Goal: Book appointment/travel/reservation

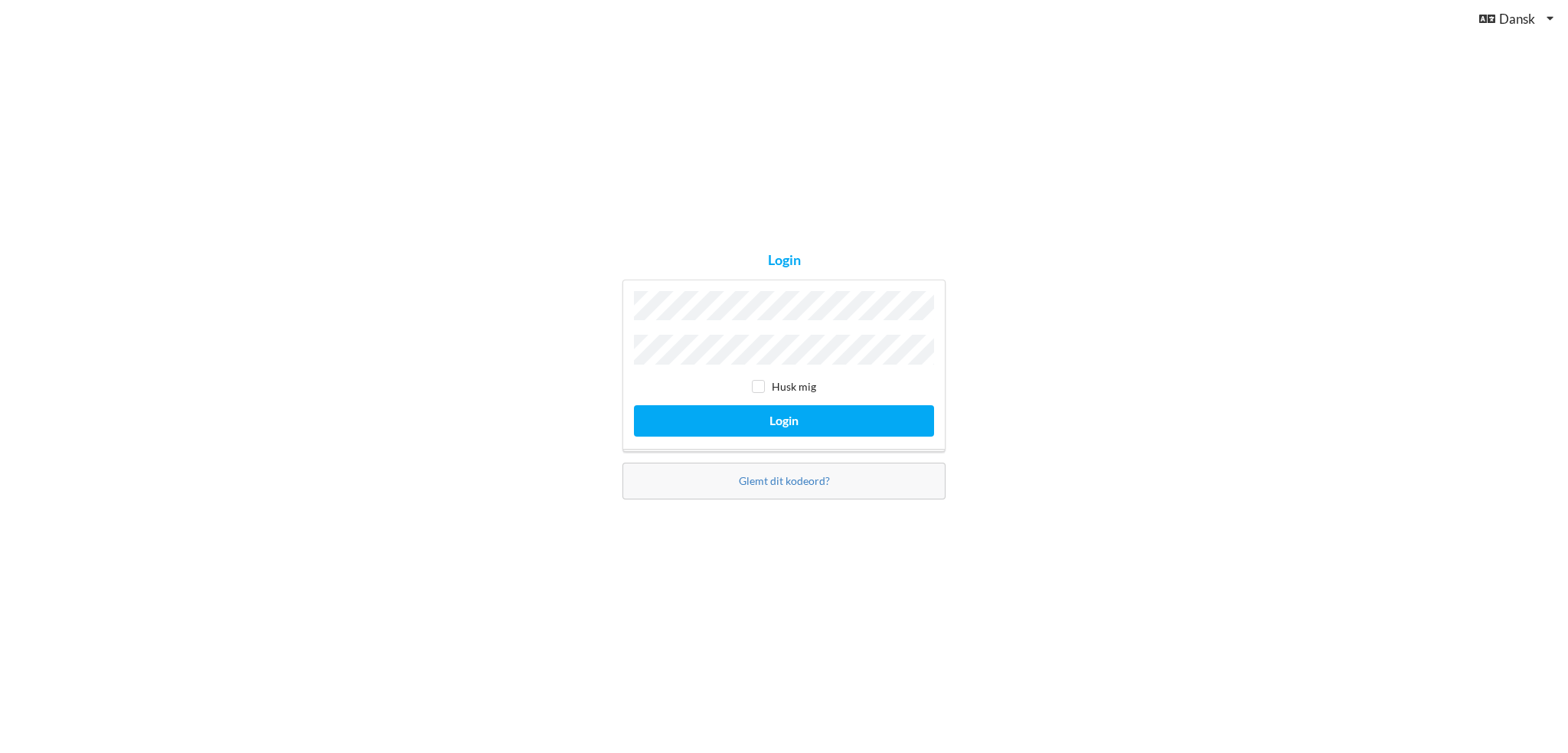
click at [634, 405] on button "Login" at bounding box center [784, 420] width 300 height 31
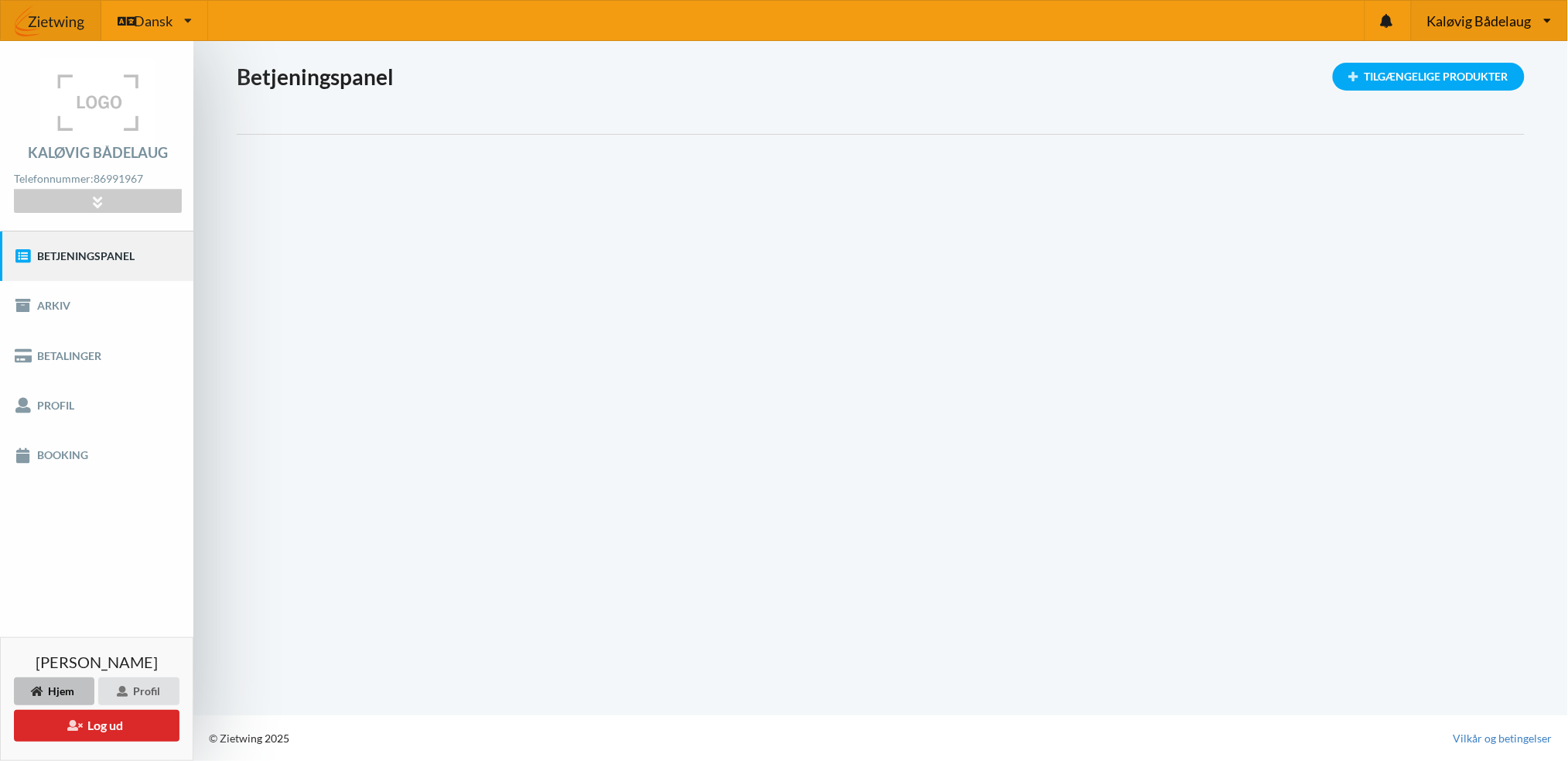
click at [1494, 8] on div "Kaløvig [PERSON_NAME] Bådelaug [GEOGRAPHIC_DATA] Aalborg Sejlklub S/K Lynetten …" at bounding box center [1489, 21] width 157 height 40
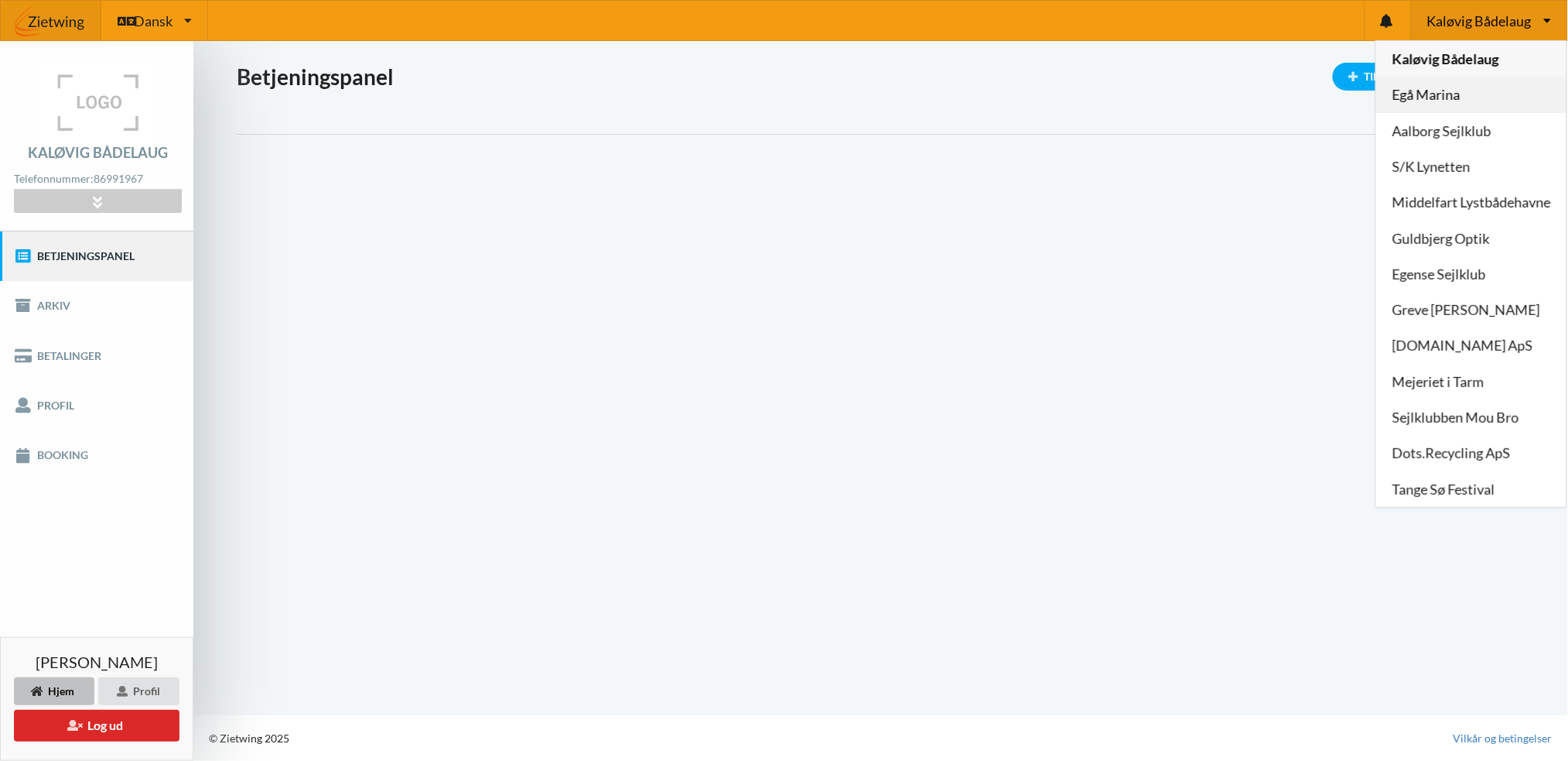
click at [1424, 94] on link "Egå Marina" at bounding box center [1471, 96] width 191 height 36
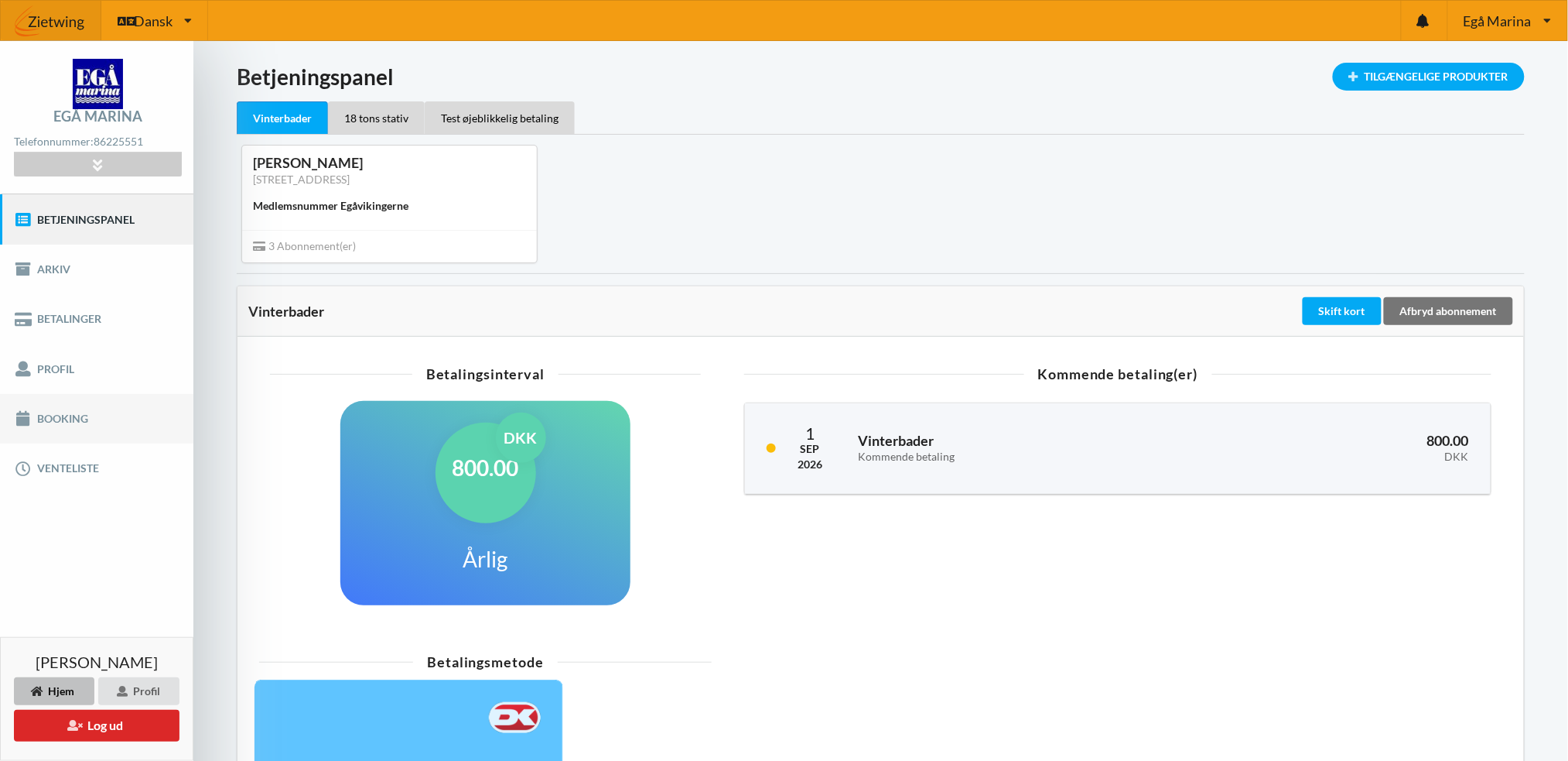
click at [50, 422] on link "Booking" at bounding box center [97, 418] width 194 height 49
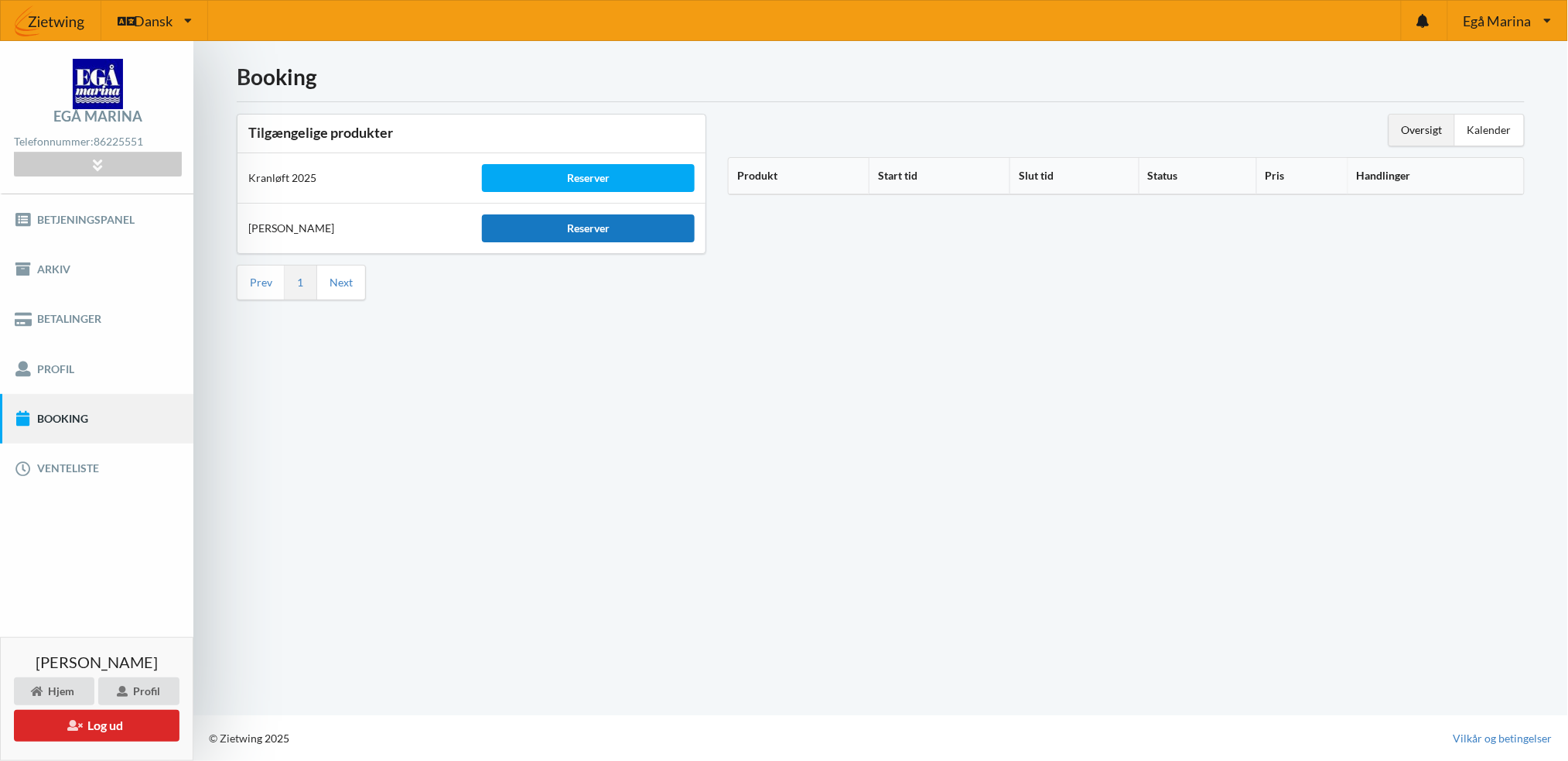
click at [606, 224] on div "Reserver" at bounding box center [587, 228] width 212 height 28
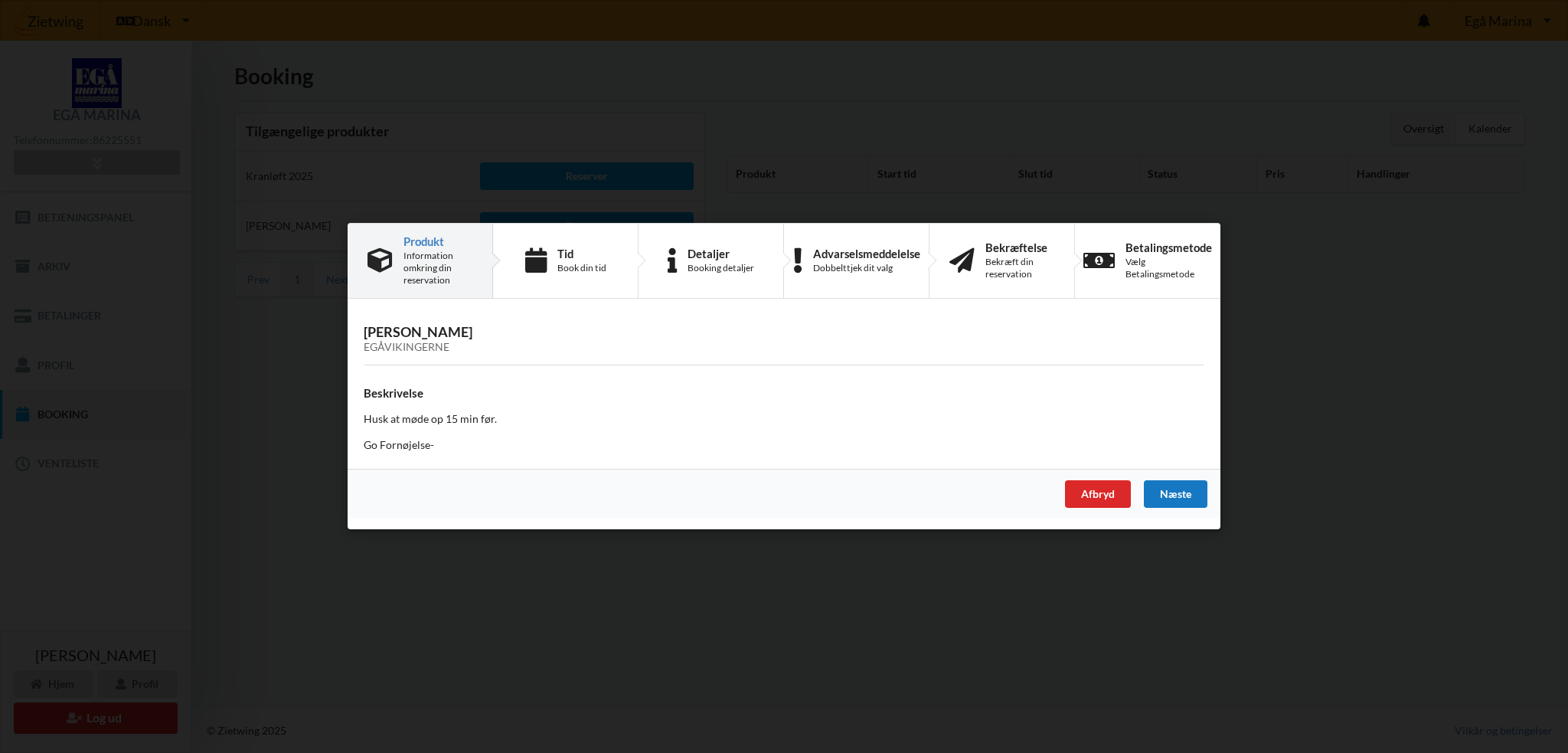
click at [1197, 494] on div "Næste" at bounding box center [1176, 494] width 64 height 27
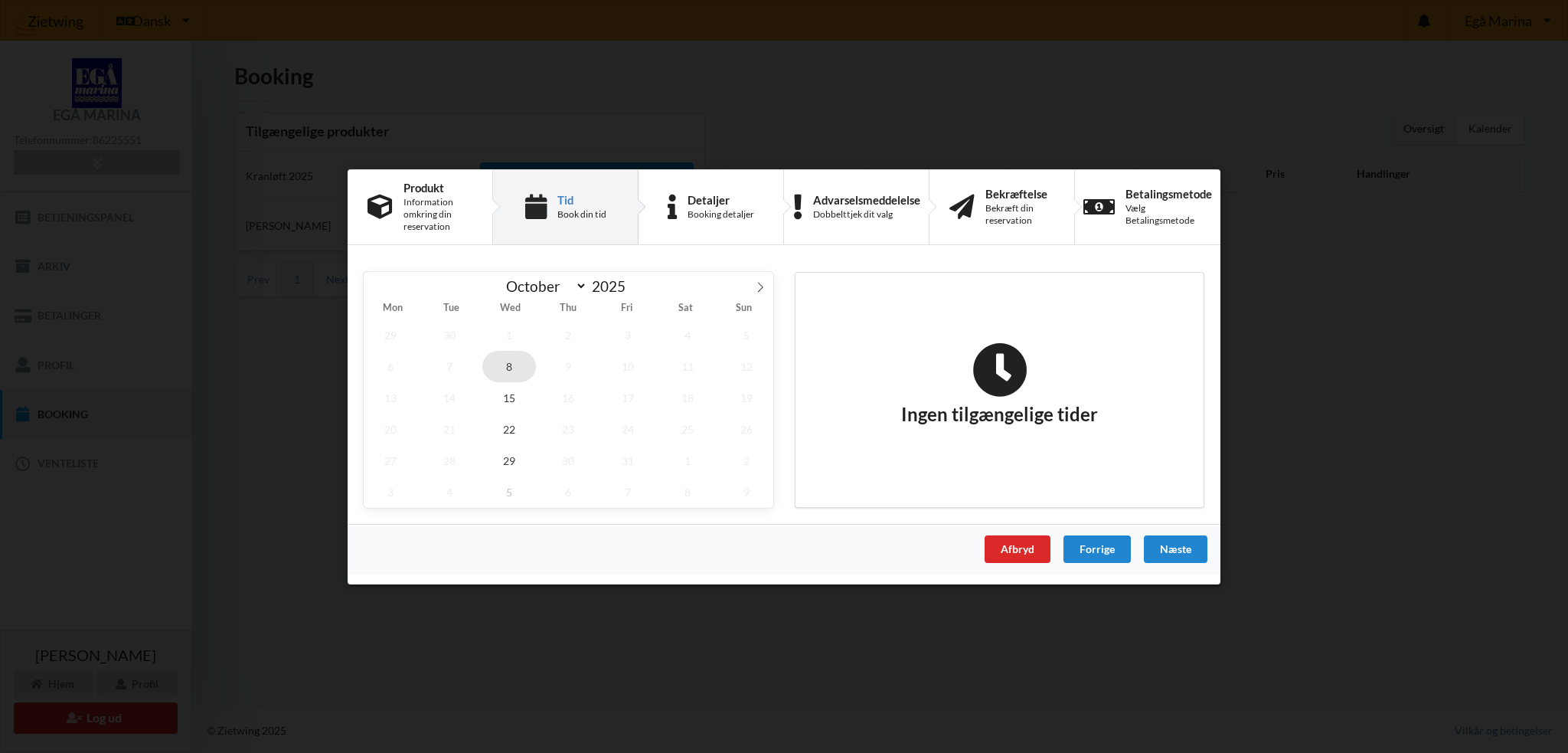
click at [509, 363] on span "8" at bounding box center [509, 365] width 54 height 31
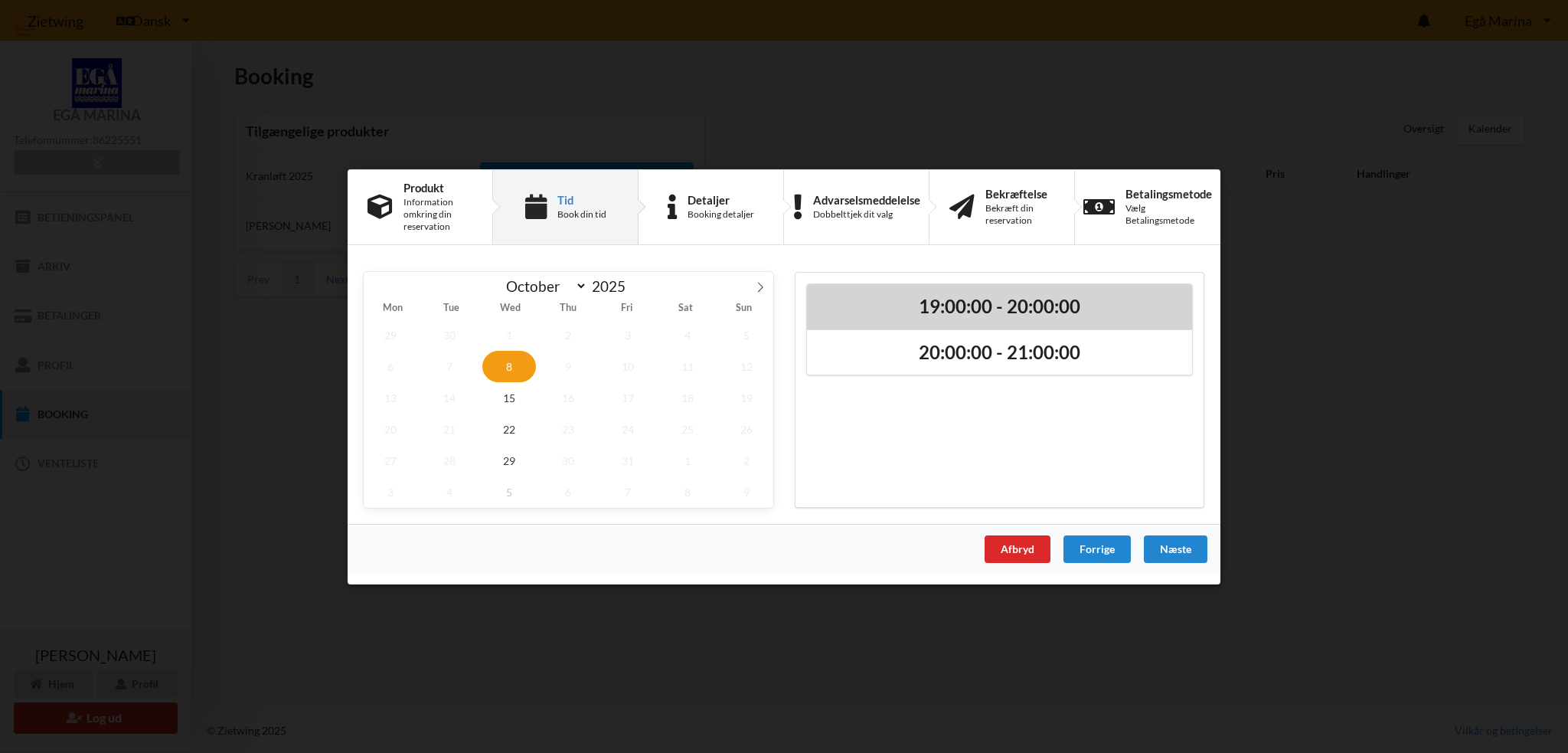
click at [1022, 307] on h2 "19:00:00 - 20:00:00" at bounding box center [999, 305] width 363 height 23
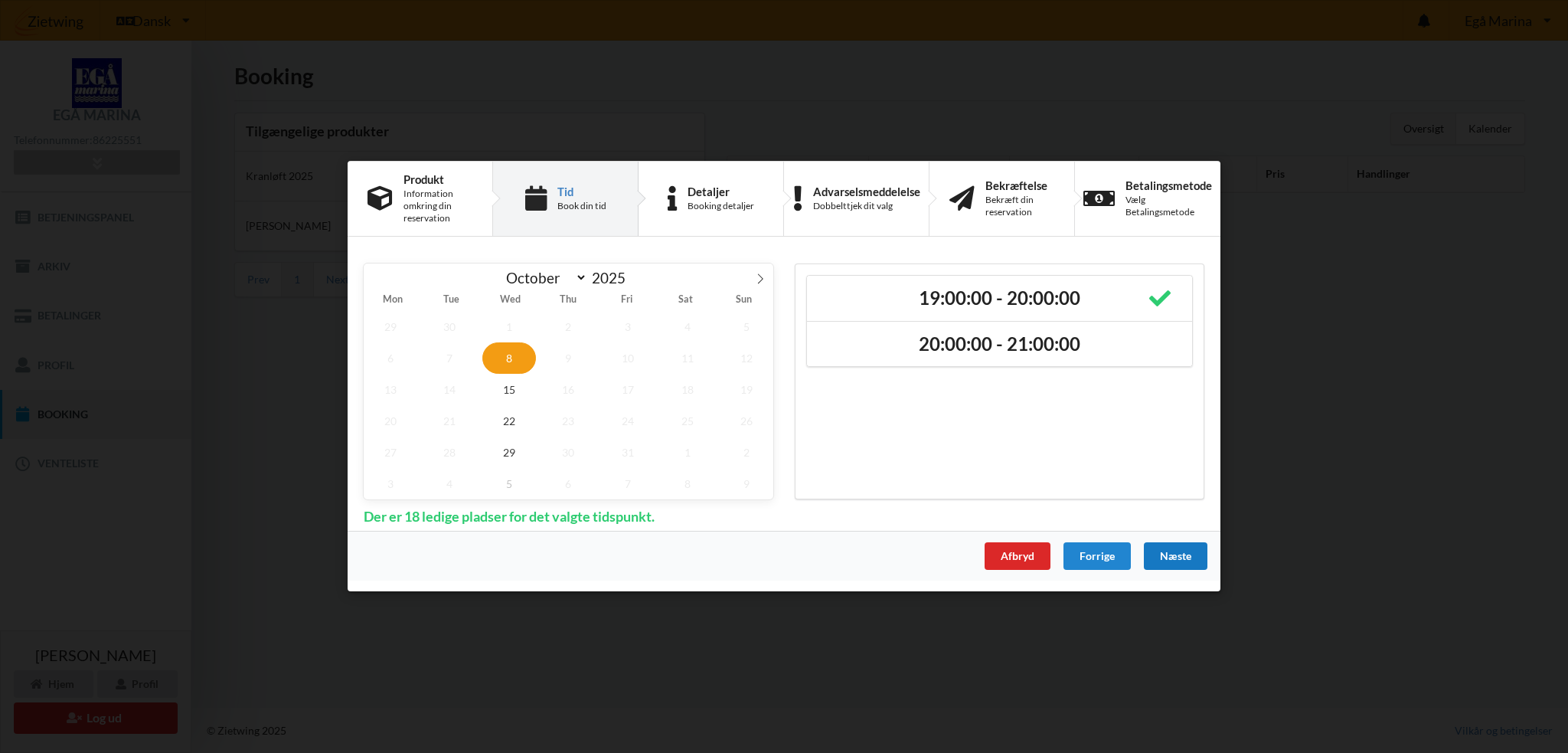
click at [1181, 561] on div "Næste" at bounding box center [1176, 556] width 64 height 27
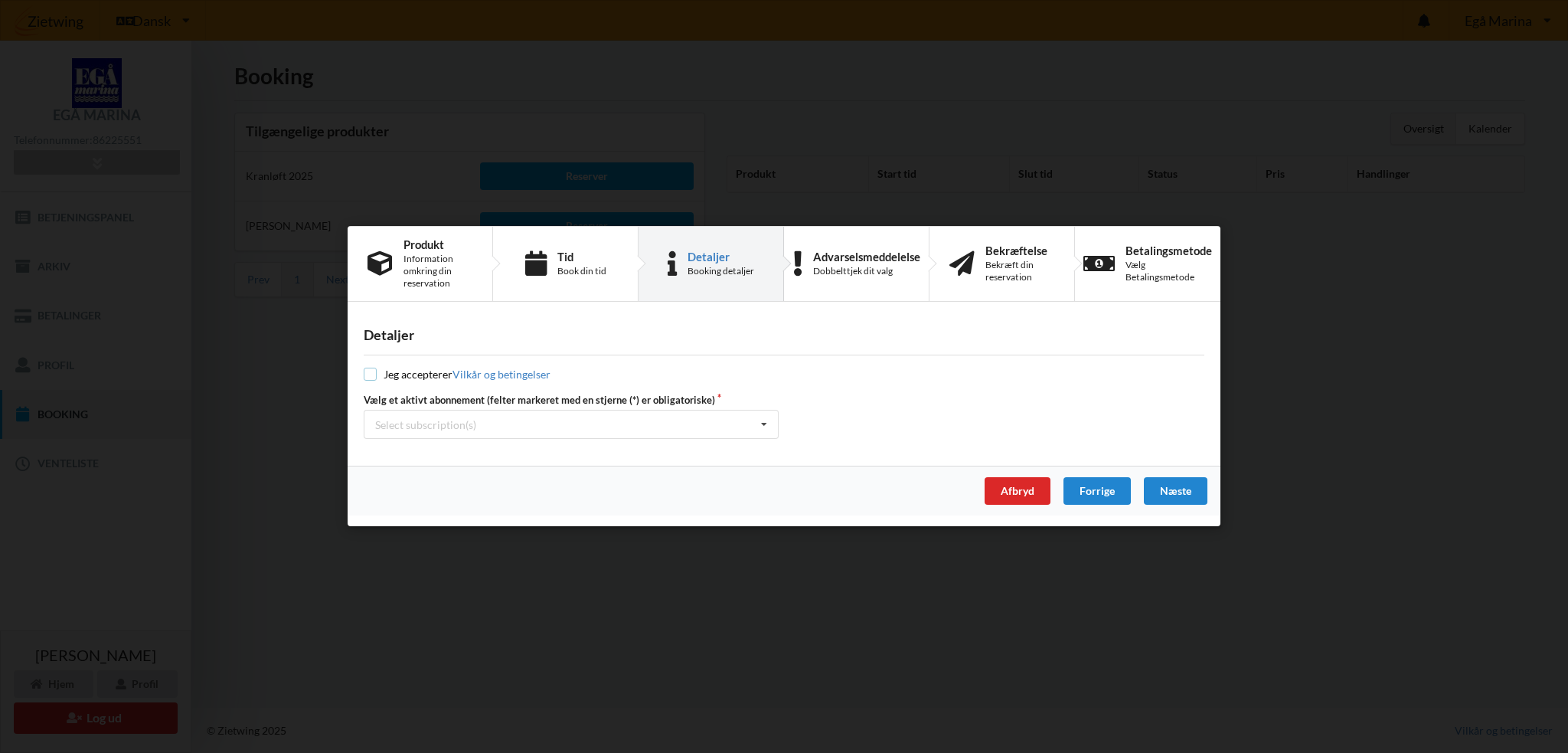
click at [372, 376] on input "checkbox" at bounding box center [370, 375] width 13 height 13
checkbox input "true"
click at [439, 419] on div "Select subscription(s)" at bounding box center [426, 424] width 101 height 13
click at [429, 446] on div "* Vinterbader" at bounding box center [571, 453] width 413 height 28
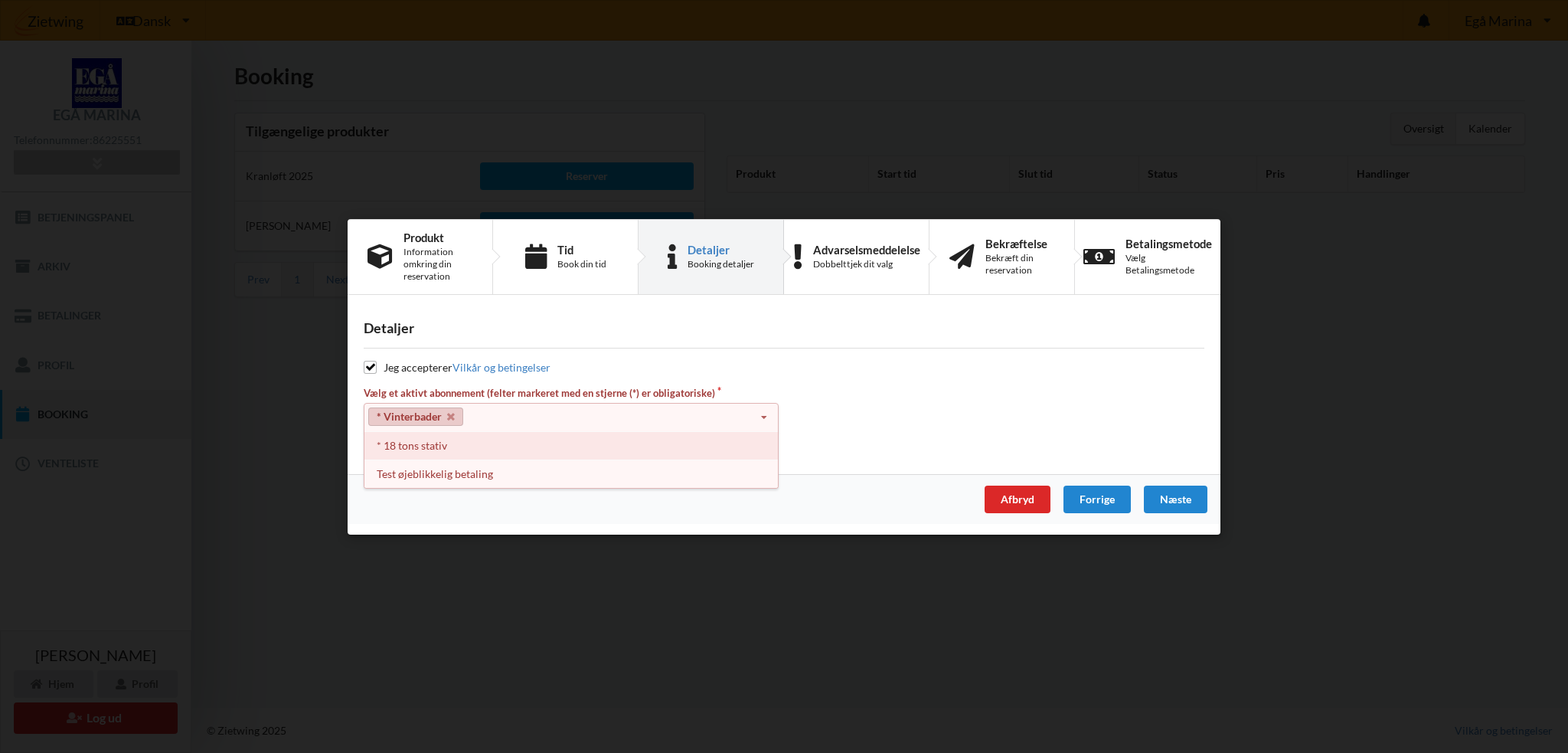
click at [427, 448] on div "* 18 tons stativ" at bounding box center [571, 445] width 413 height 28
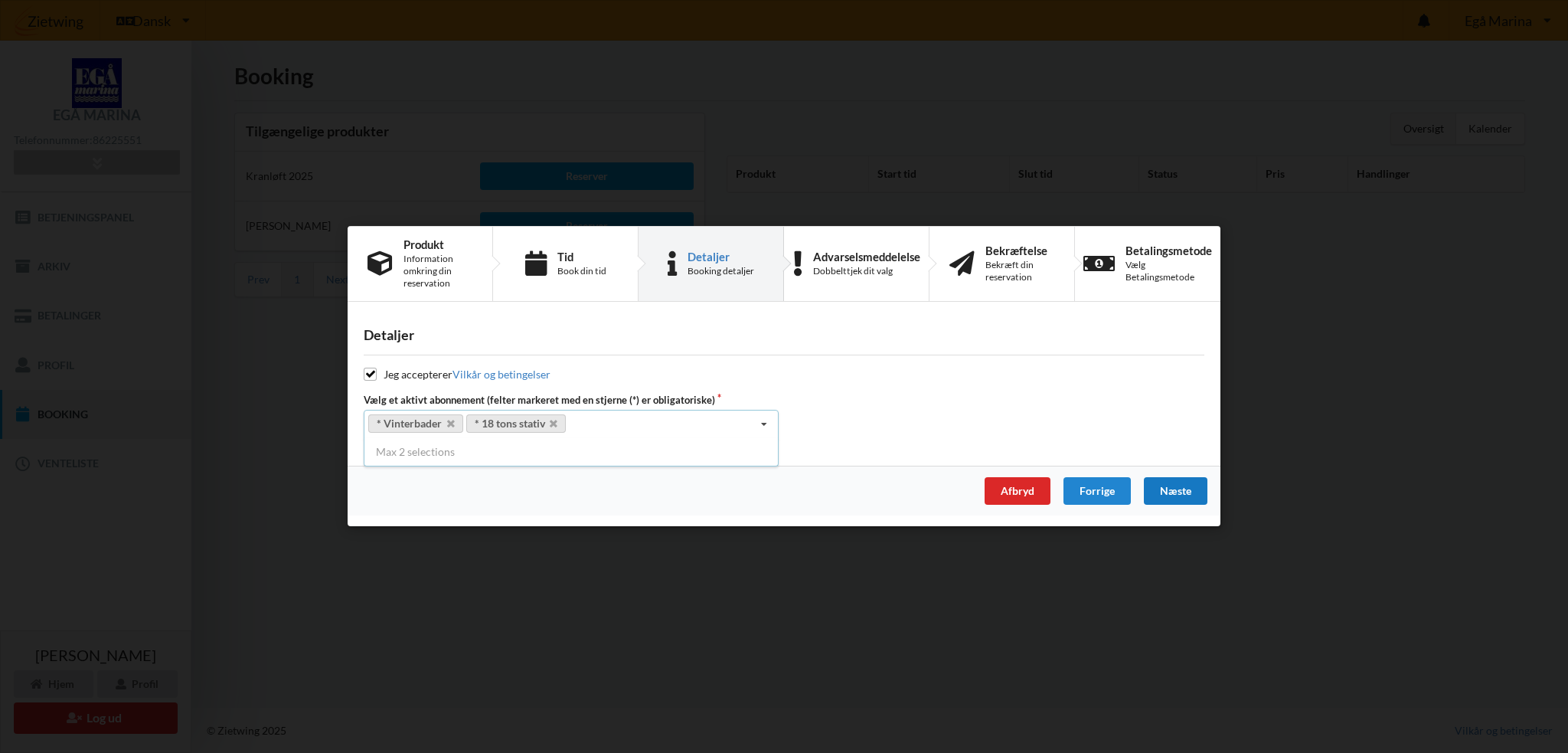
click at [1189, 487] on div "Næste" at bounding box center [1176, 491] width 64 height 27
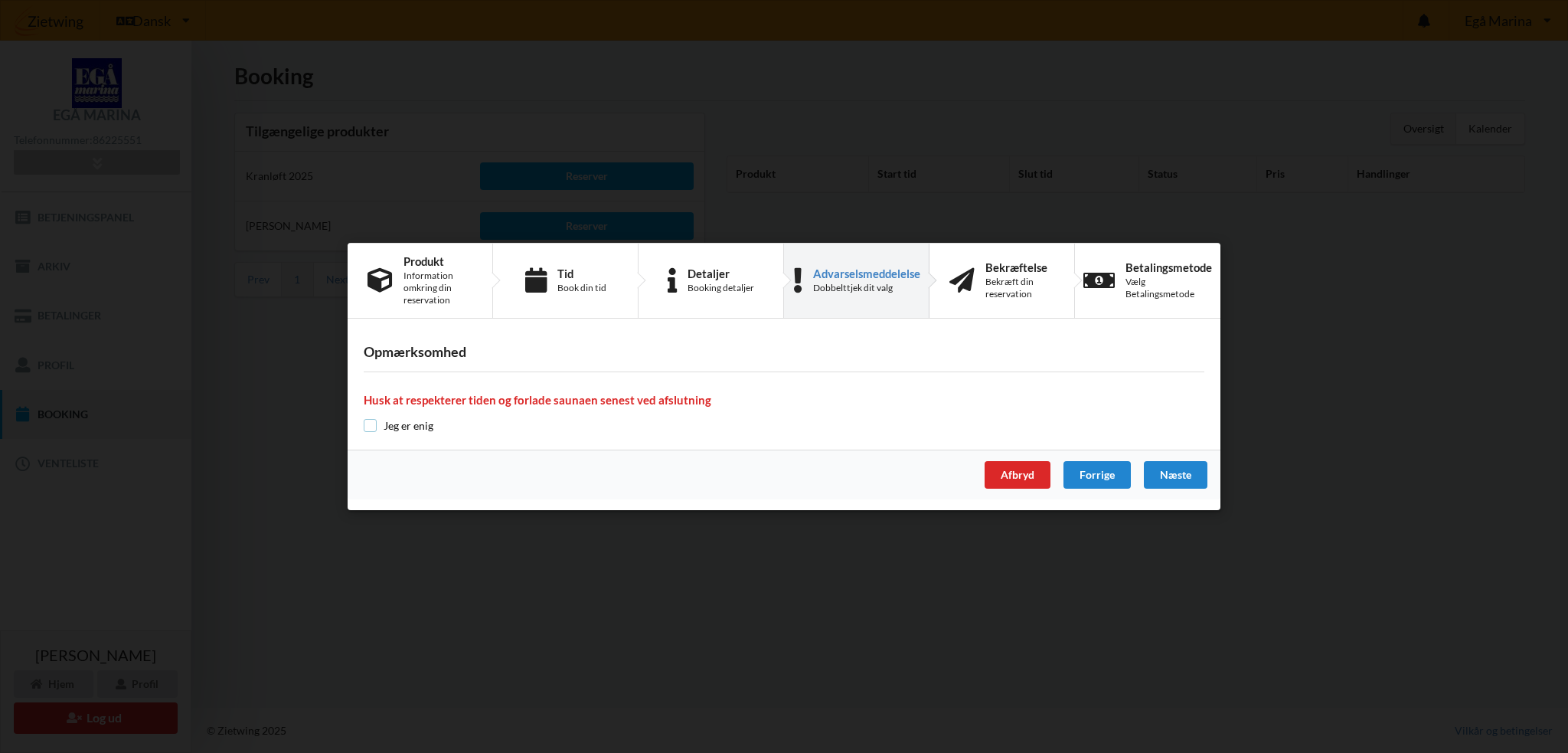
click at [370, 426] on input "checkbox" at bounding box center [370, 425] width 13 height 13
checkbox input "true"
click at [1170, 471] on div "Næste" at bounding box center [1176, 474] width 64 height 27
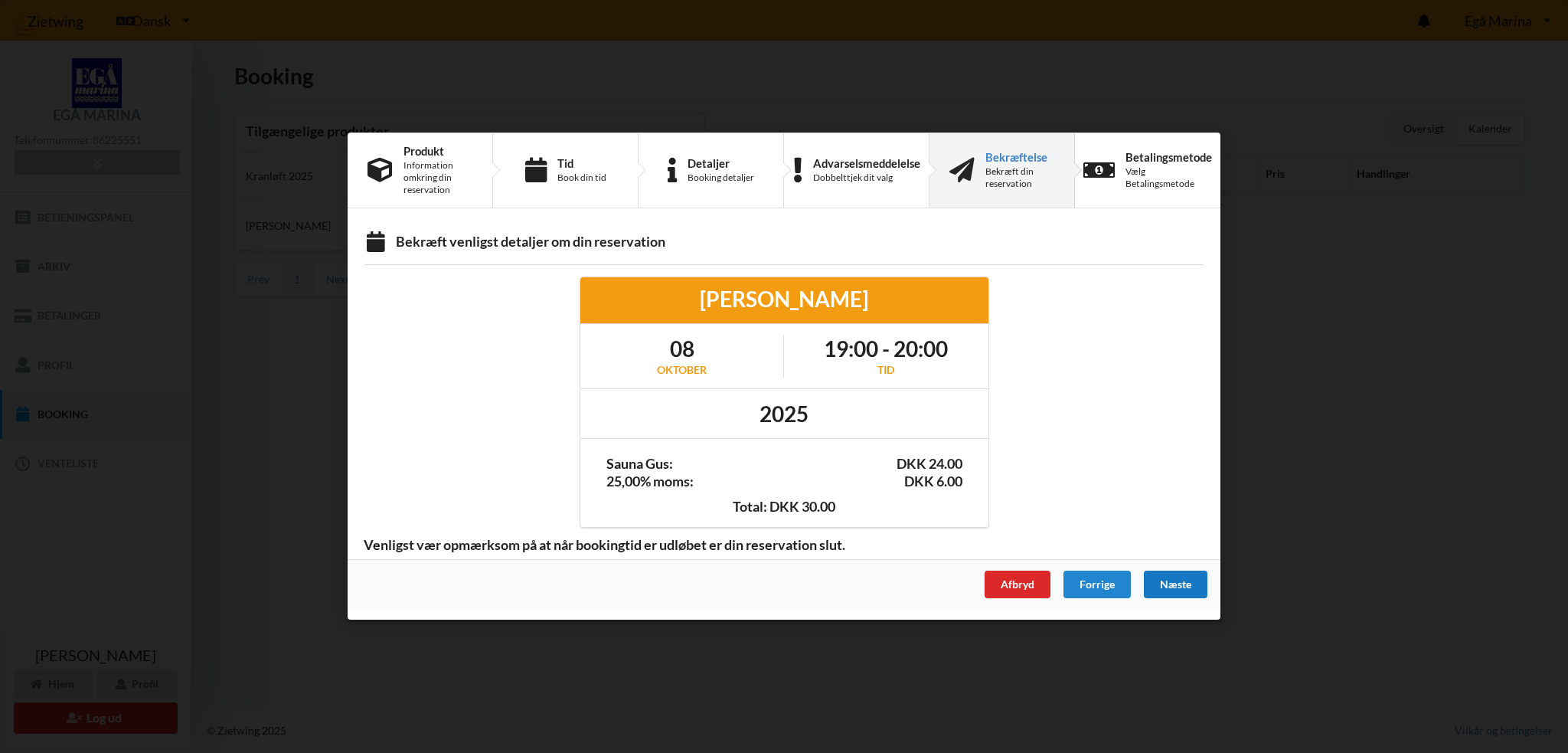
click at [1175, 579] on div "Næste" at bounding box center [1176, 584] width 64 height 27
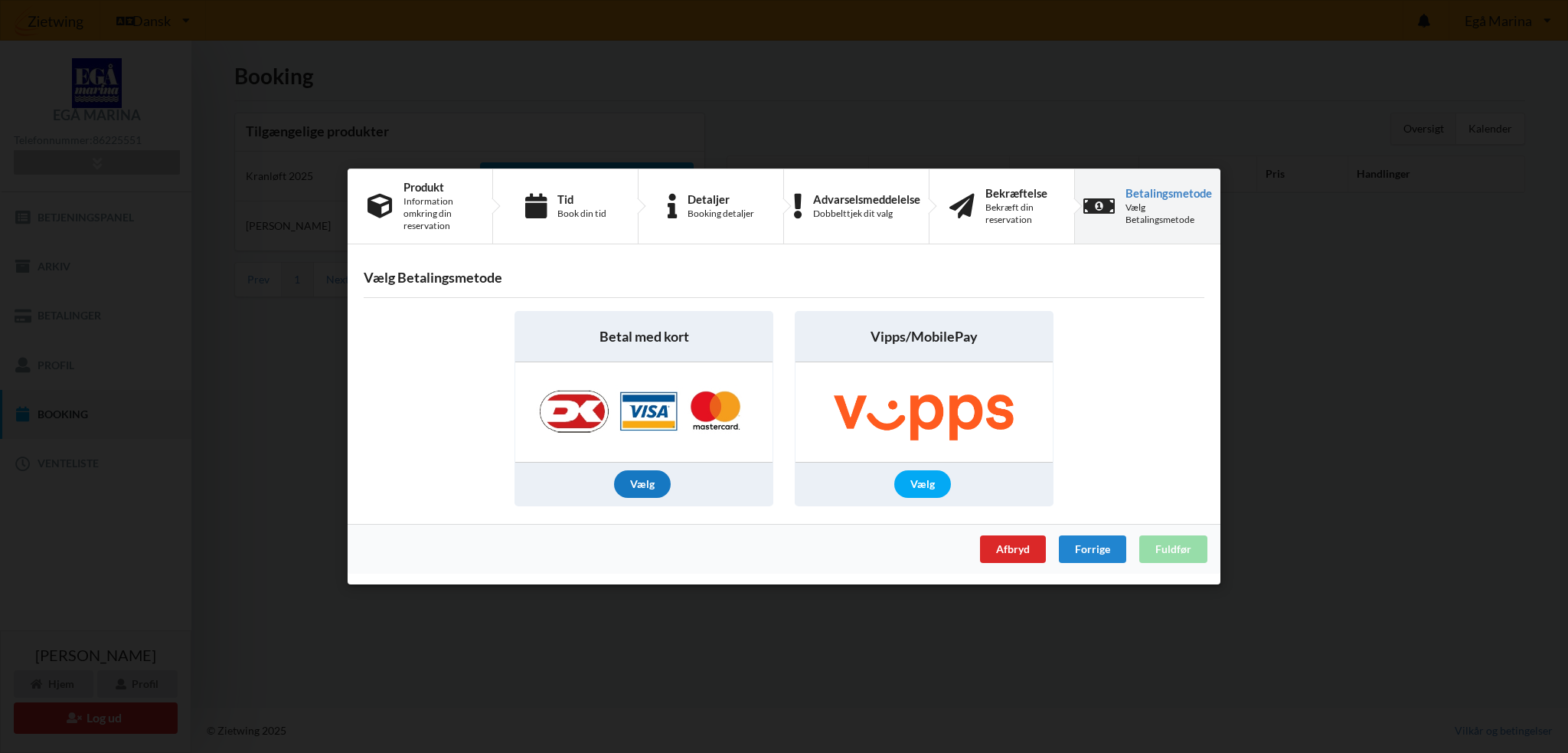
click at [654, 484] on div "Vælg" at bounding box center [642, 484] width 56 height 27
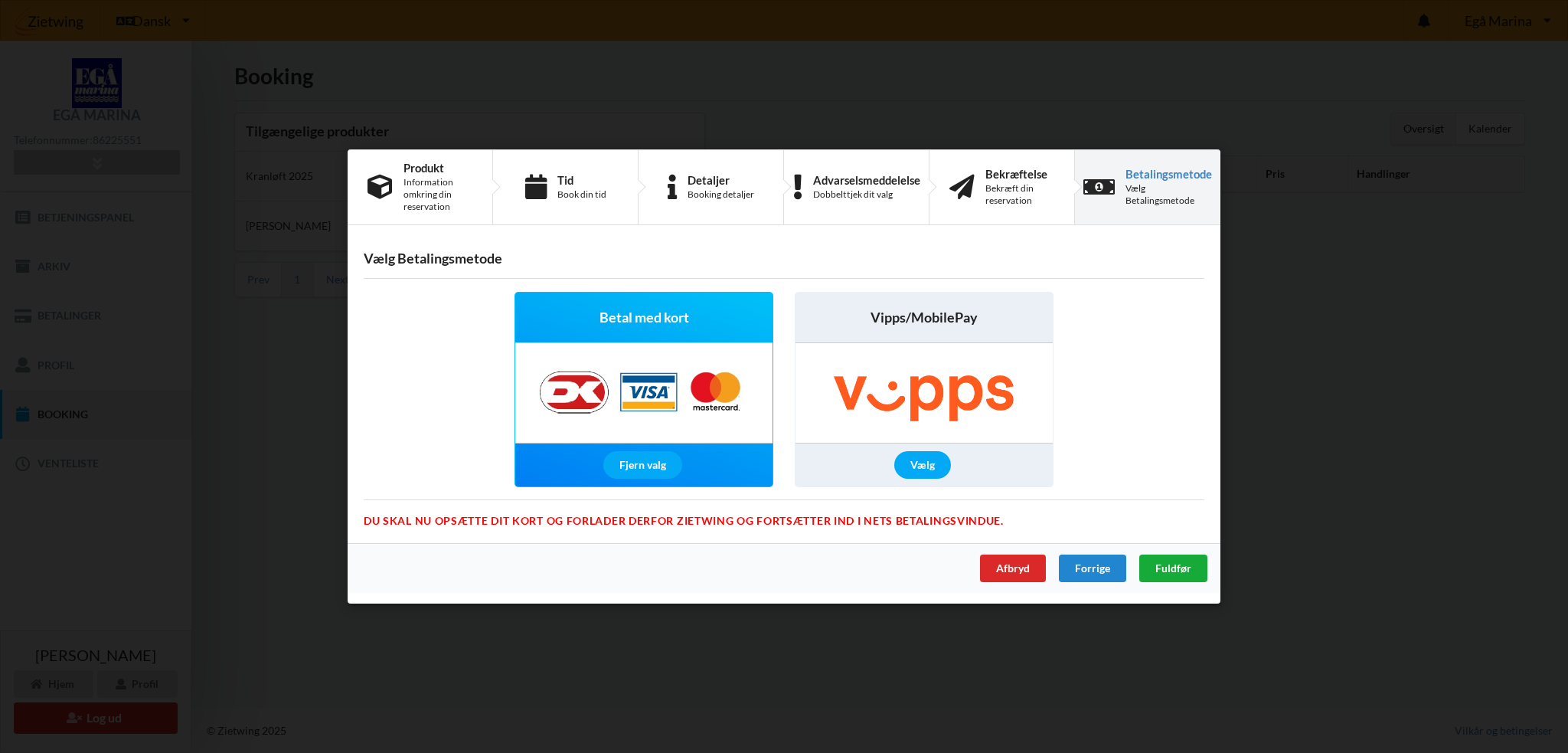
click at [1187, 564] on span "Fuldfør" at bounding box center [1174, 568] width 36 height 13
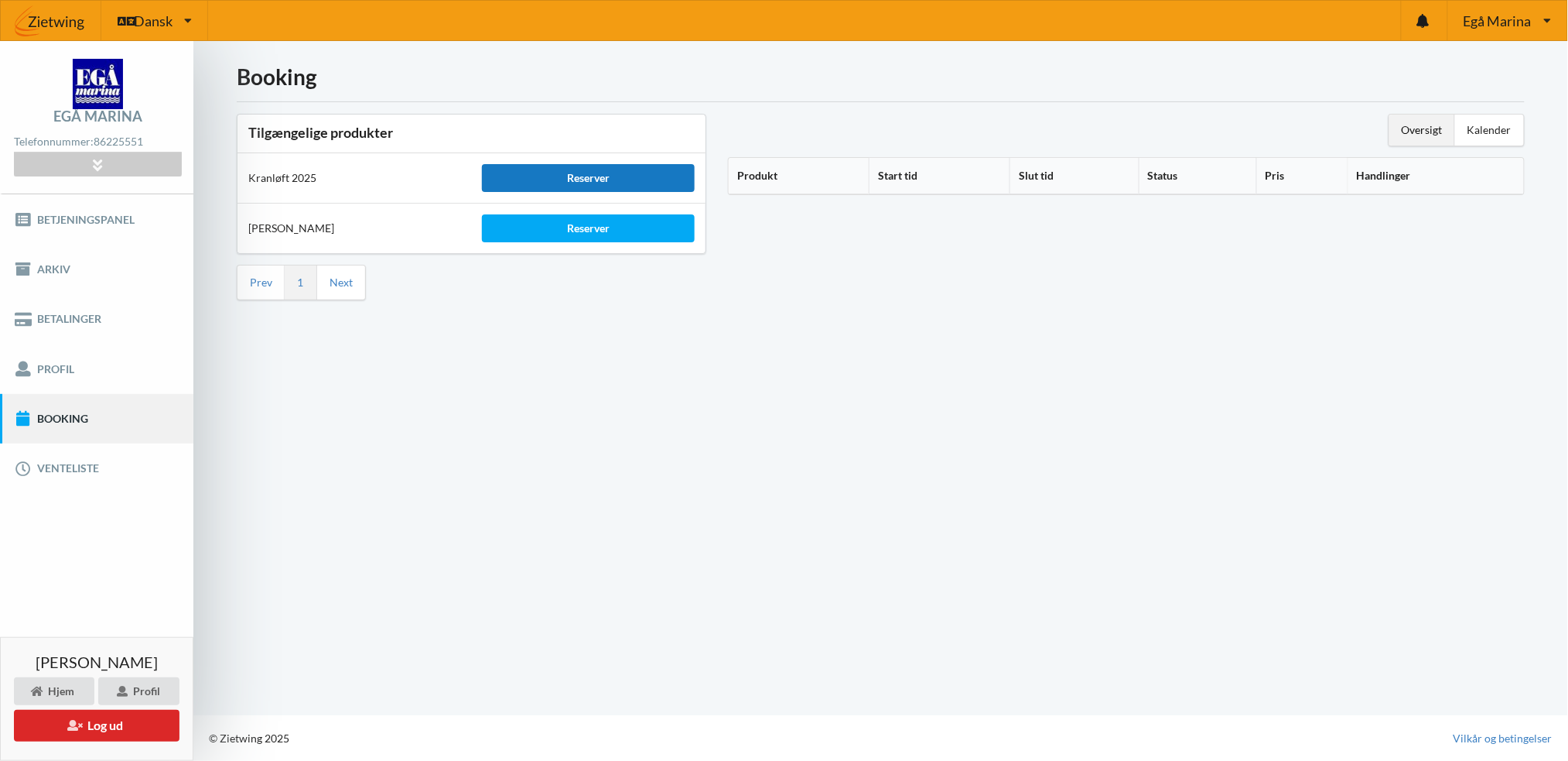
click at [598, 176] on div "Reserver" at bounding box center [587, 177] width 212 height 28
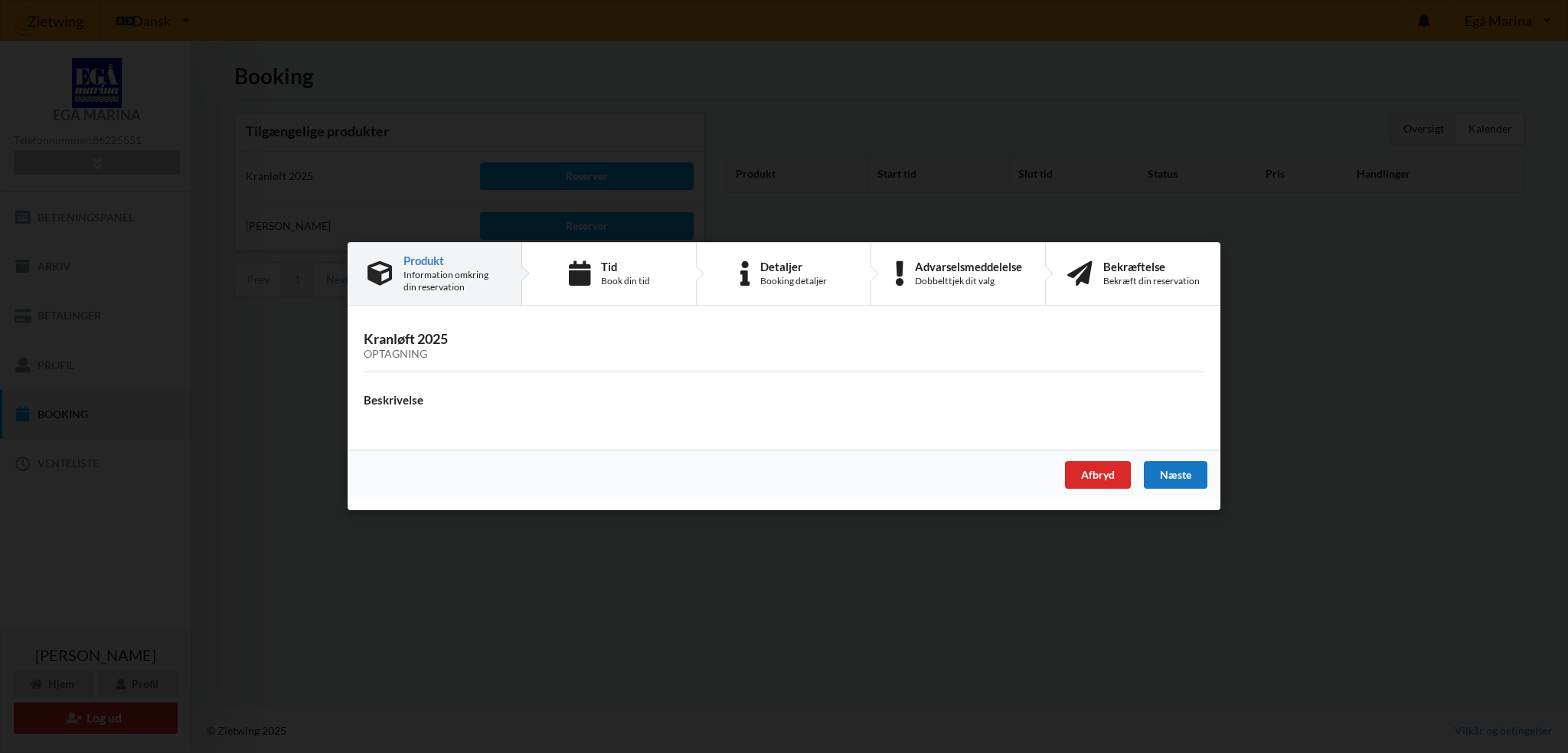
click at [1172, 468] on div "Næste" at bounding box center [1176, 475] width 64 height 27
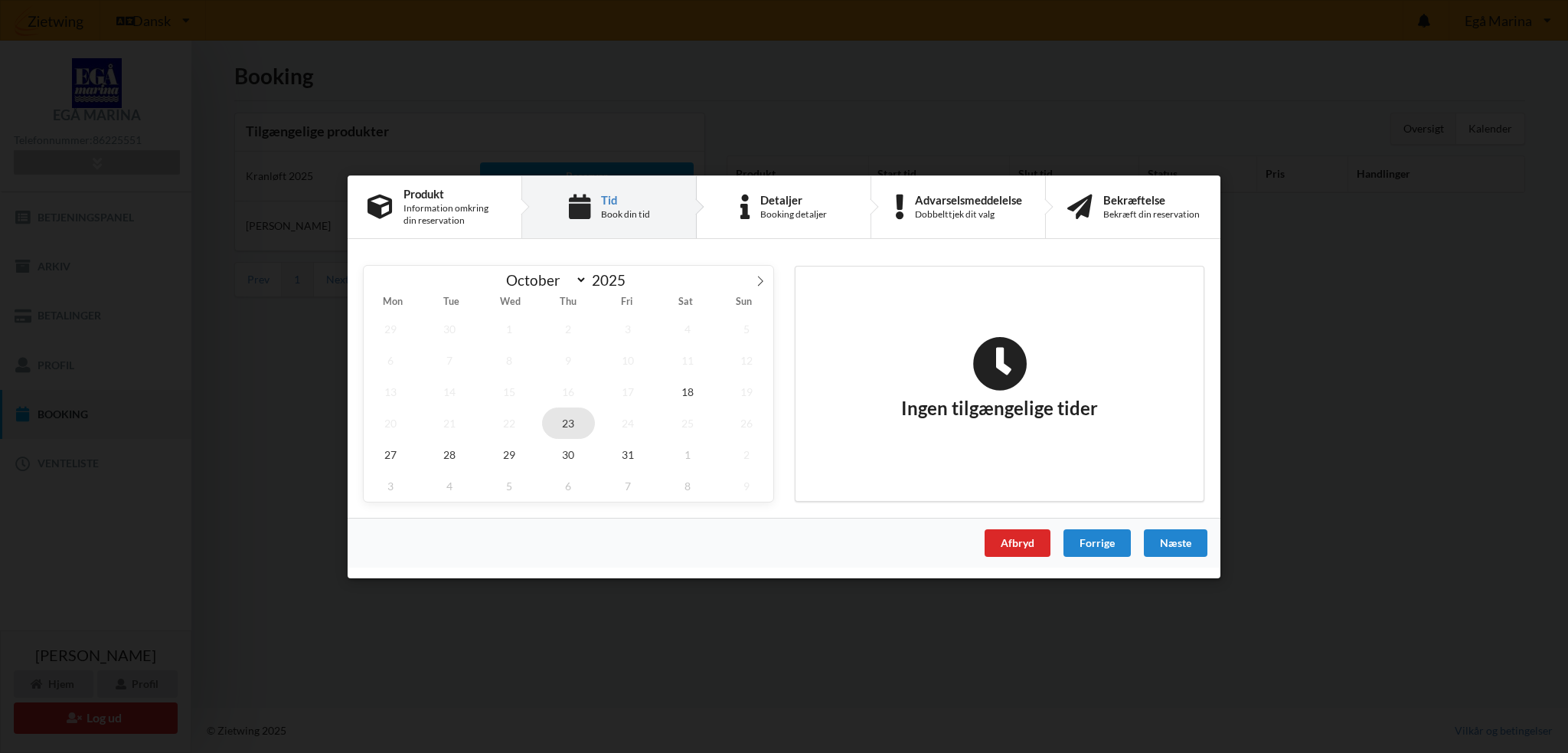
click at [562, 413] on span "23" at bounding box center [568, 422] width 54 height 31
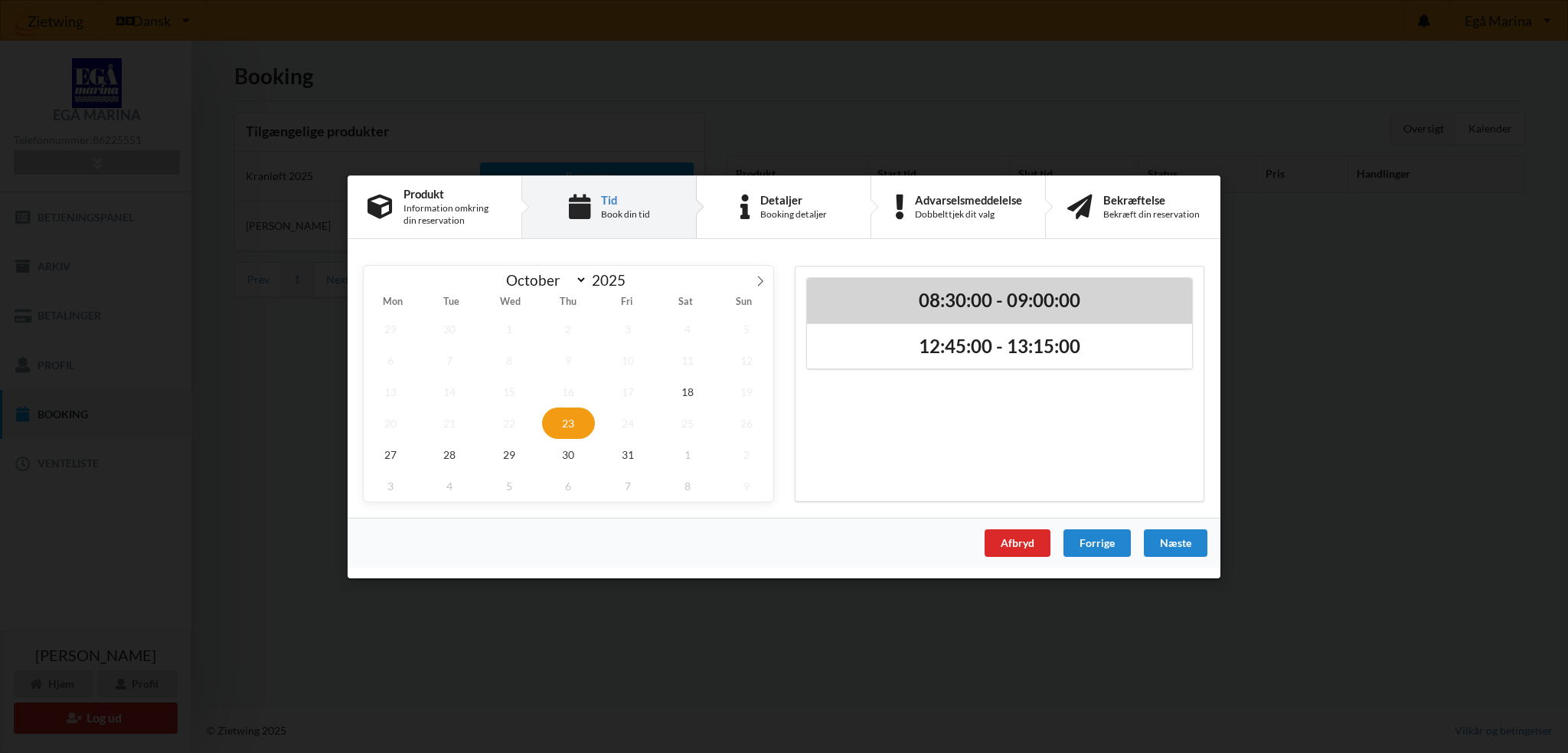
click at [951, 304] on h2 "08:30:00 - 09:00:00" at bounding box center [999, 300] width 363 height 23
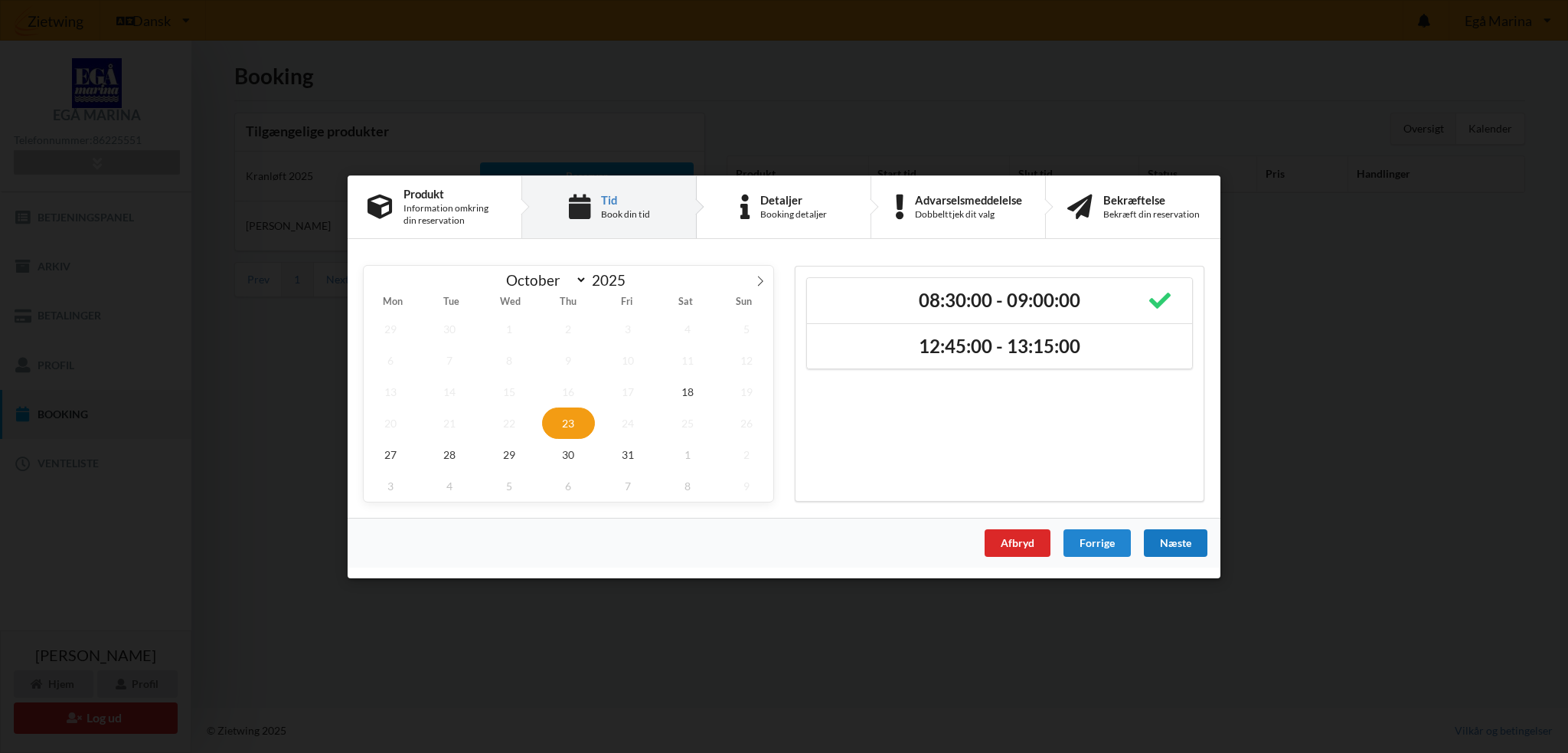
click at [1169, 544] on div "Næste" at bounding box center [1176, 542] width 64 height 27
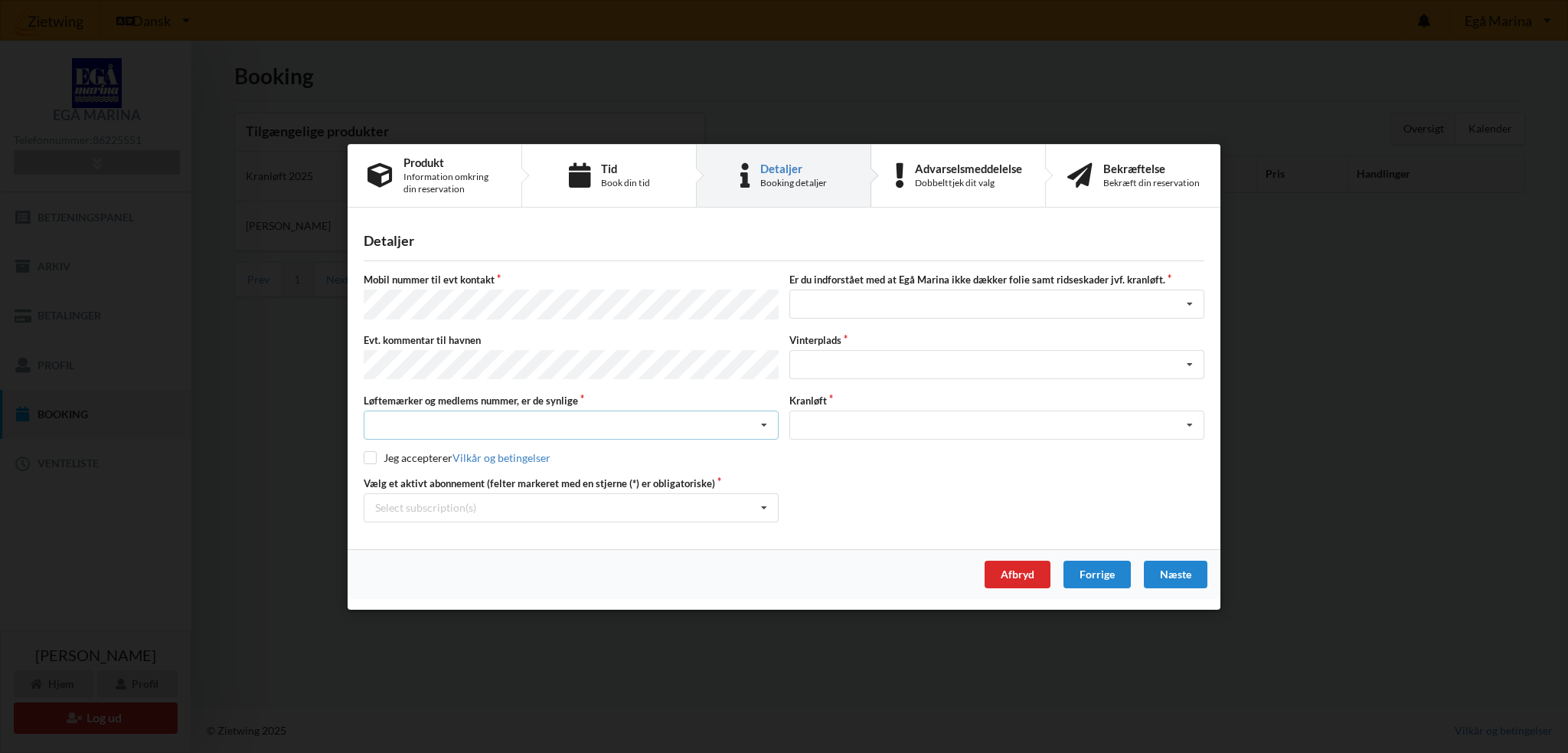
click at [594, 420] on div "Nej, jeg kontakter havnekontoret inden løftet Ja, mine mærker er synlige og int…" at bounding box center [571, 424] width 415 height 29
click at [556, 449] on div "Nej, jeg kontakter havnekontoret inden løftet" at bounding box center [571, 453] width 413 height 28
click at [374, 456] on input "checkbox" at bounding box center [370, 457] width 13 height 13
checkbox input "true"
click at [418, 500] on div "Select subscription(s)" at bounding box center [426, 507] width 101 height 13
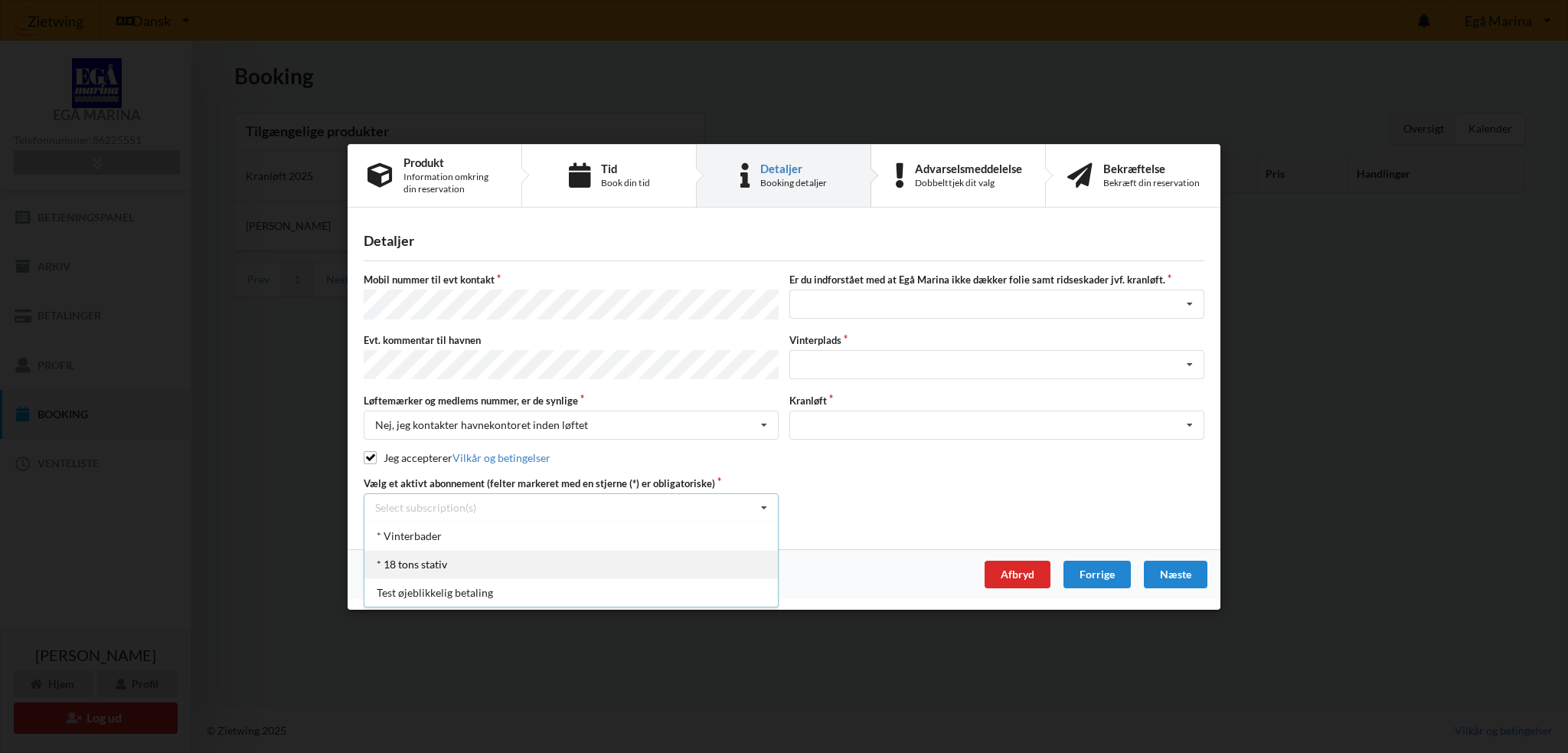
click at [417, 550] on div "* 18 tons stativ" at bounding box center [571, 564] width 413 height 28
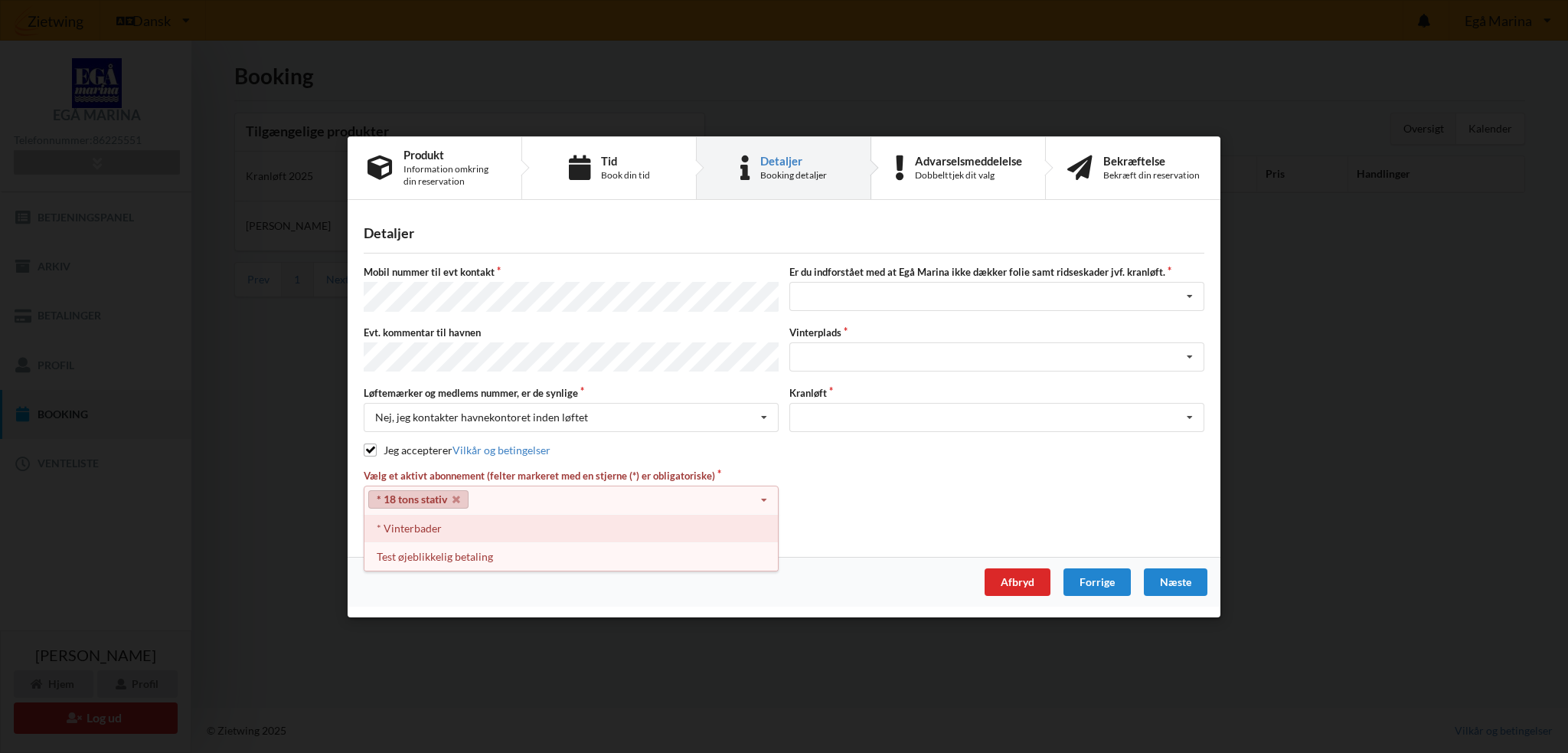
click at [420, 522] on div "* Vinterbader" at bounding box center [571, 528] width 413 height 28
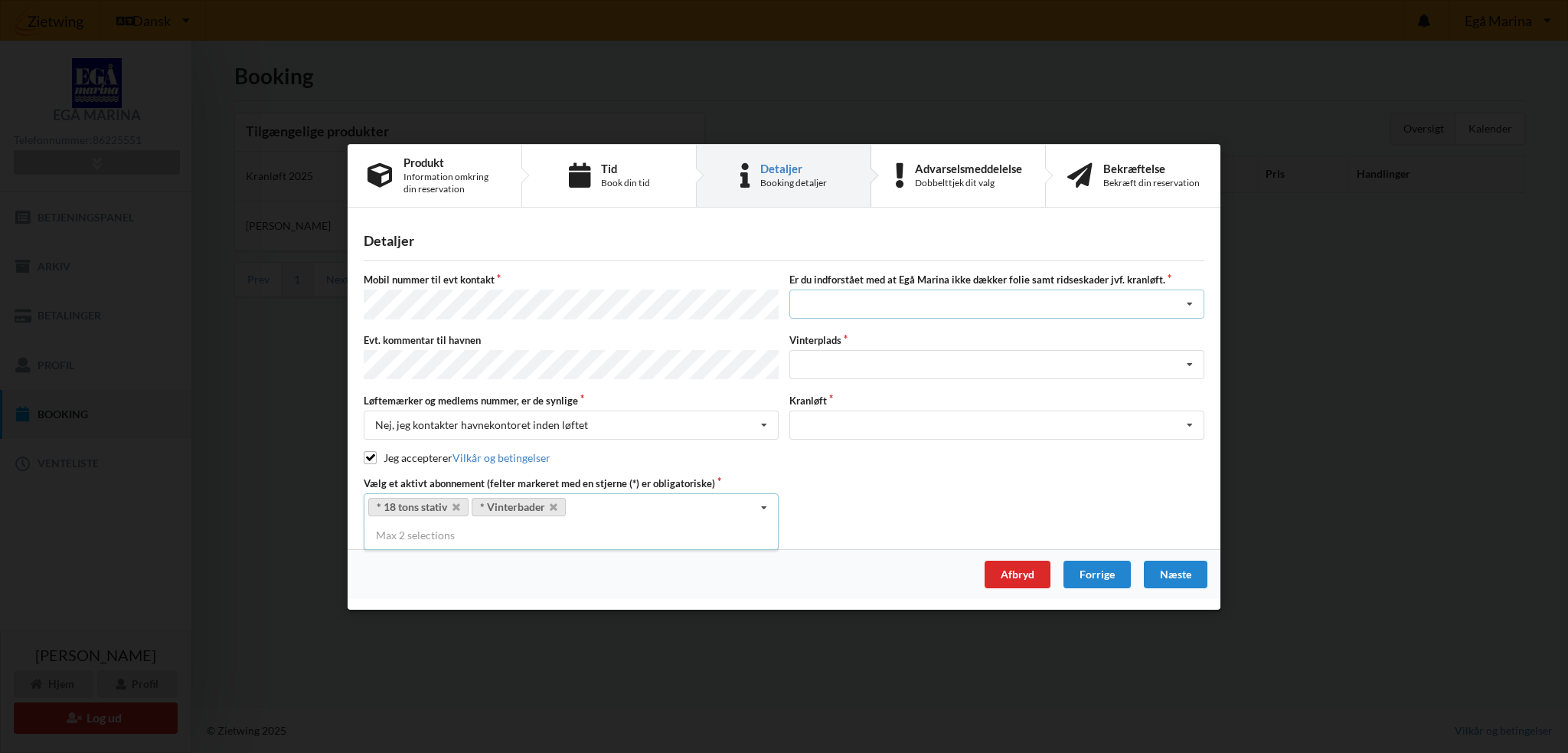
click at [853, 306] on div "Jeg har tæpper med og tager selv ansvaret for eventuelle folie samt ridseskader…" at bounding box center [997, 303] width 415 height 29
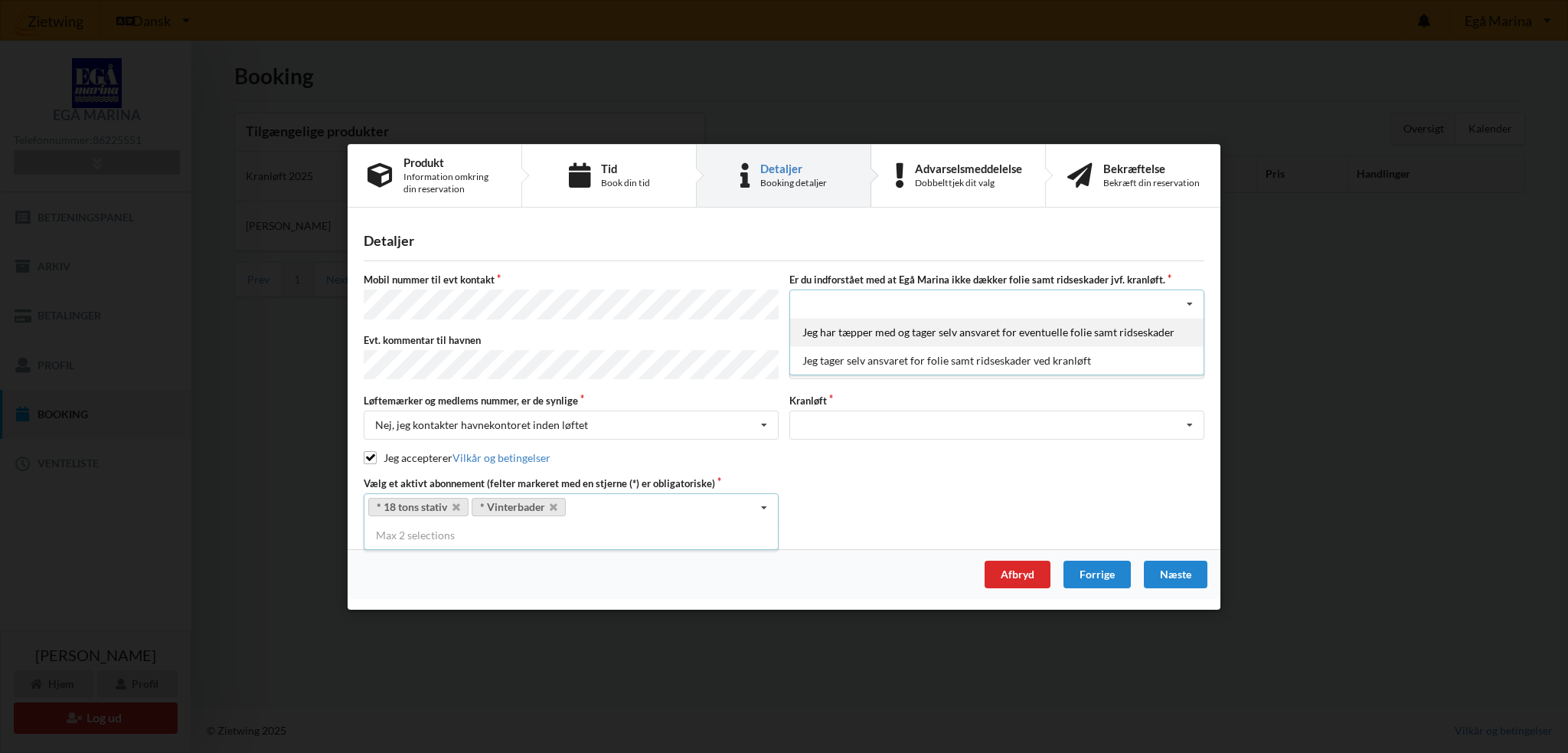
click at [816, 343] on div "Jeg har tæpper med og tager selv ansvaret for eventuelle folie samt ridseskader" at bounding box center [997, 331] width 413 height 28
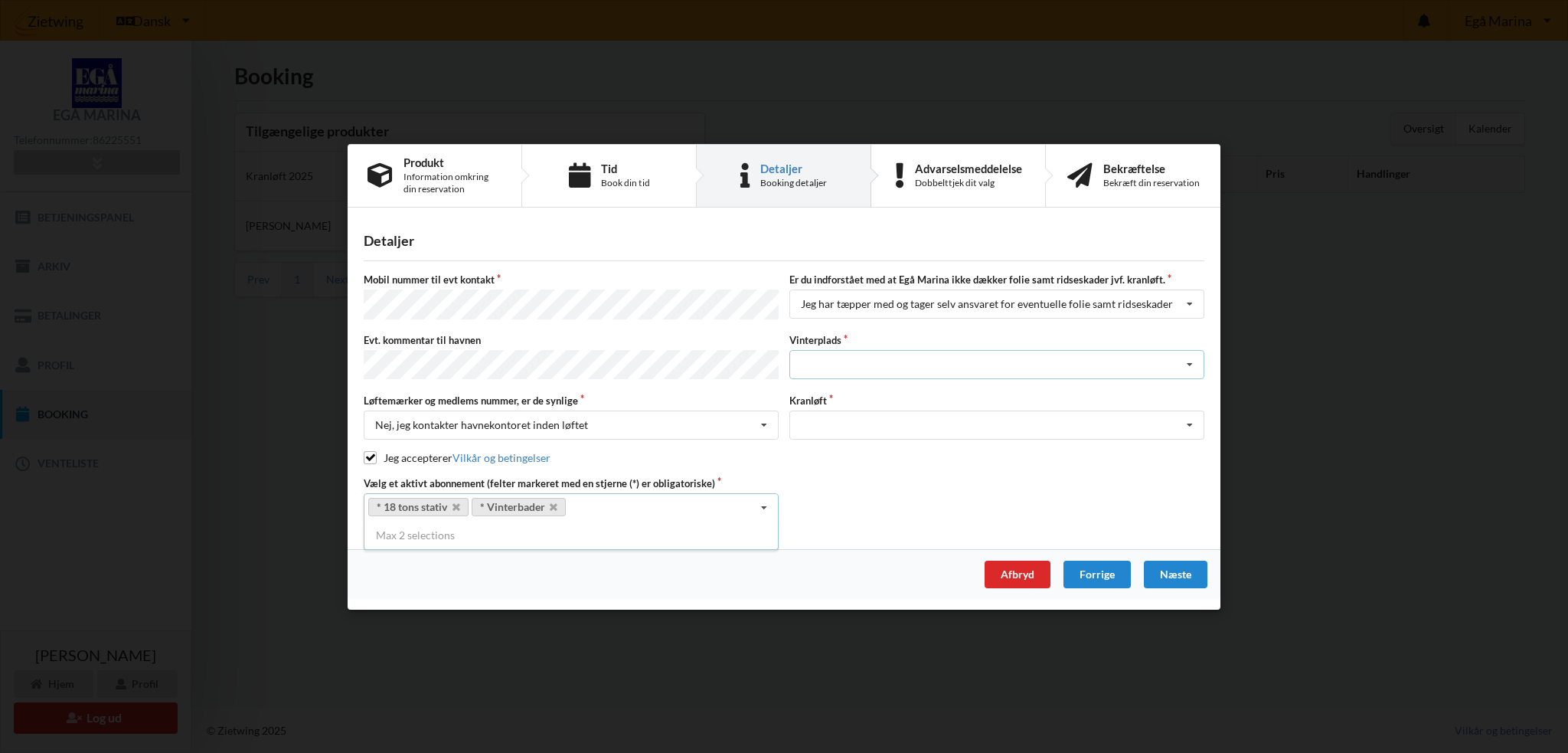
click at [815, 358] on div "Landplads nr. 1 Landplads nr. 2 Landplads nr.3 Landplads nr. 4 Landplads nr. 5 …" at bounding box center [997, 364] width 415 height 29
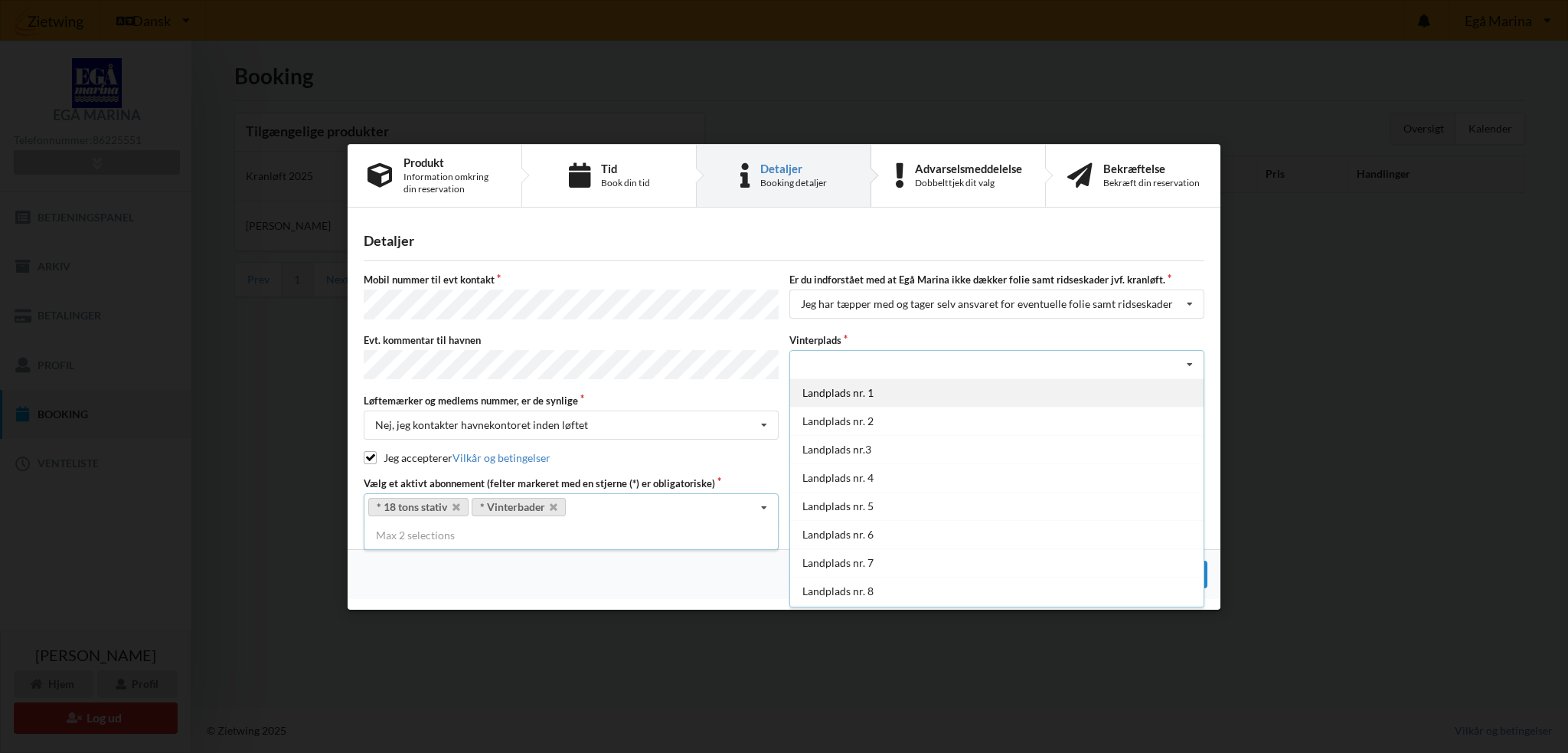
click at [815, 391] on div "Landplads nr. 1" at bounding box center [997, 392] width 413 height 28
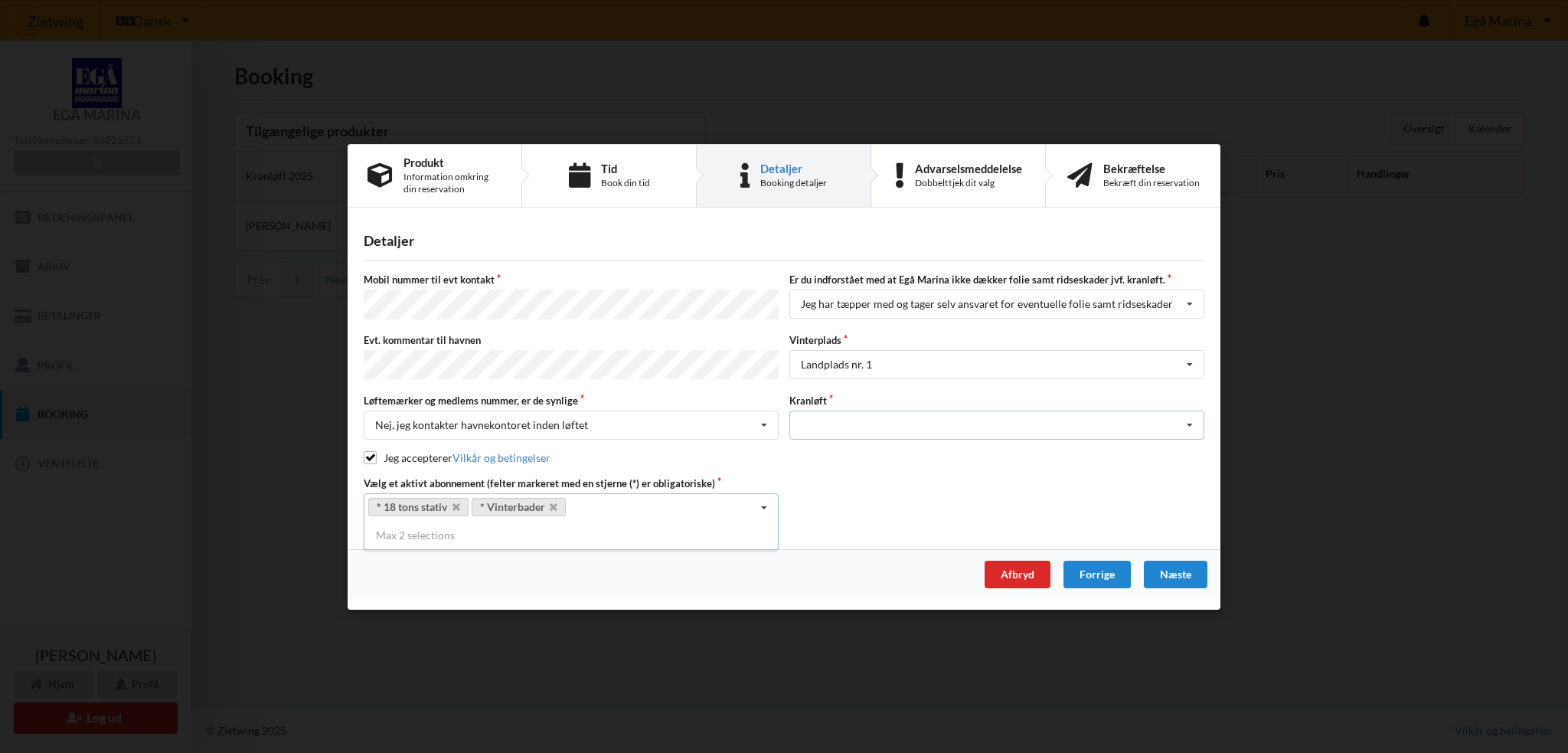
click at [814, 413] on div "Optagning" at bounding box center [997, 424] width 415 height 29
click at [817, 445] on div "Optagning" at bounding box center [997, 453] width 413 height 28
click at [1183, 568] on div "Næste" at bounding box center [1176, 574] width 64 height 27
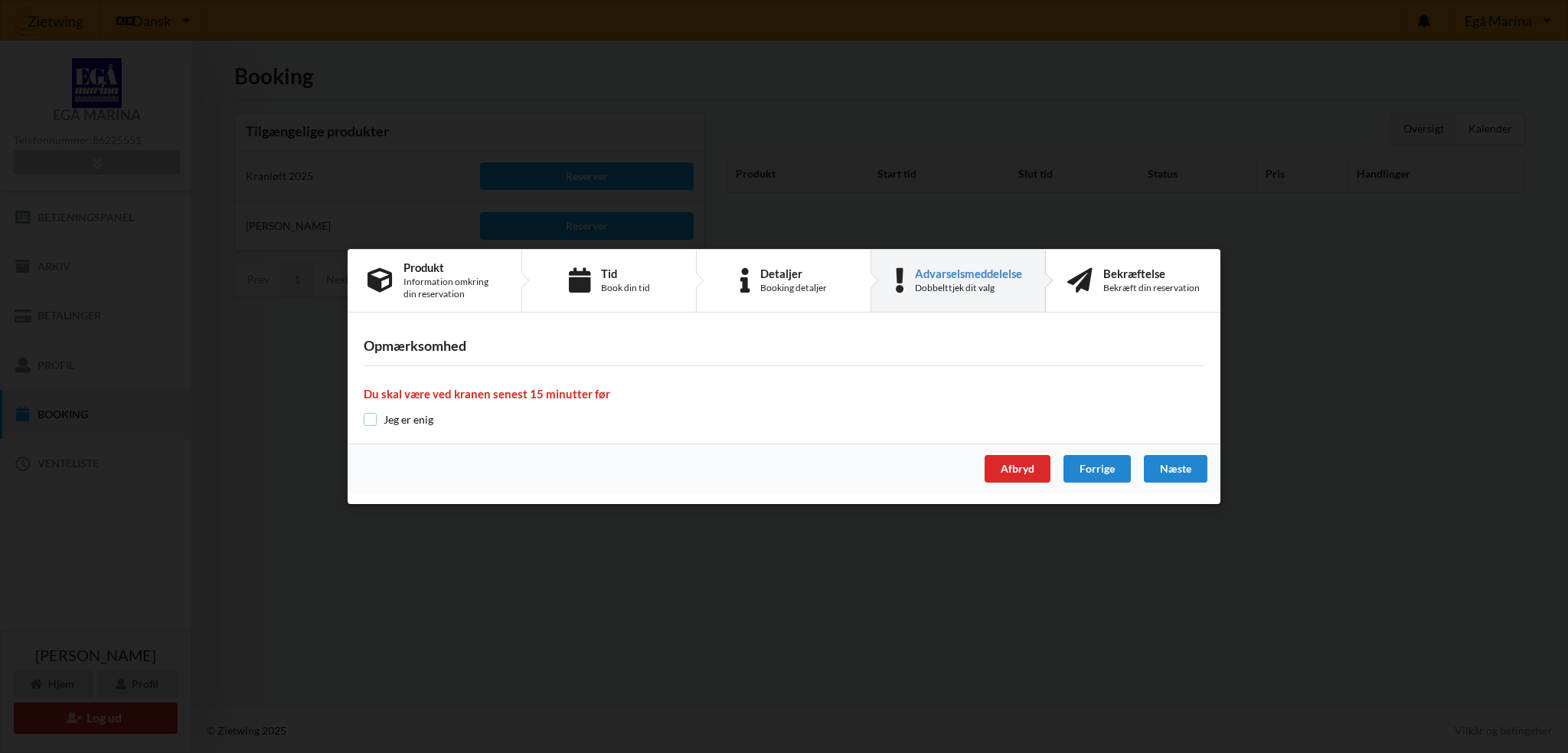
click at [370, 423] on input "checkbox" at bounding box center [370, 420] width 13 height 13
checkbox input "true"
click at [1181, 459] on div "Næste" at bounding box center [1176, 468] width 64 height 27
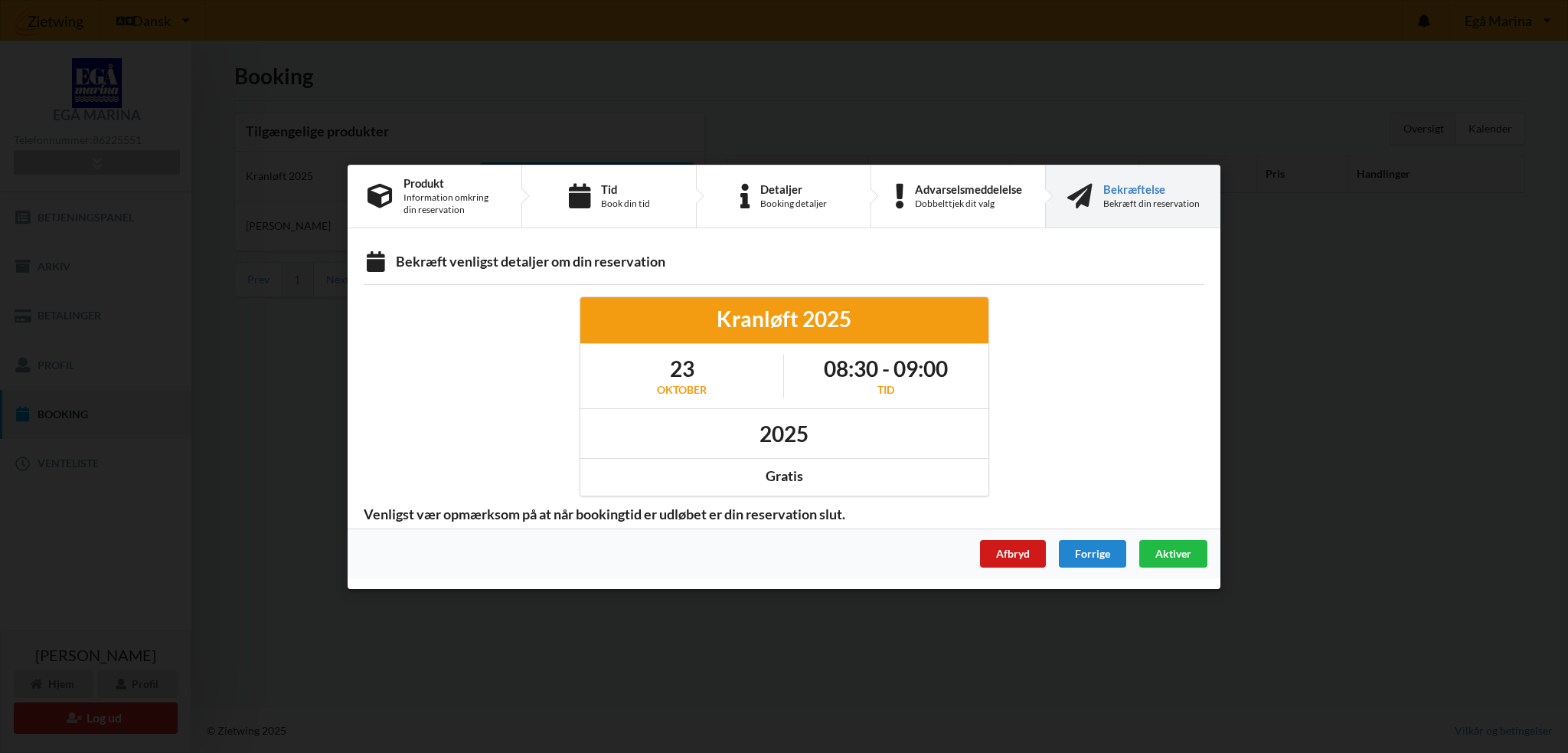
click at [1003, 550] on div "Afbryd" at bounding box center [1013, 552] width 66 height 27
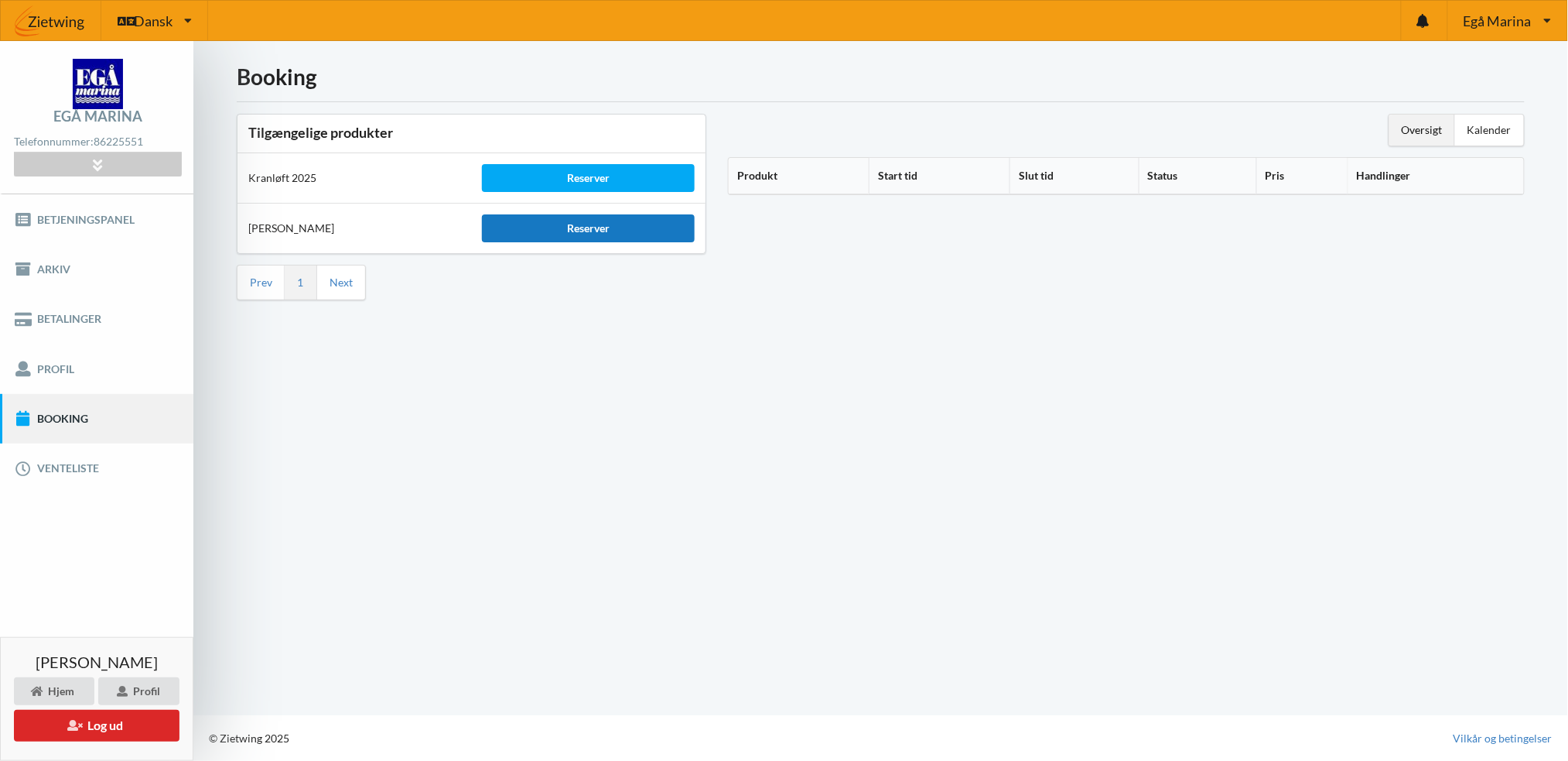
click at [571, 222] on div "Reserver" at bounding box center [587, 228] width 212 height 28
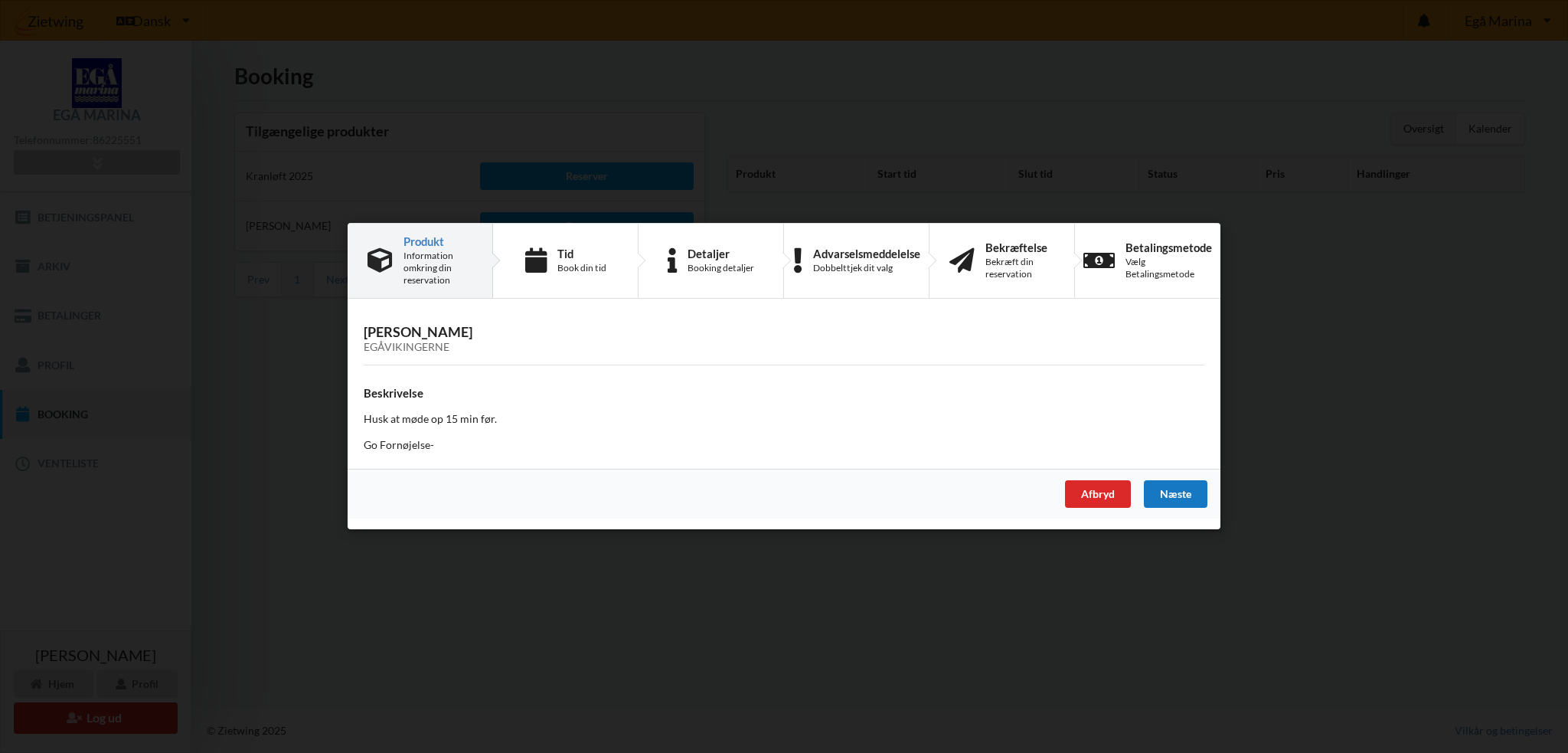
click at [1190, 492] on div "Næste" at bounding box center [1176, 494] width 64 height 27
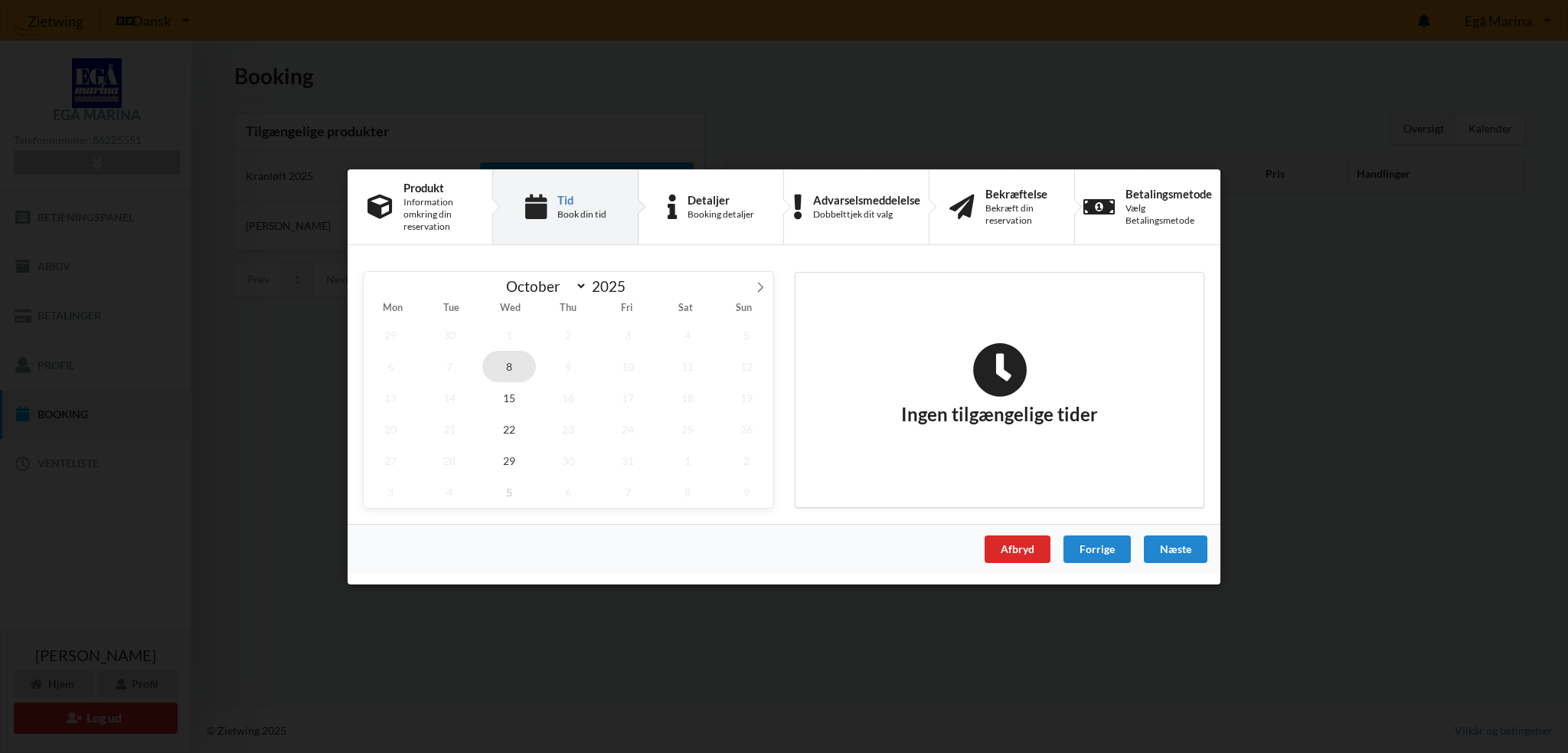
click at [515, 356] on span "8" at bounding box center [509, 365] width 54 height 31
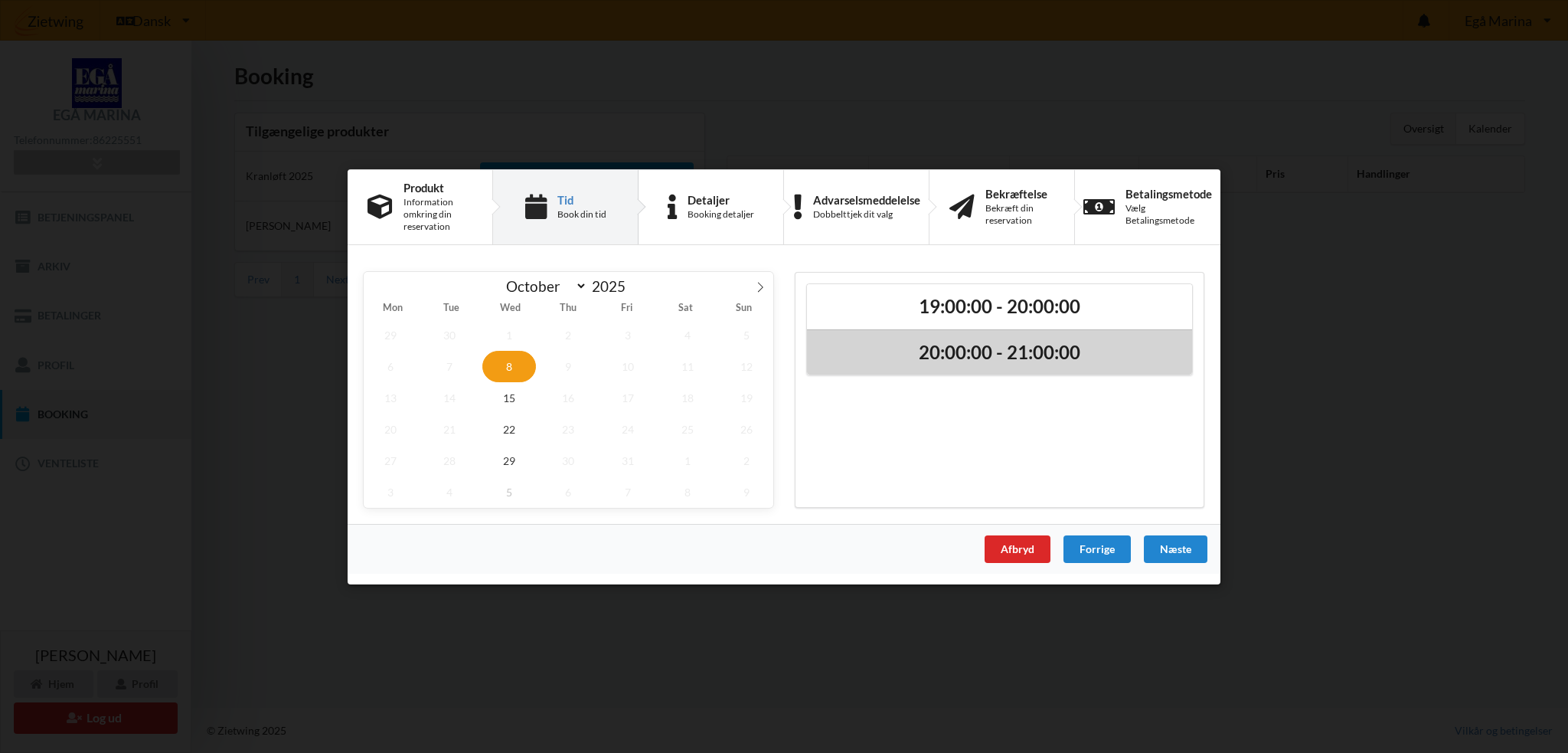
click at [977, 348] on h2 "20:00:00 - 21:00:00" at bounding box center [999, 351] width 363 height 23
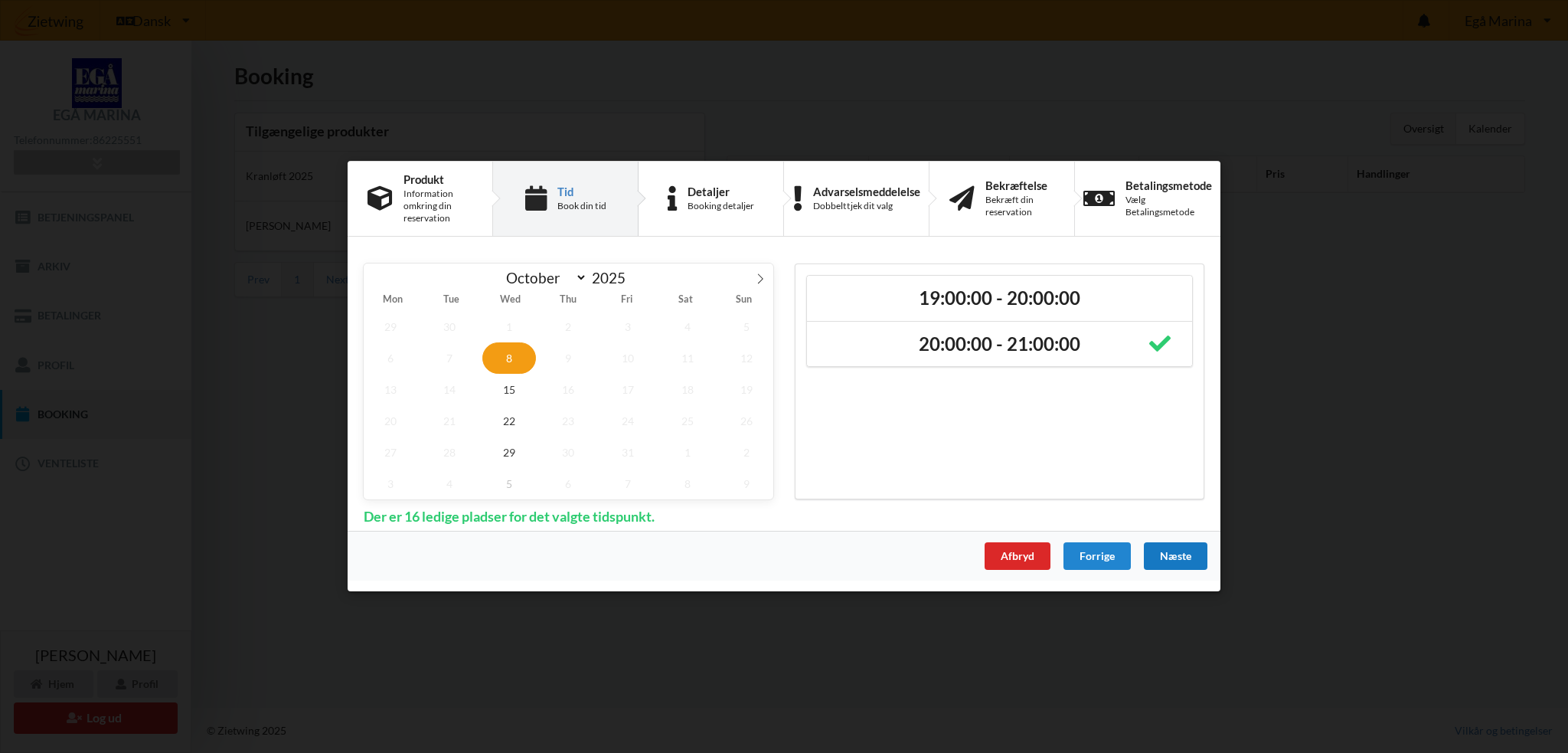
click at [1171, 554] on div "Næste" at bounding box center [1176, 556] width 64 height 27
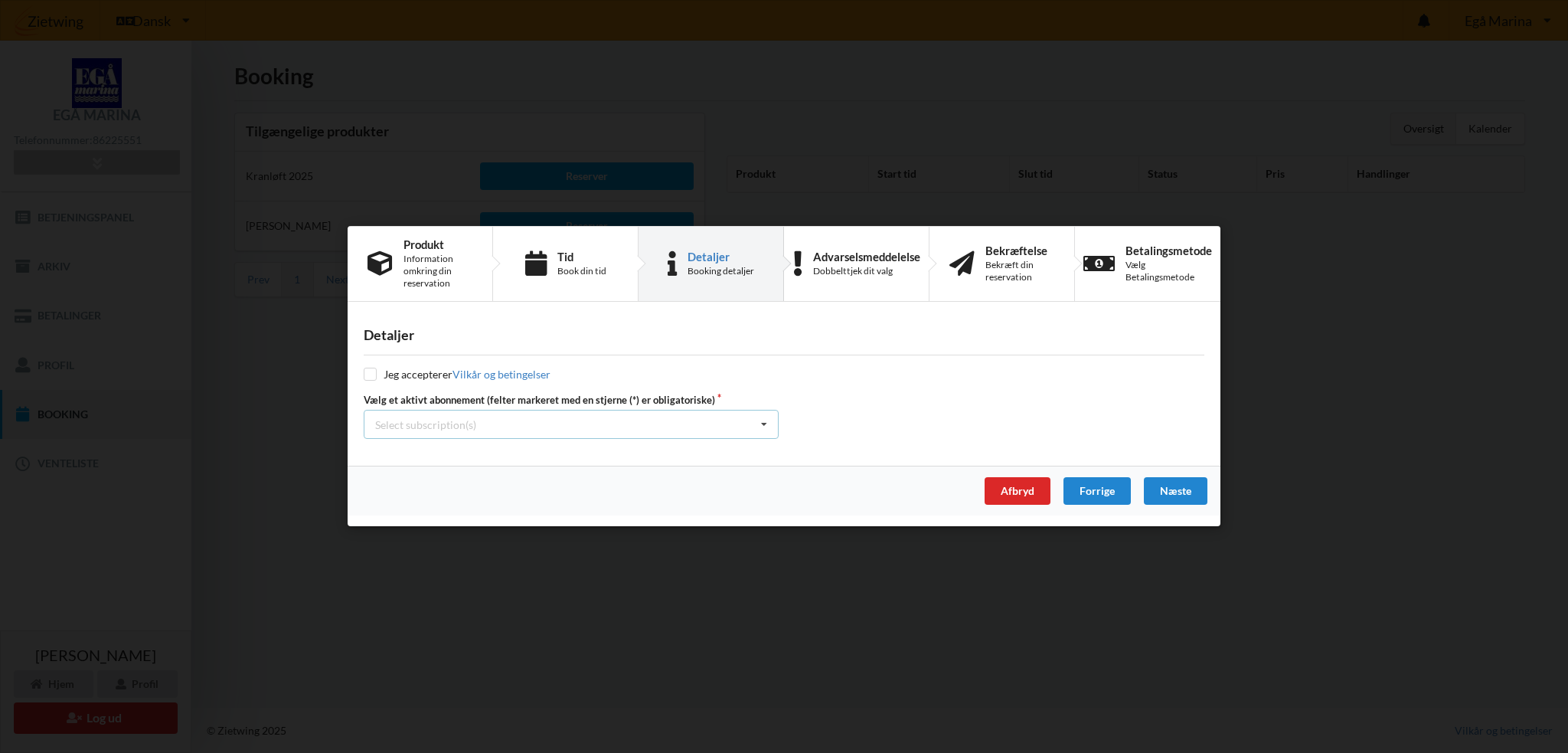
click at [553, 423] on div "Select subscription(s) * Vinterbader * 18 tons stativ Test øjeblikkelig betaling" at bounding box center [571, 424] width 415 height 29
click at [496, 454] on div "* Vinterbader" at bounding box center [571, 453] width 413 height 28
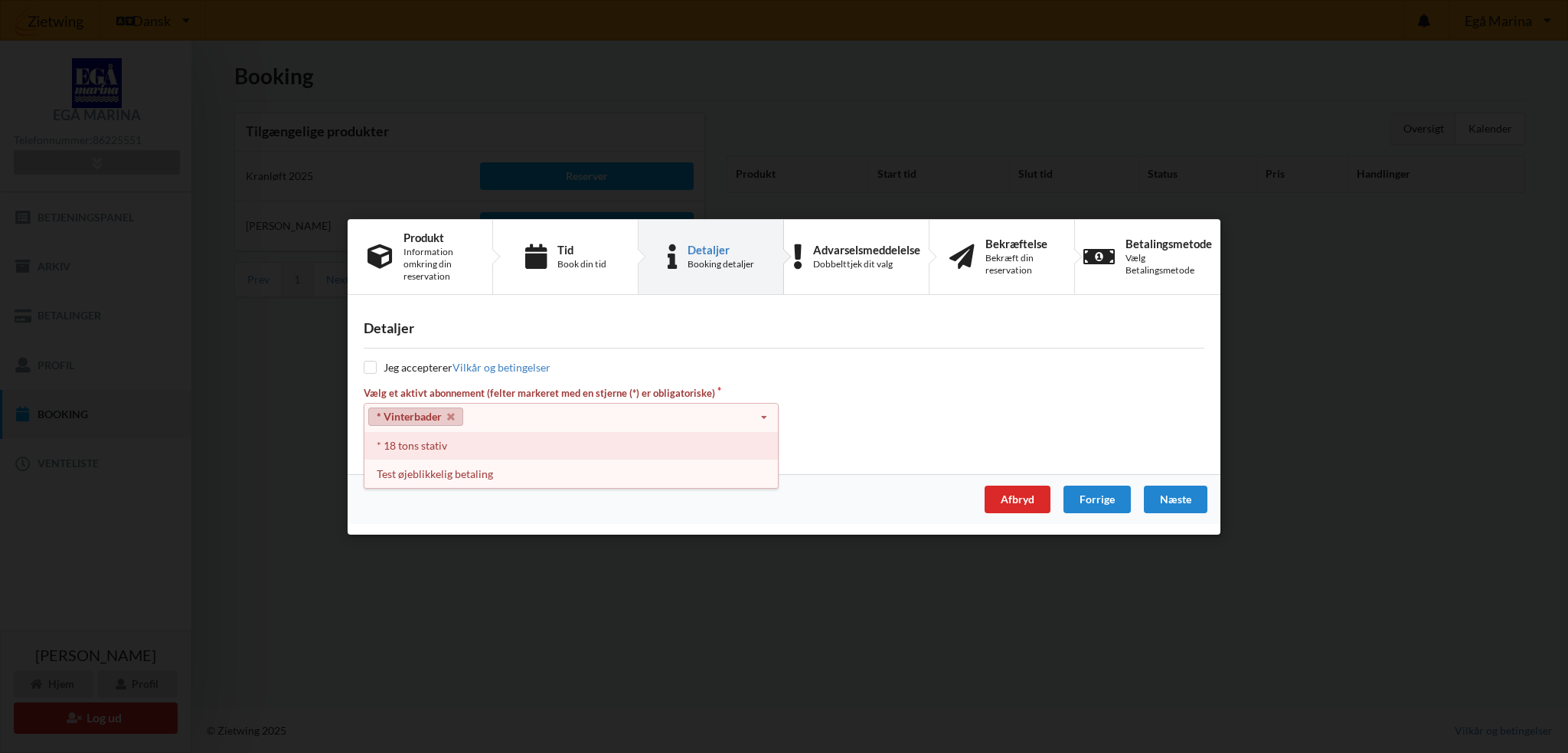
click at [478, 452] on div "* 18 tons stativ" at bounding box center [571, 445] width 413 height 28
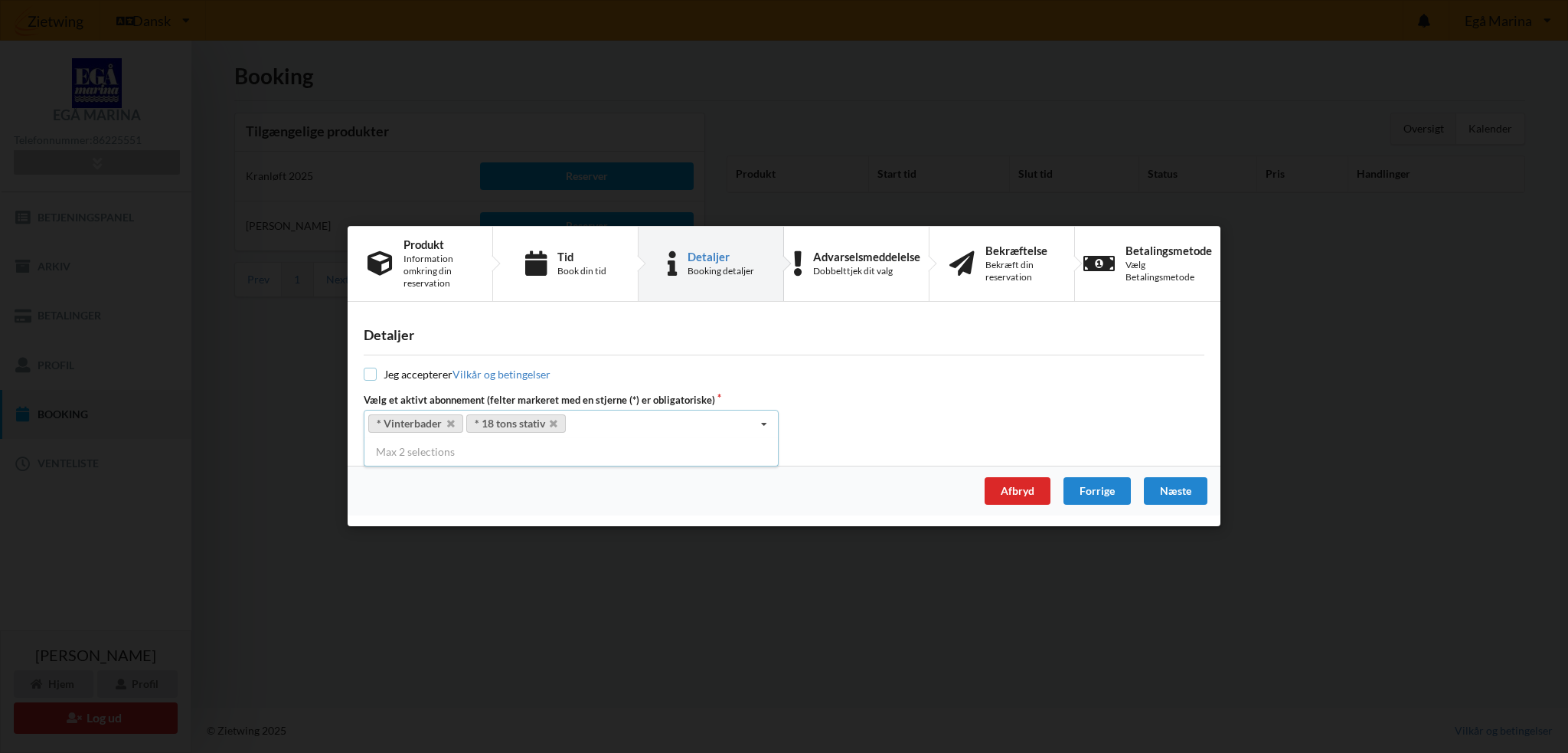
click at [373, 376] on input "checkbox" at bounding box center [370, 375] width 13 height 13
checkbox input "true"
click at [1181, 482] on div "Næste" at bounding box center [1176, 491] width 64 height 27
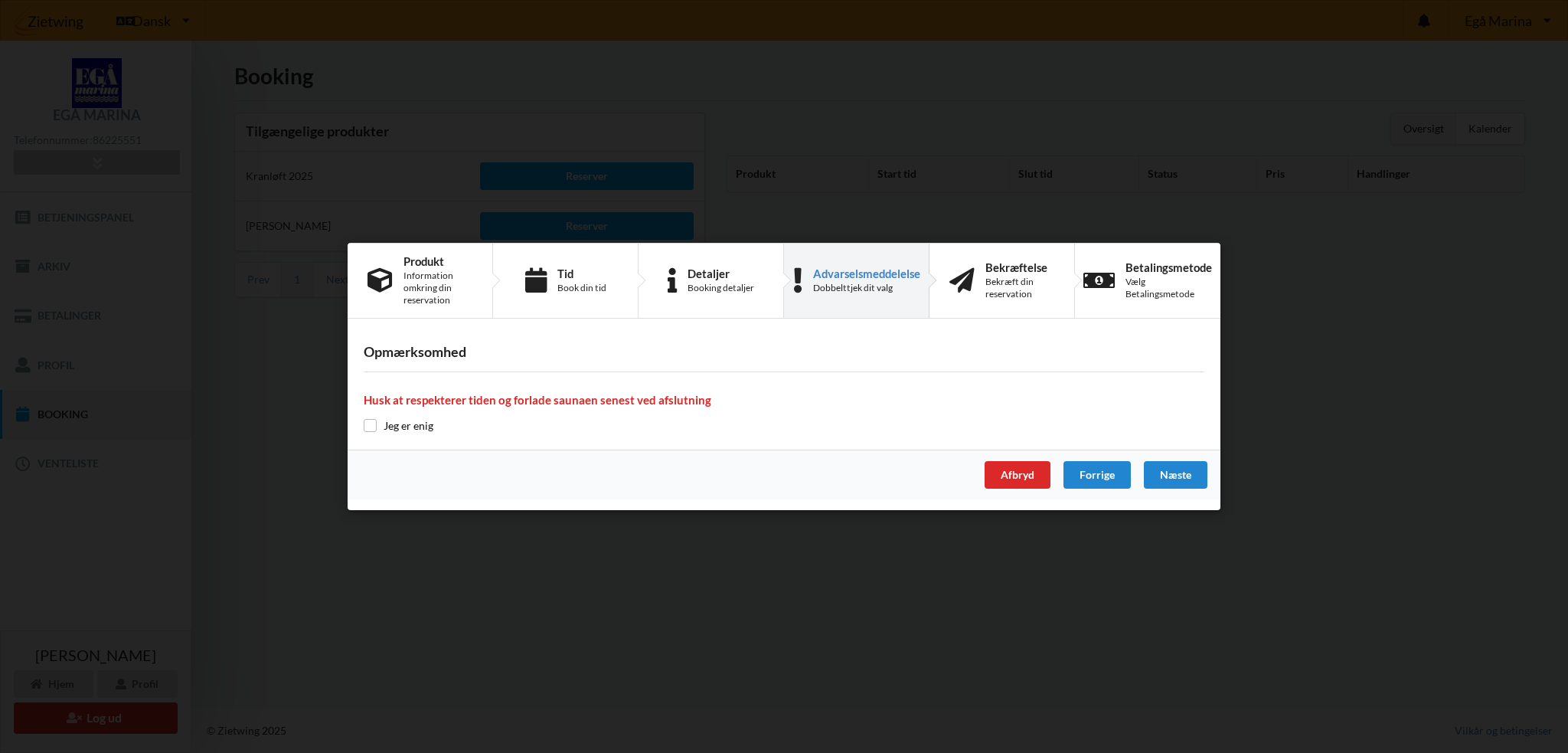
click at [371, 425] on input "checkbox" at bounding box center [370, 425] width 13 height 13
checkbox input "true"
click at [1181, 469] on div "Næste" at bounding box center [1176, 474] width 64 height 27
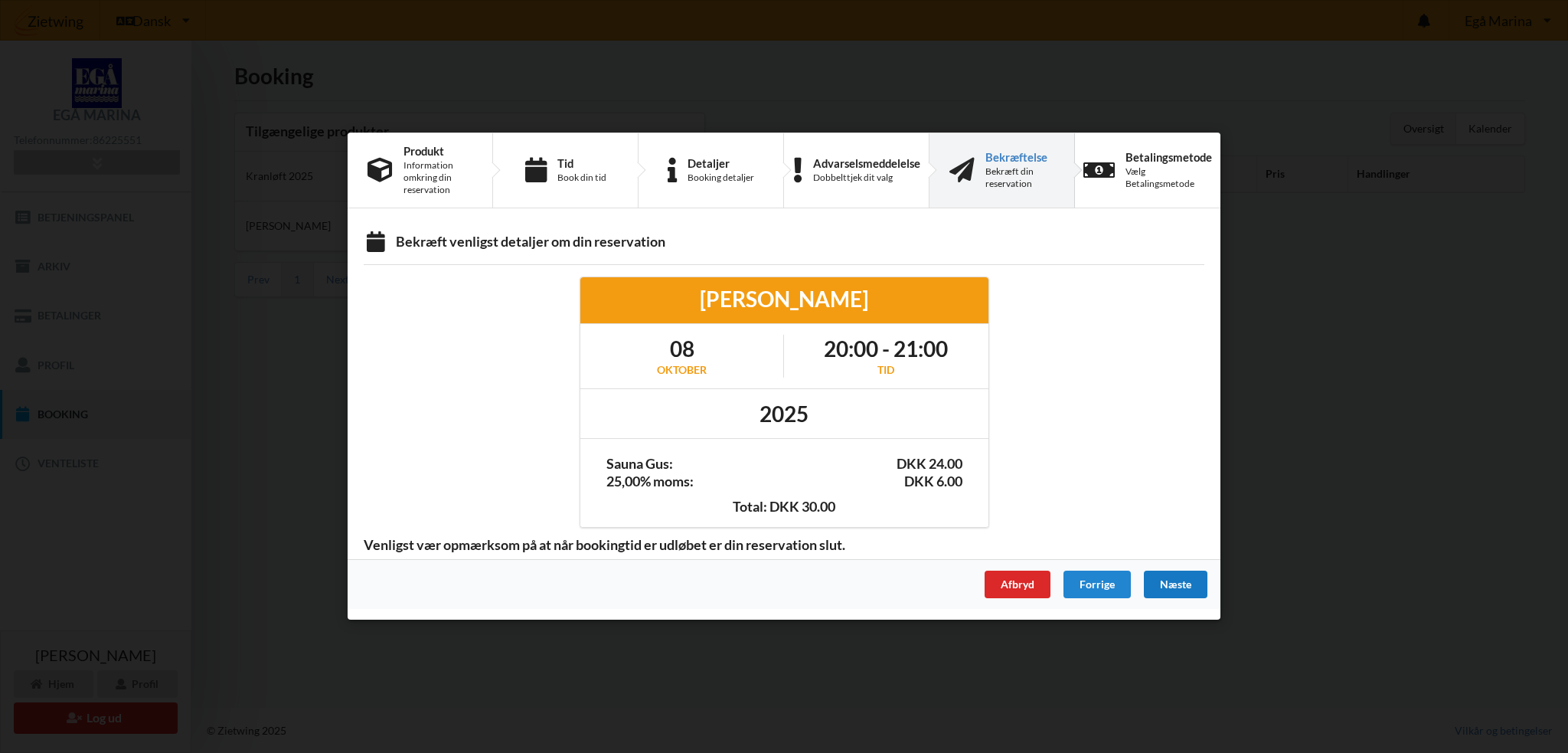
click at [1181, 586] on div "Næste" at bounding box center [1176, 584] width 64 height 27
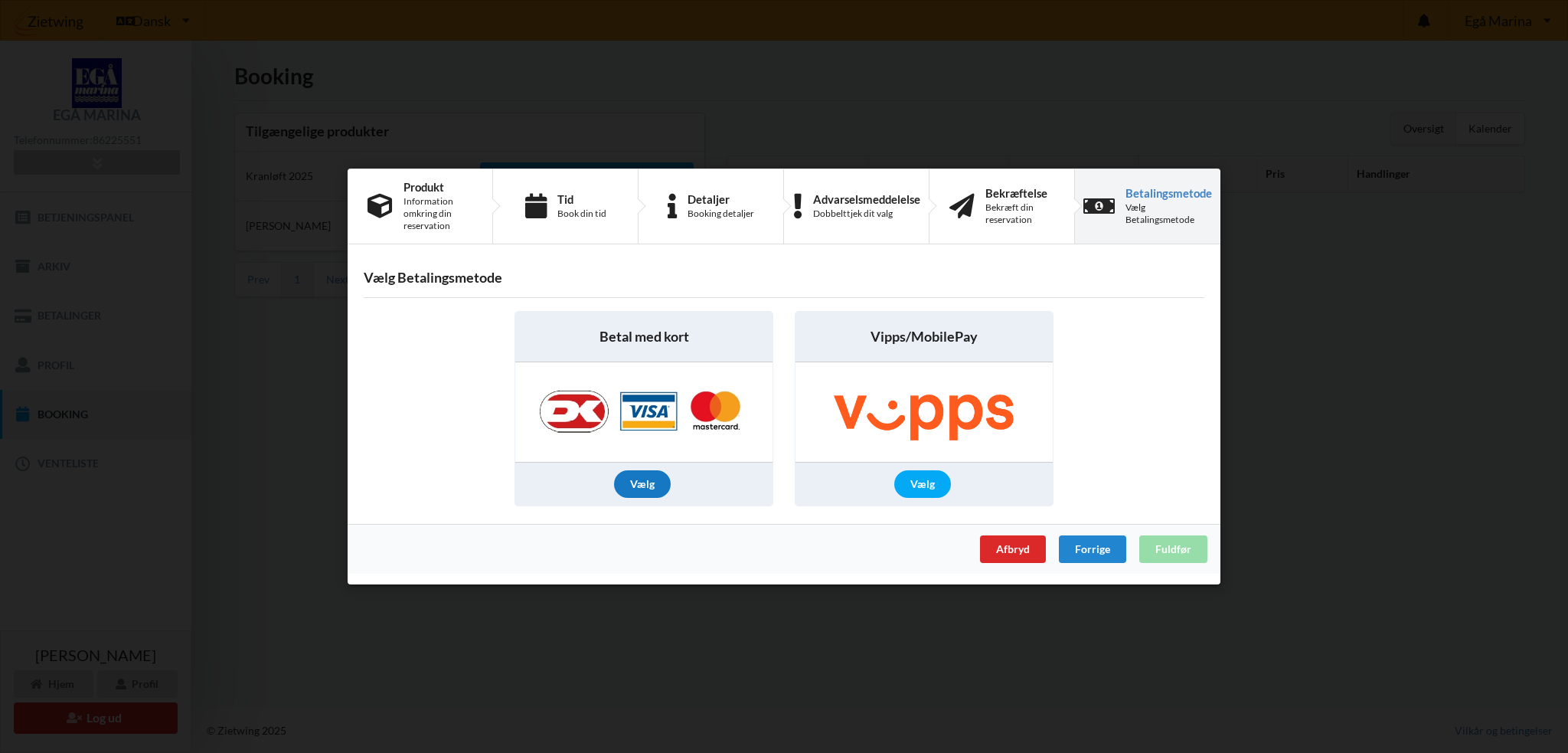
click at [656, 478] on div "Vælg" at bounding box center [642, 484] width 56 height 27
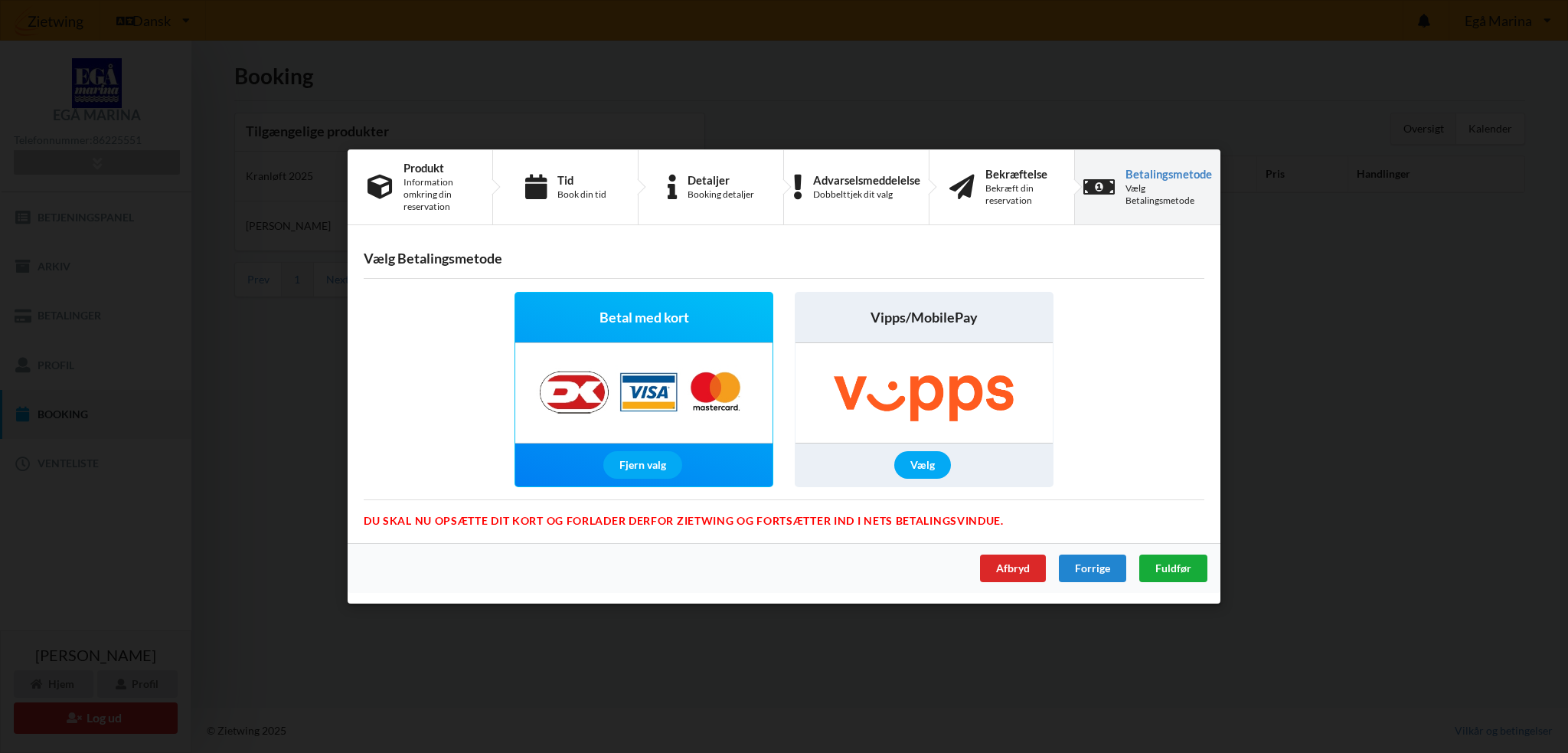
click at [1173, 571] on span "Fuldfør" at bounding box center [1174, 568] width 36 height 13
click at [1003, 569] on div "Afbryd" at bounding box center [1013, 567] width 66 height 27
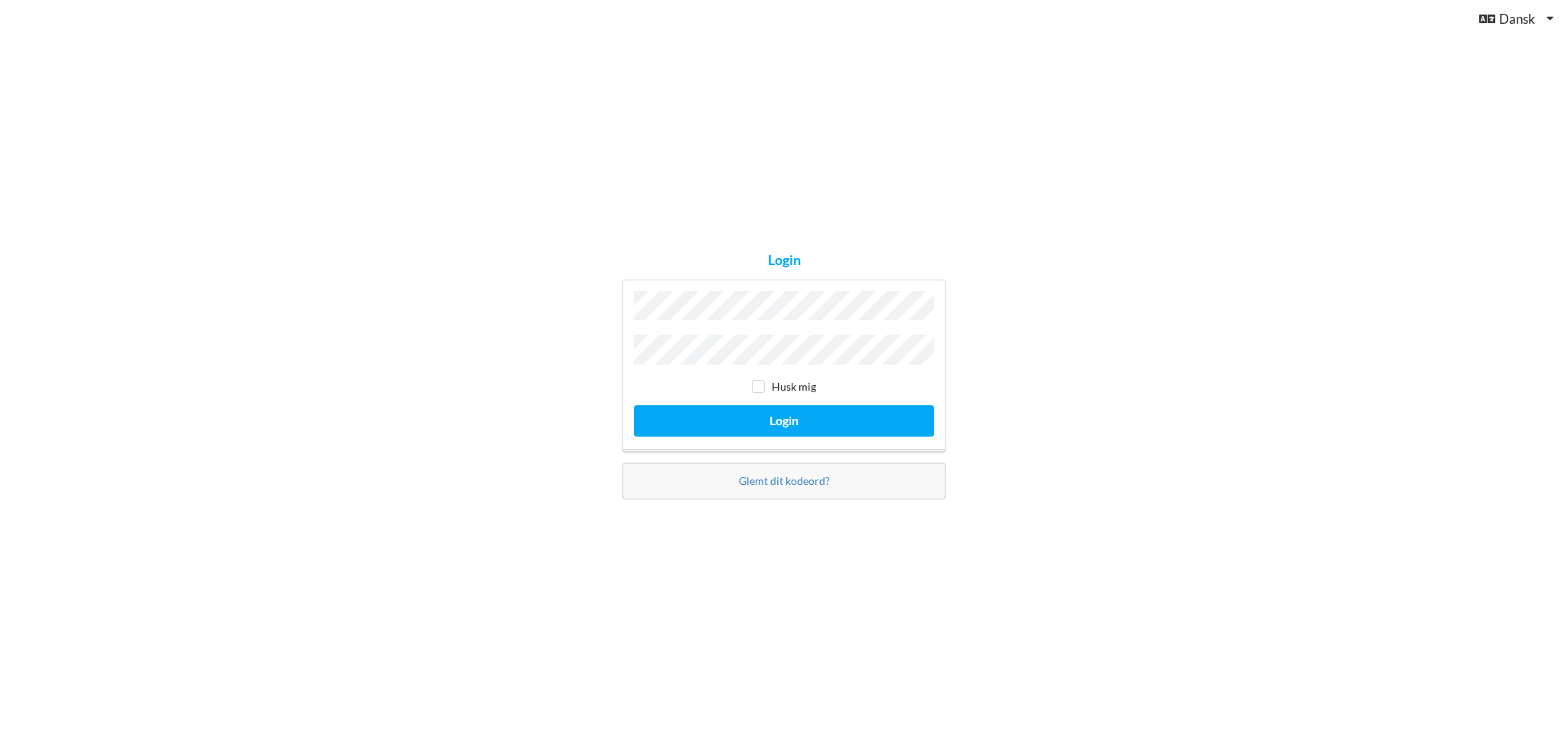
click at [634, 405] on button "Login" at bounding box center [784, 420] width 300 height 31
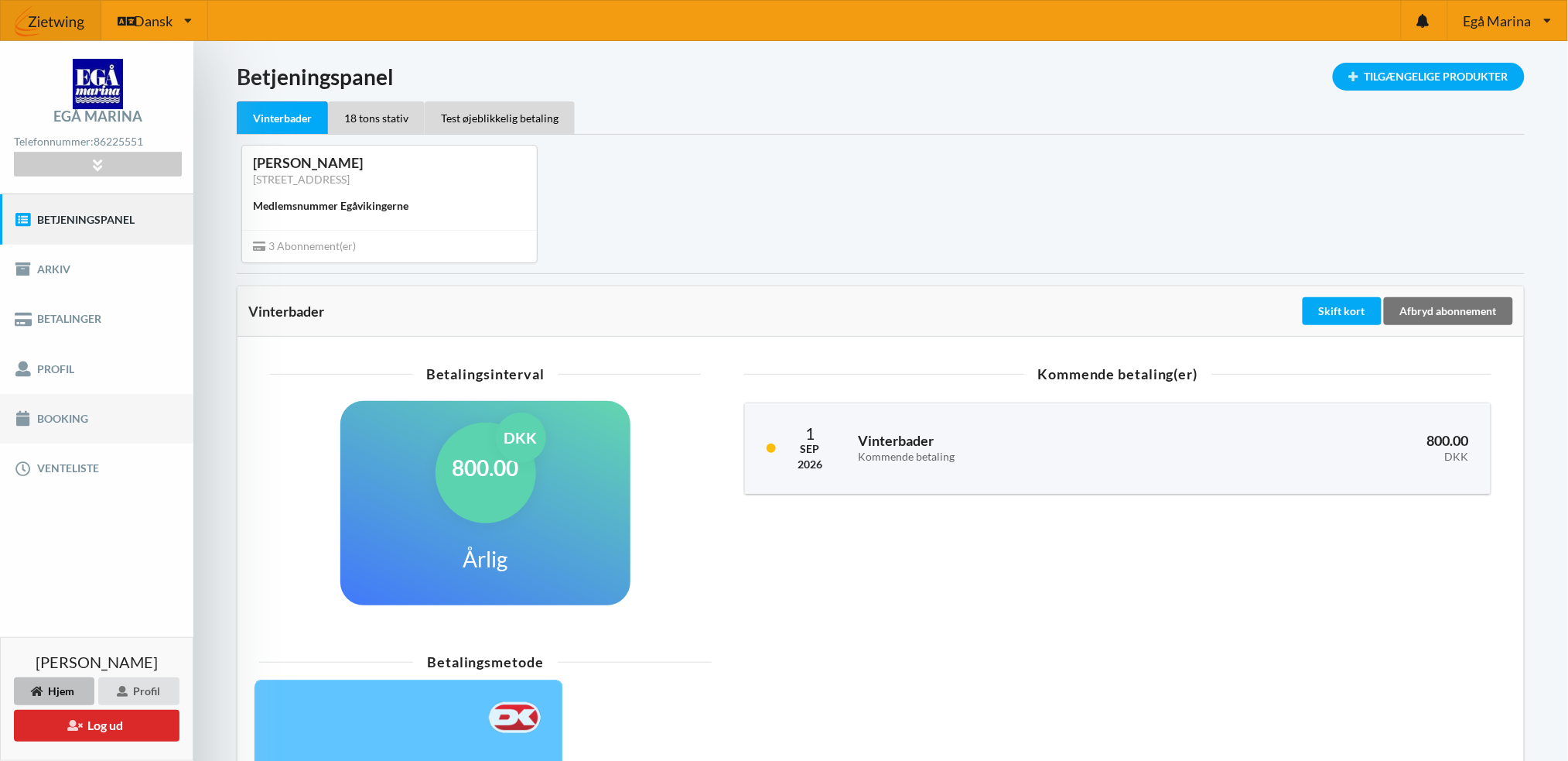
click at [65, 413] on link "Booking" at bounding box center [97, 418] width 194 height 49
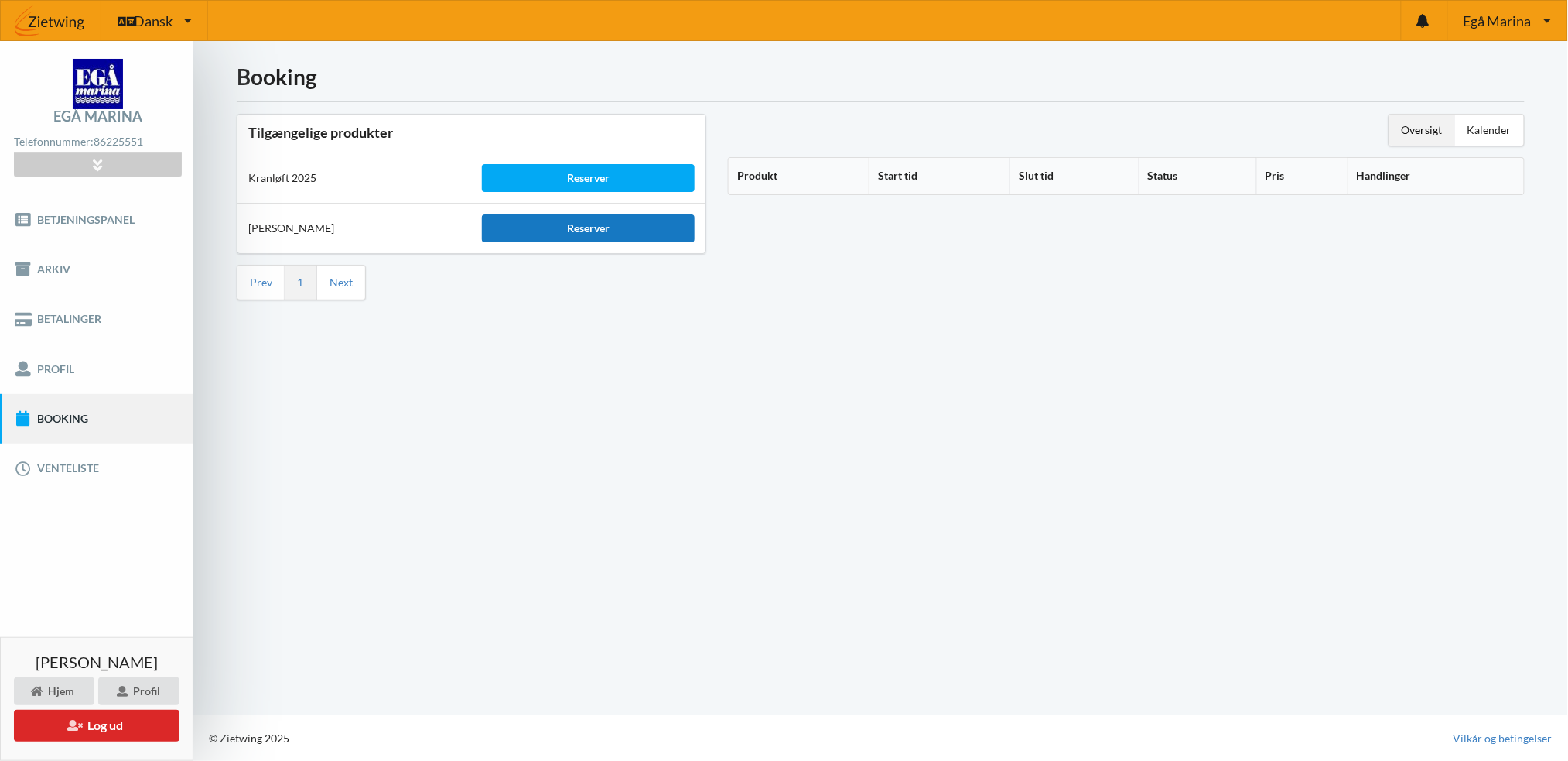
click at [598, 225] on div "Reserver" at bounding box center [587, 228] width 212 height 28
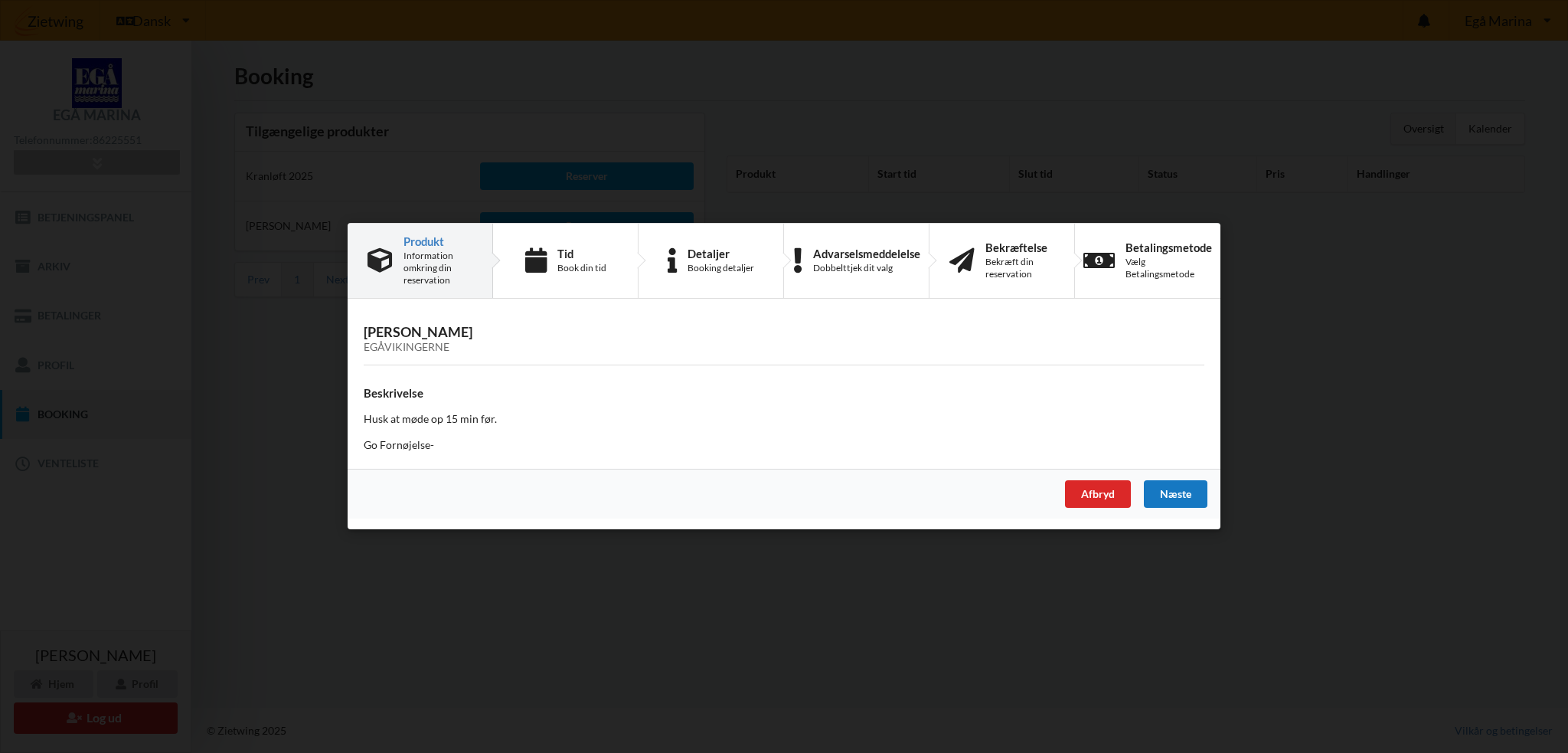
click at [1159, 492] on div "Næste" at bounding box center [1176, 494] width 64 height 27
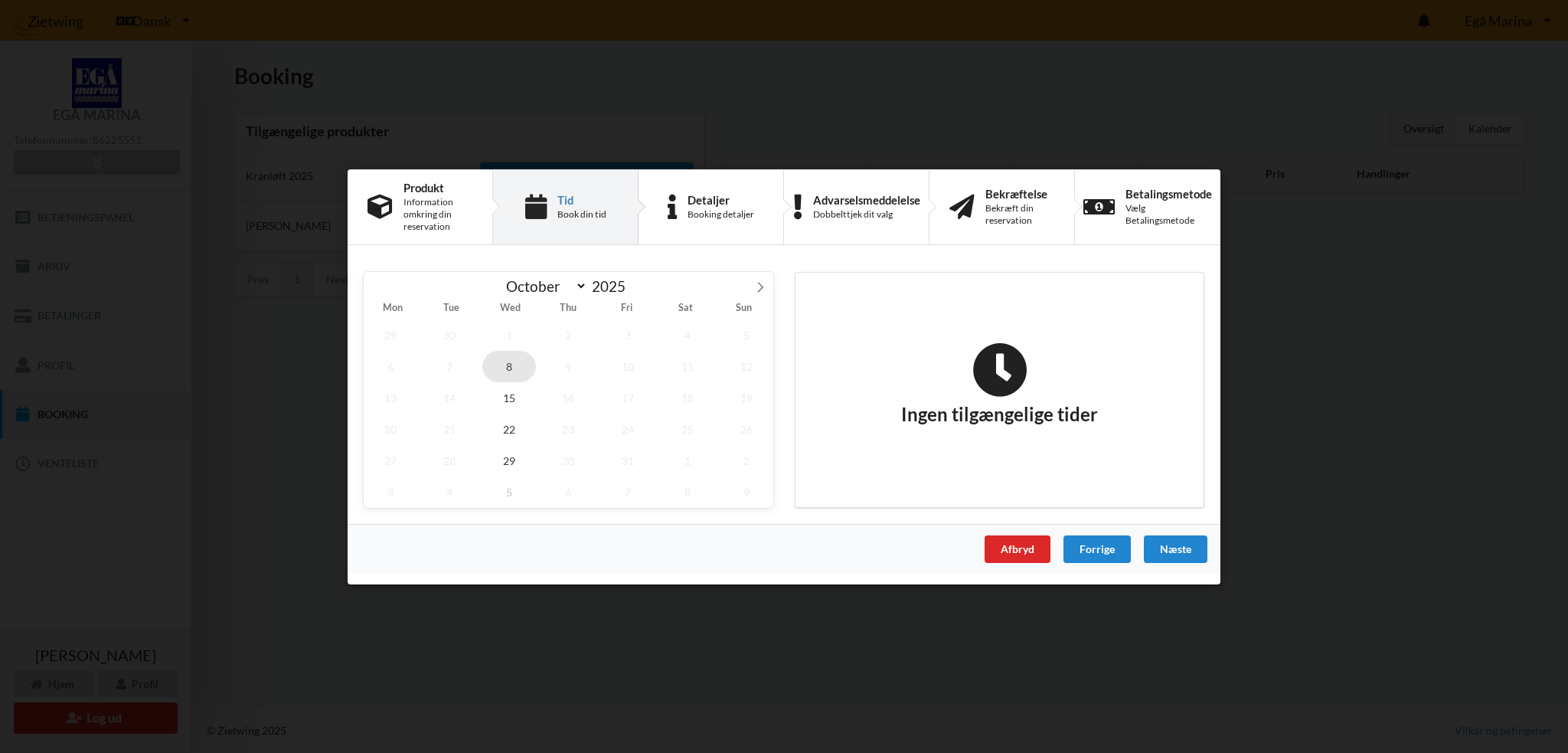
click at [509, 362] on span "8" at bounding box center [509, 365] width 54 height 31
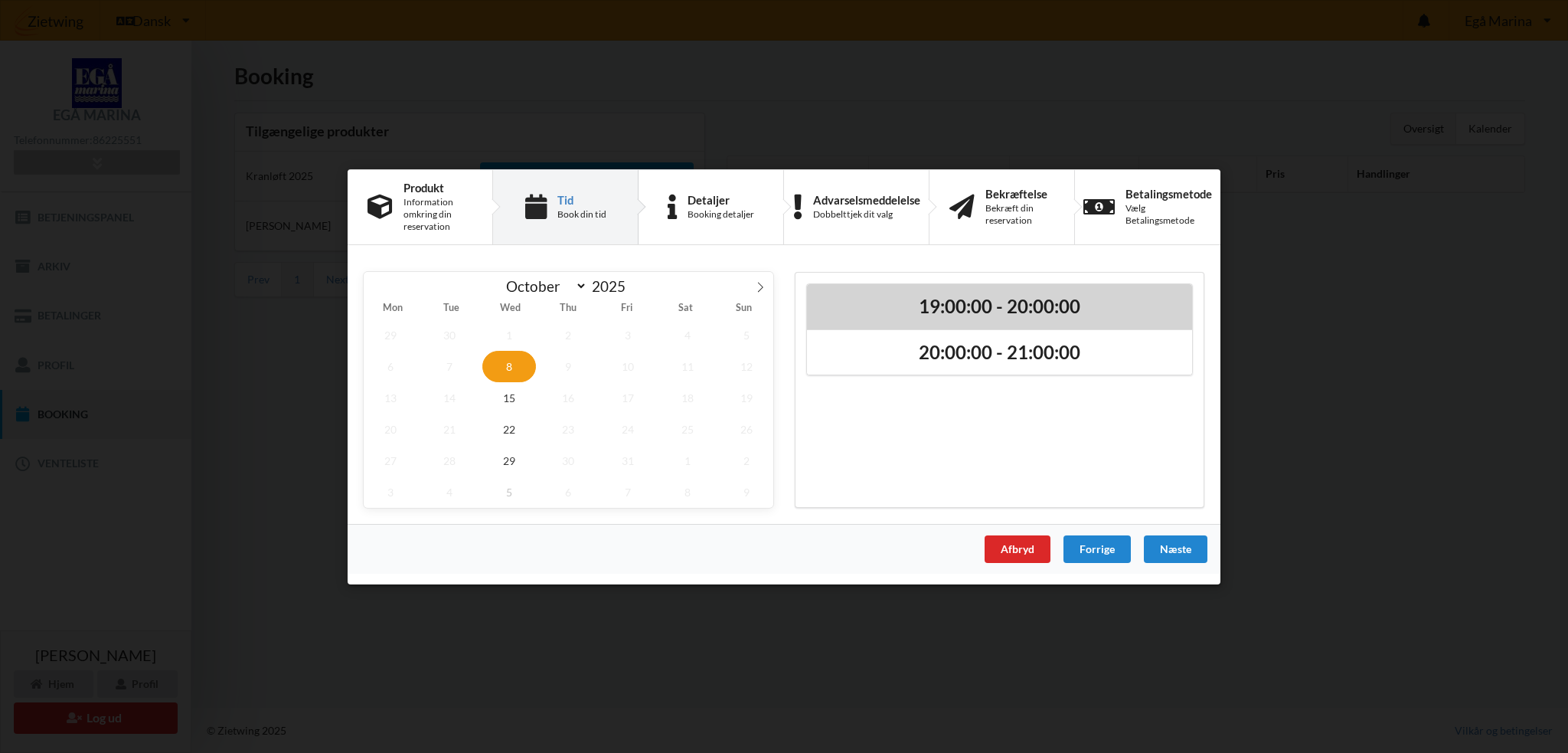
click at [903, 303] on h2 "19:00:00 - 20:00:00" at bounding box center [999, 305] width 363 height 23
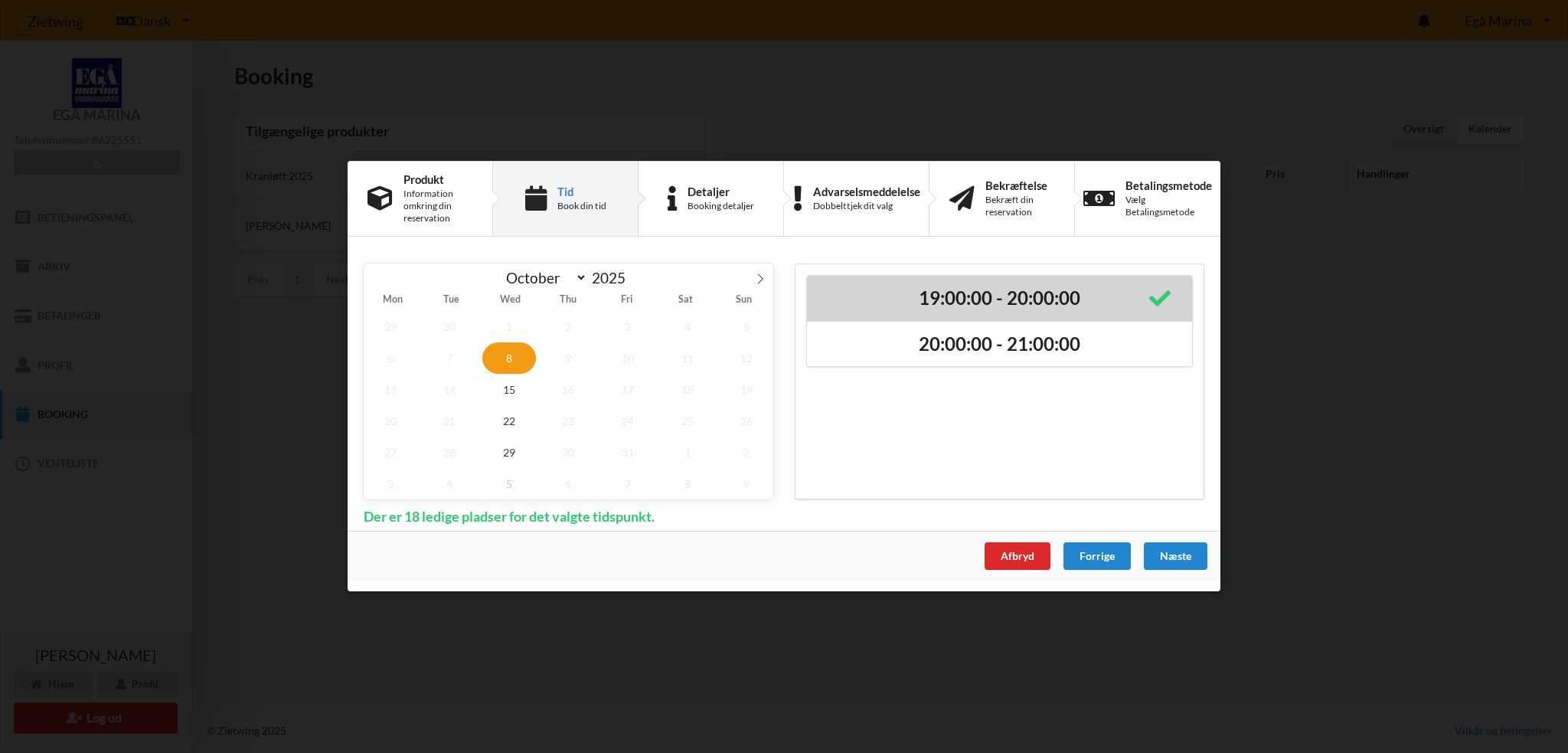
click at [903, 303] on h2 "19:00:00 - 20:00:00" at bounding box center [999, 298] width 363 height 23
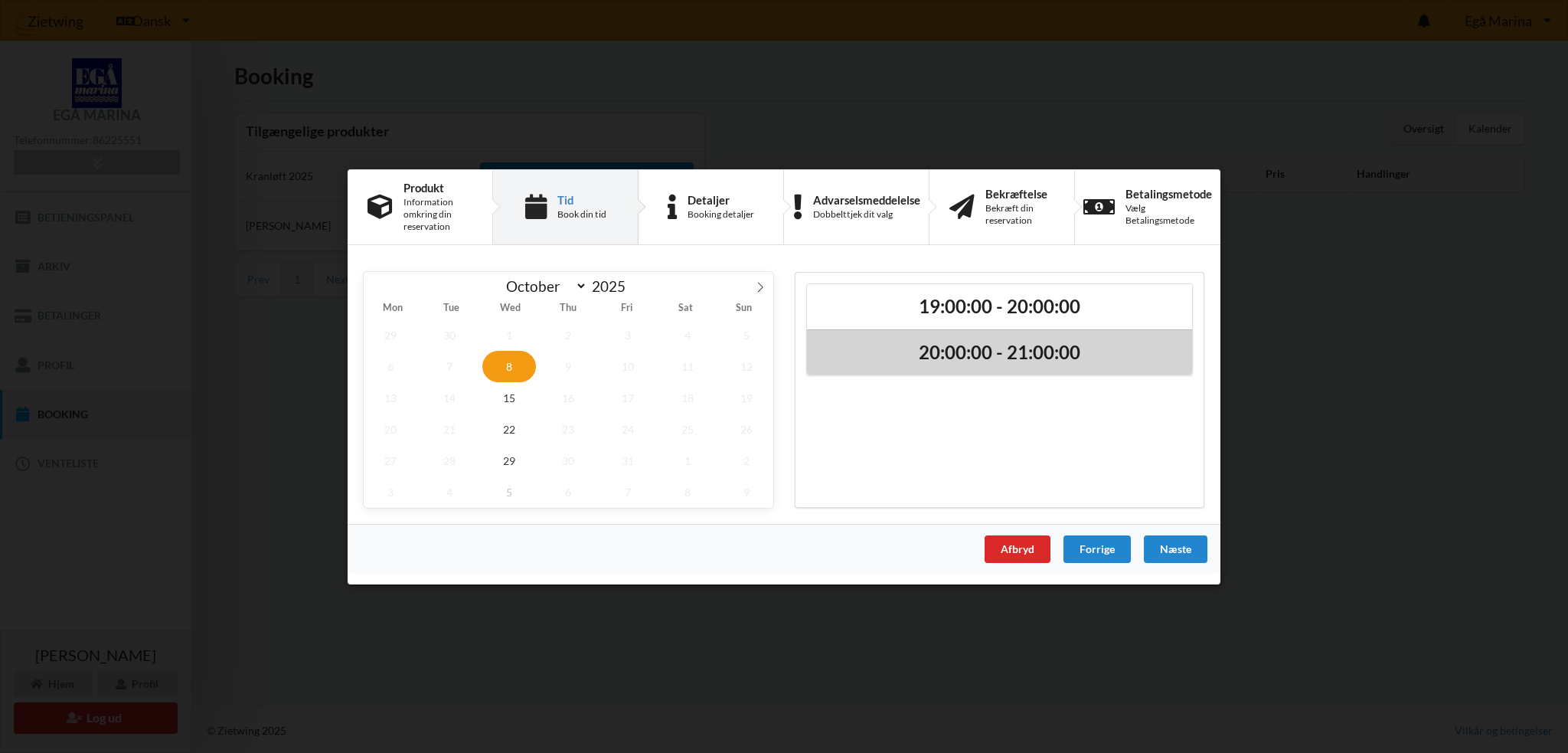
click at [883, 361] on h2 "20:00:00 - 21:00:00" at bounding box center [999, 351] width 363 height 23
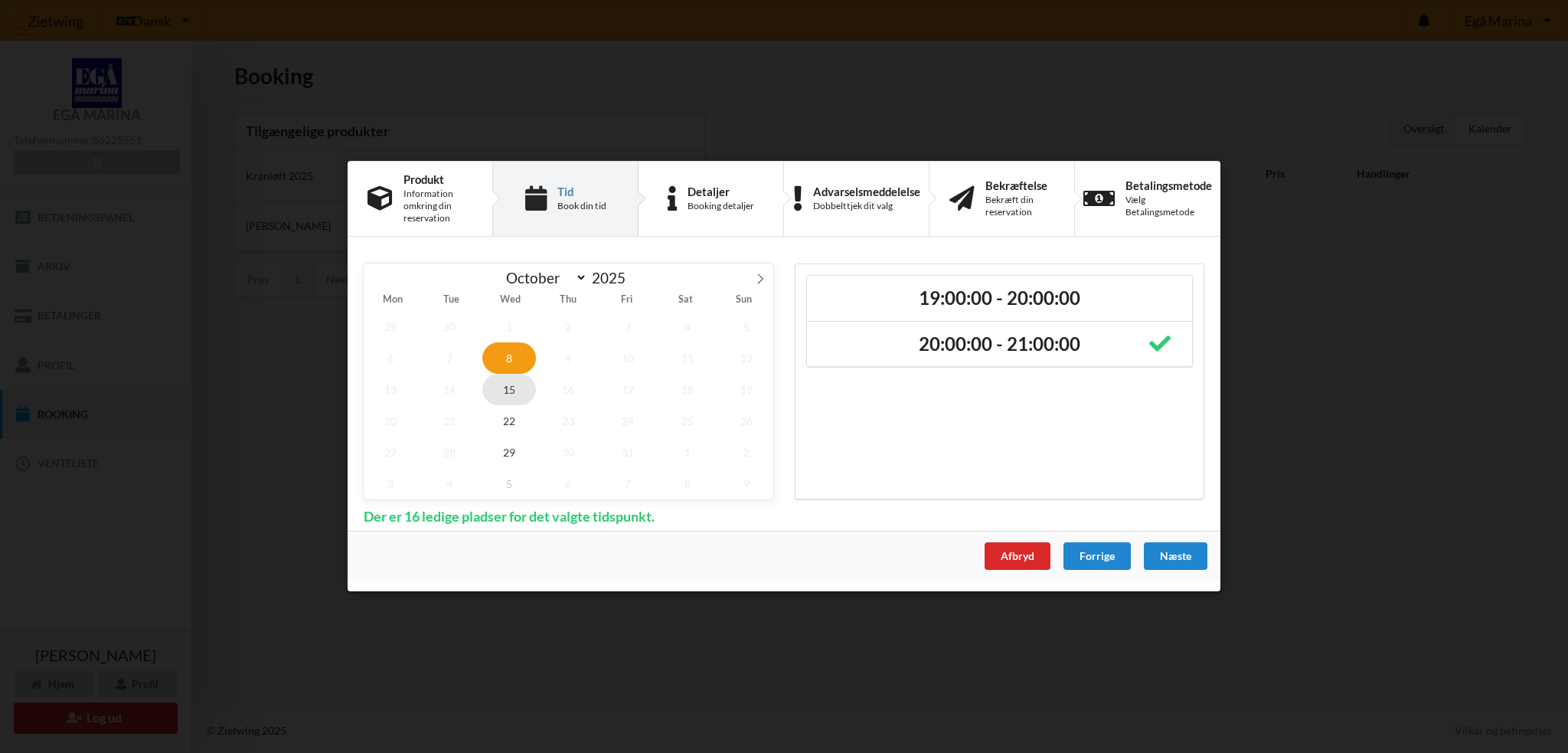
click at [509, 394] on span "15" at bounding box center [509, 389] width 54 height 31
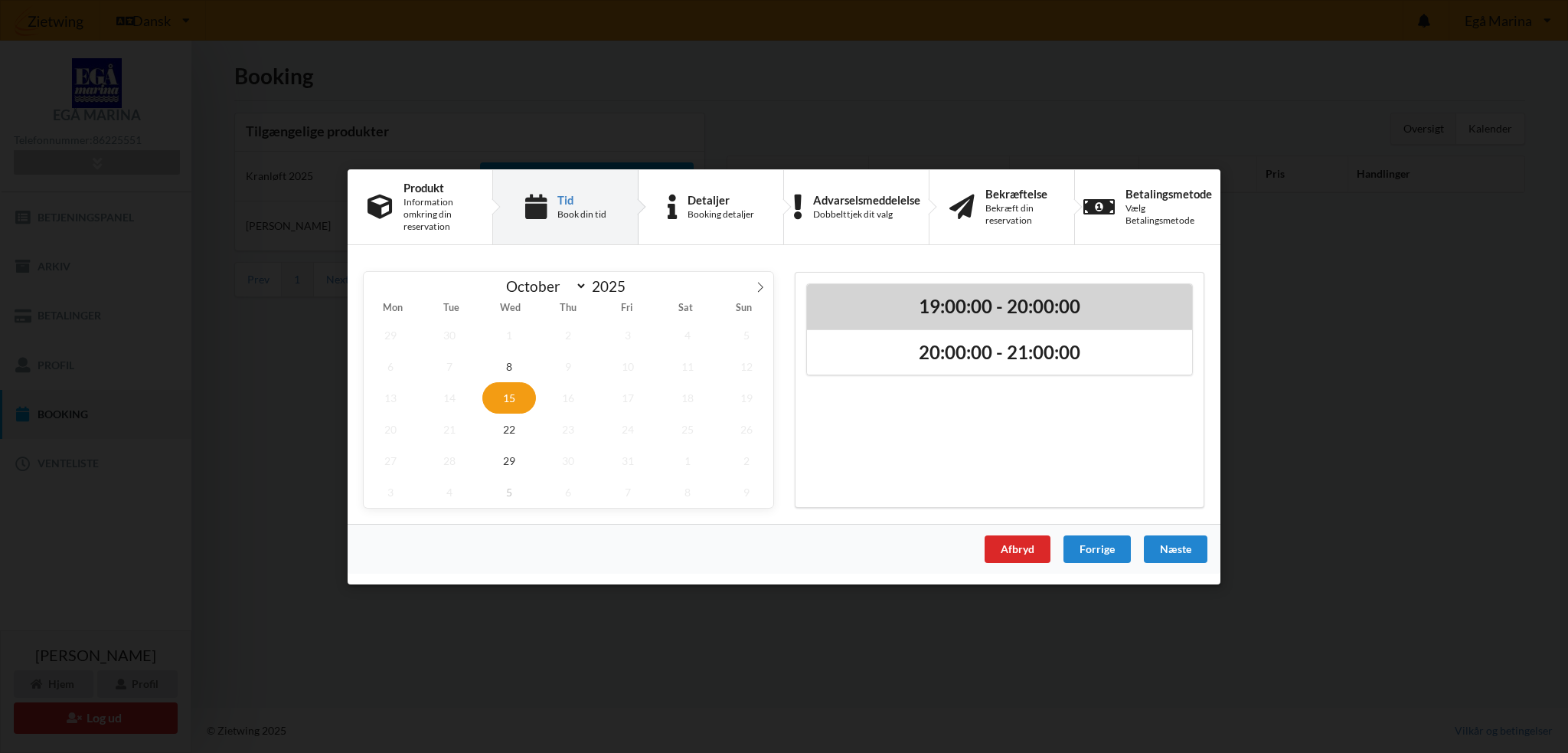
click at [977, 299] on h2 "19:00:00 - 20:00:00" at bounding box center [999, 305] width 363 height 23
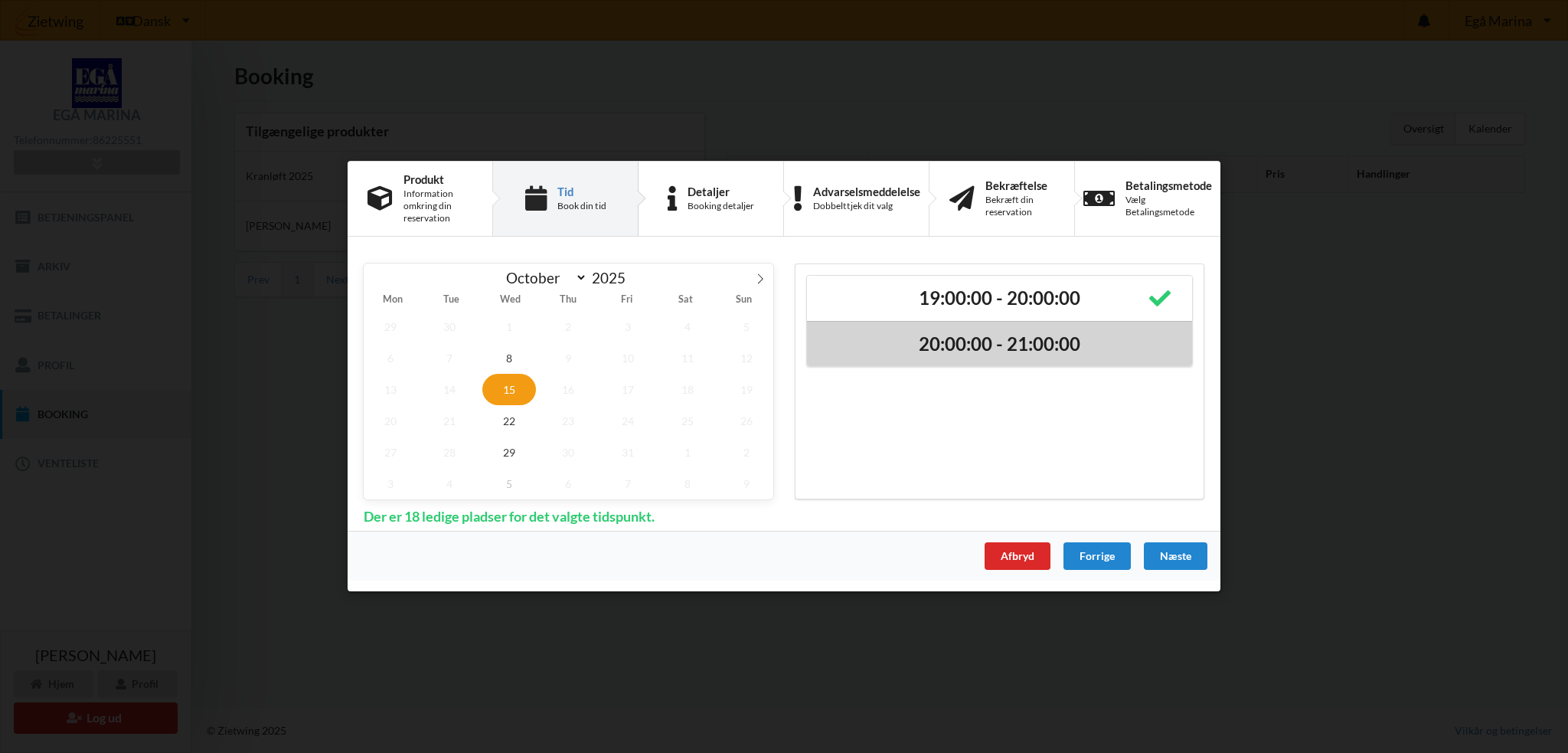
click at [950, 338] on h2 "20:00:00 - 21:00:00" at bounding box center [999, 344] width 363 height 23
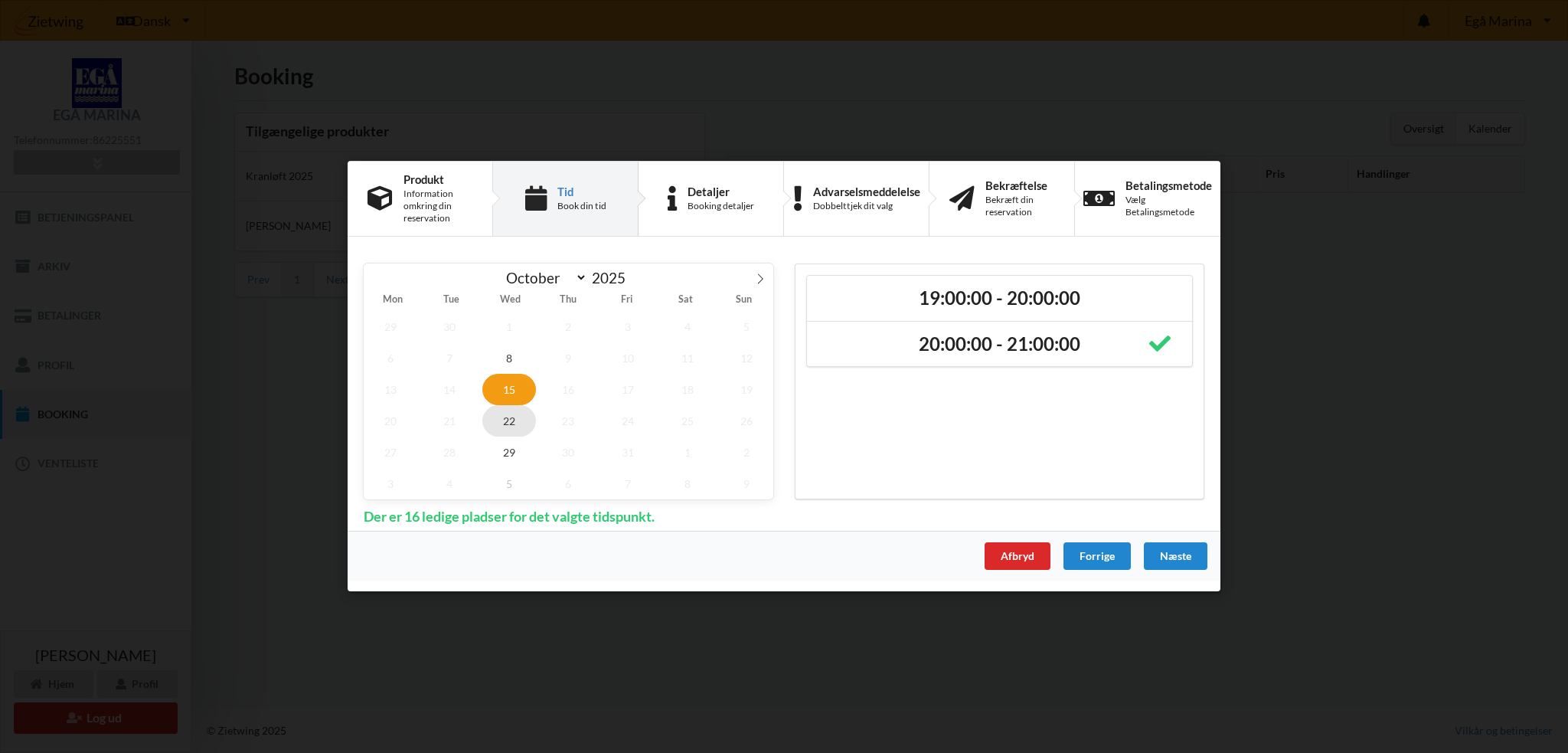
click at [515, 423] on span "22" at bounding box center [509, 420] width 54 height 31
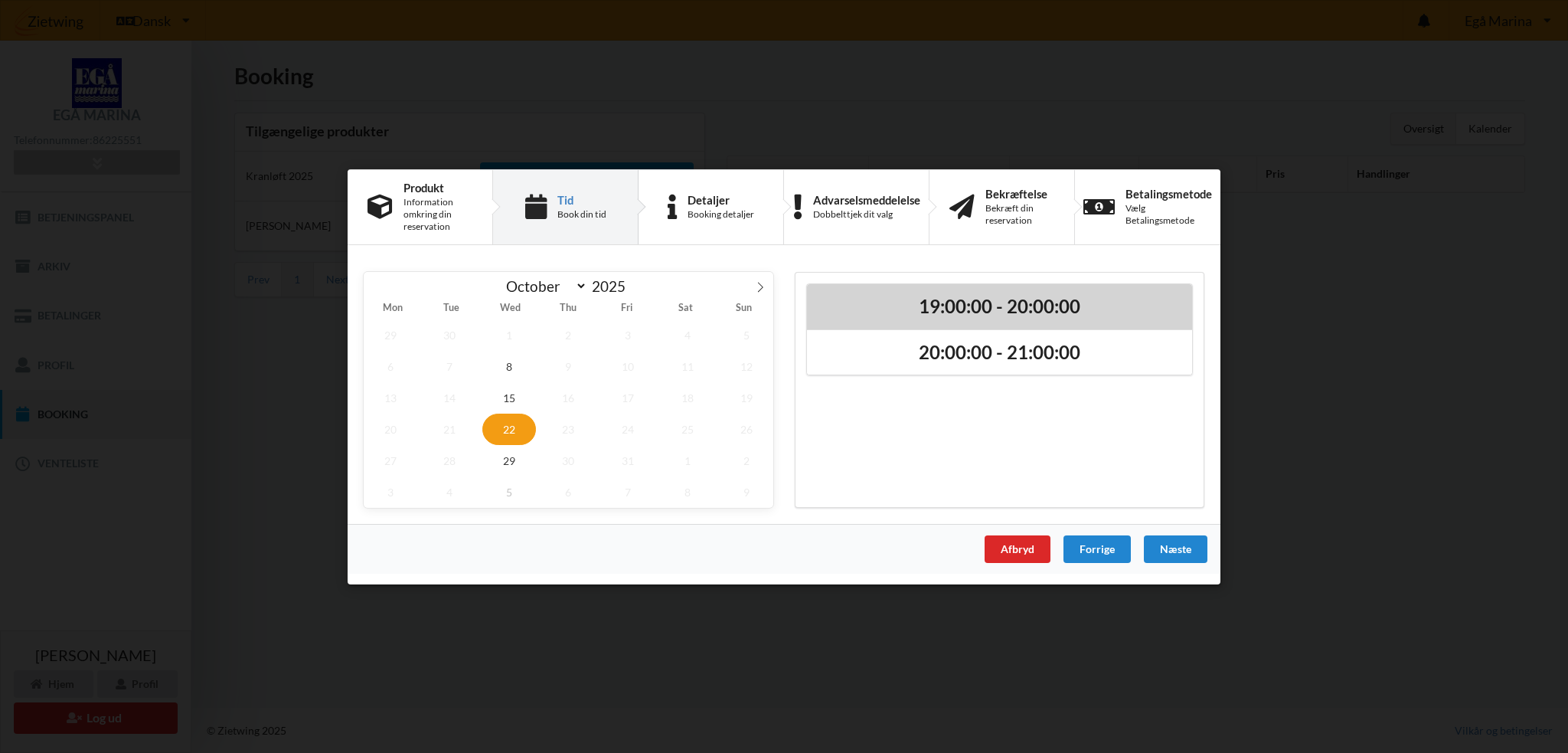
click at [958, 305] on h2 "19:00:00 - 20:00:00" at bounding box center [999, 305] width 363 height 23
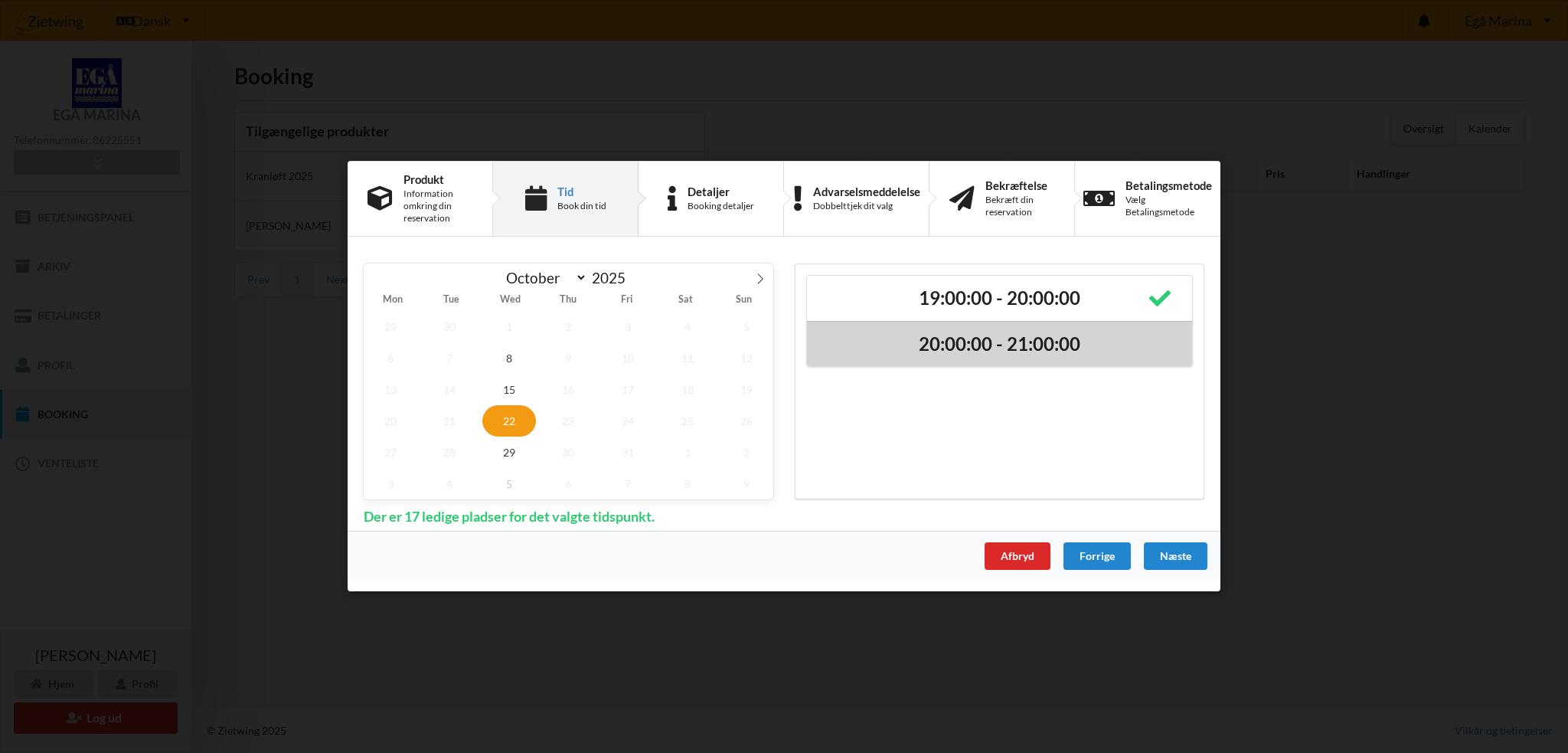
click at [945, 336] on h2 "20:00:00 - 21:00:00" at bounding box center [999, 344] width 363 height 23
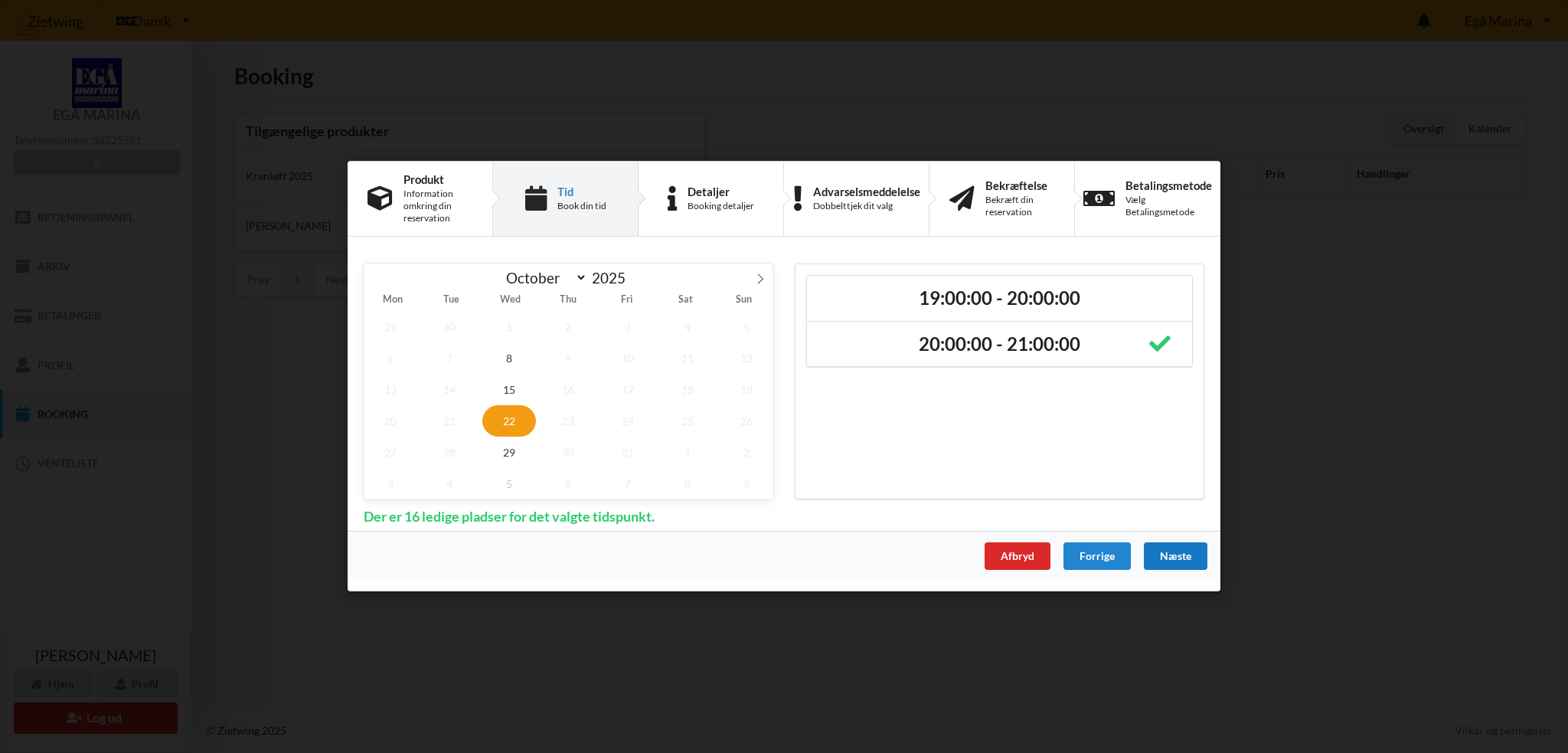
click at [1171, 552] on div "Næste" at bounding box center [1176, 556] width 64 height 27
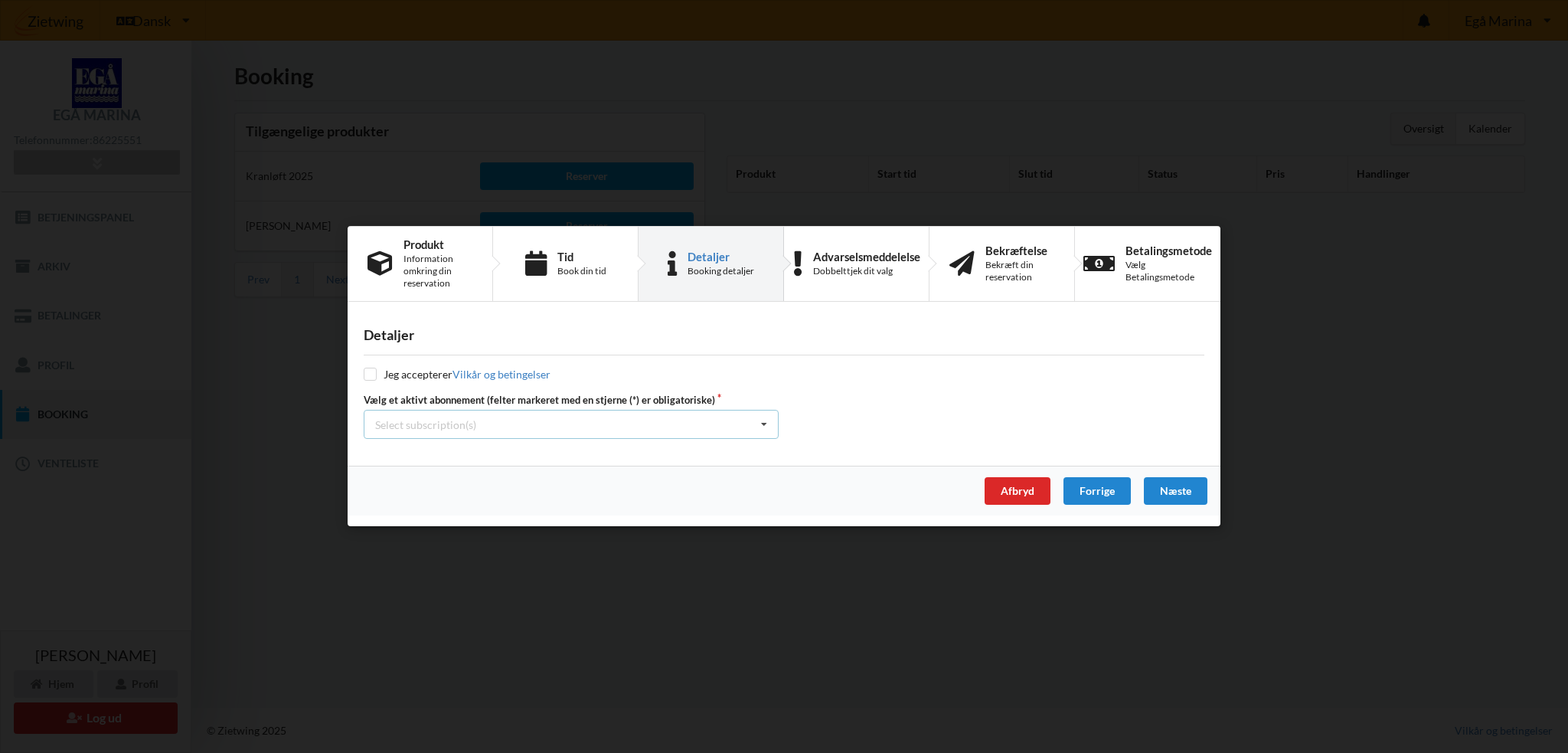
click at [602, 424] on div "Select subscription(s) * Vinterbader * 18 tons stativ Test øjeblikkelig betaling" at bounding box center [571, 424] width 415 height 29
click at [485, 446] on div "* Vinterbader" at bounding box center [571, 453] width 413 height 28
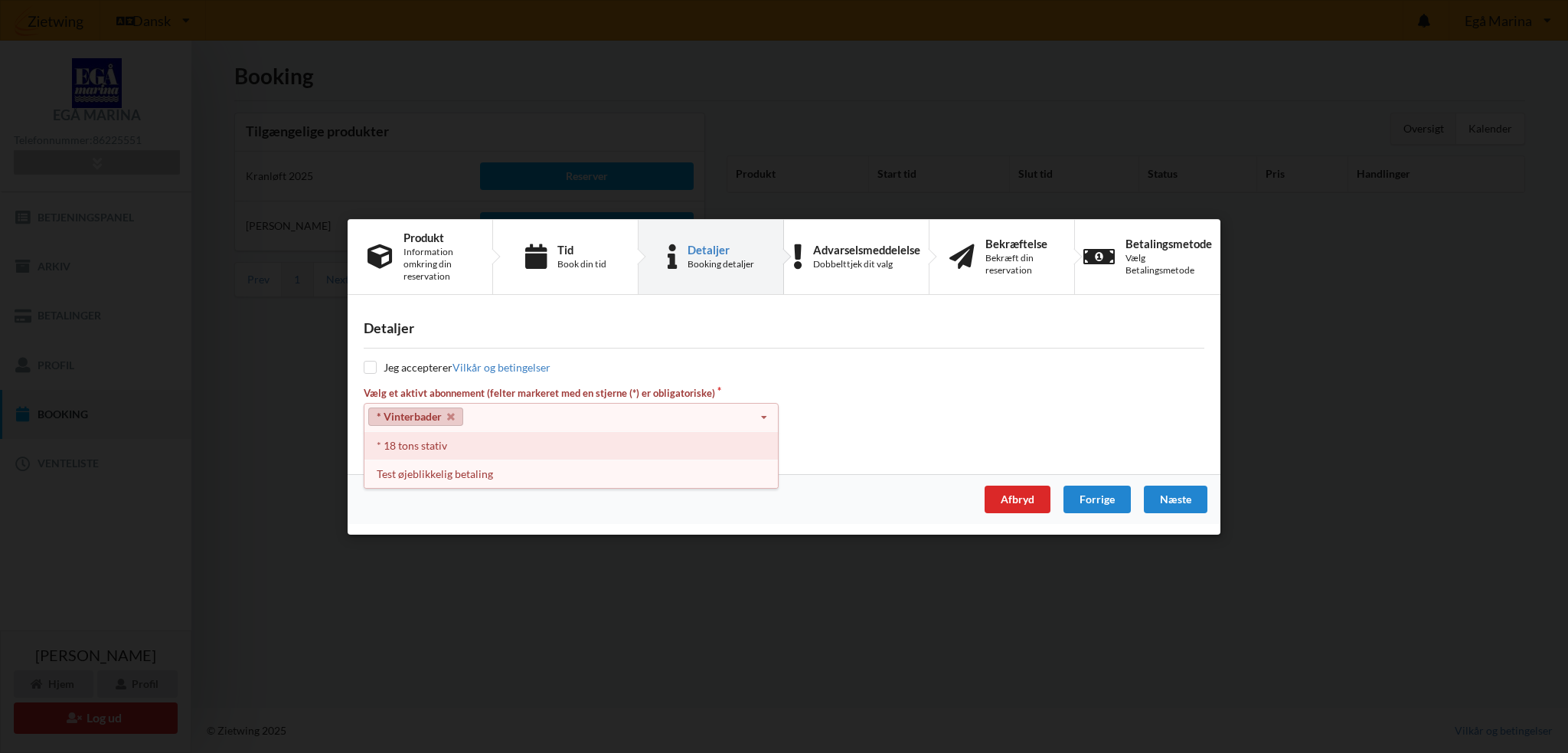
click at [460, 446] on div "* 18 tons stativ" at bounding box center [571, 445] width 413 height 28
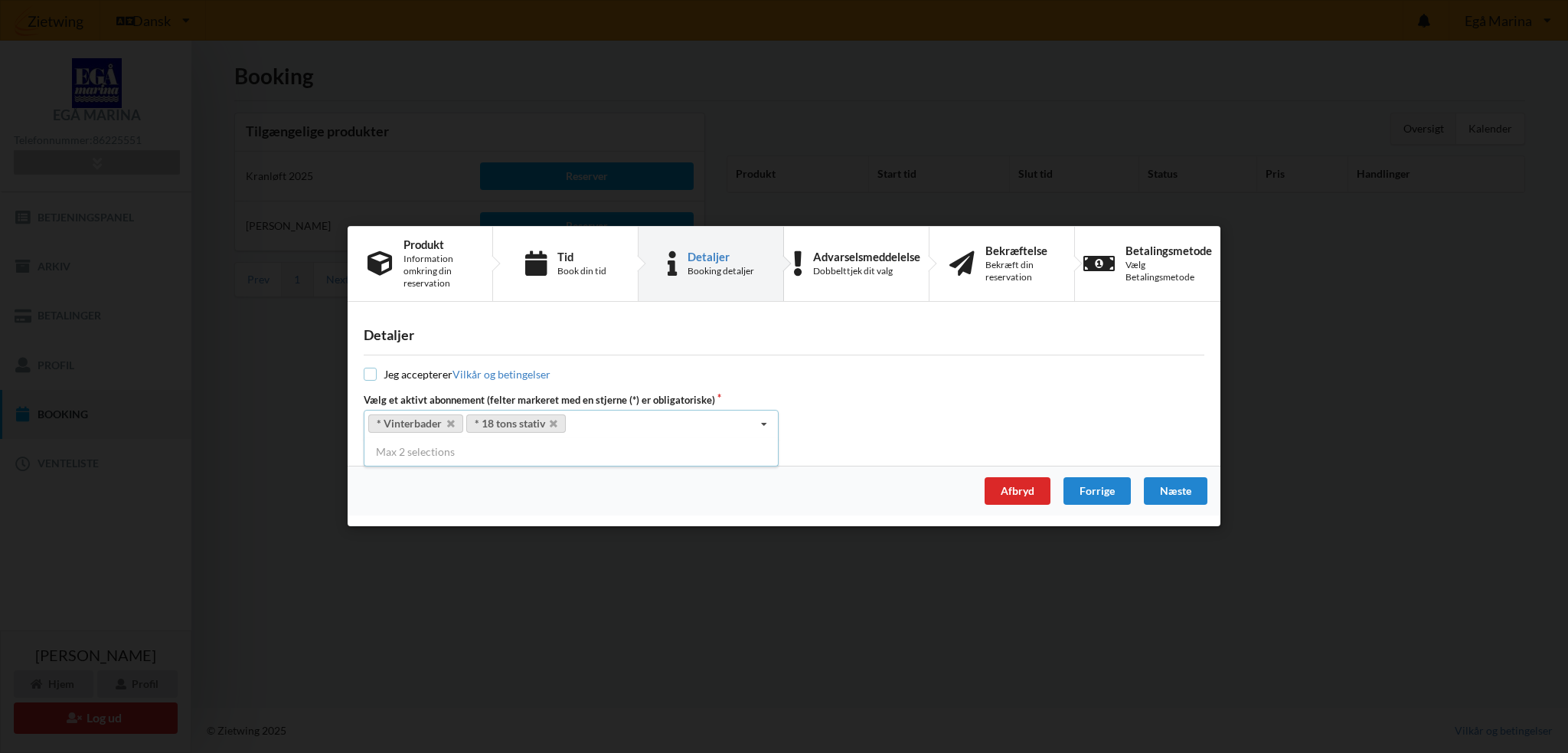
click at [376, 377] on input "checkbox" at bounding box center [370, 375] width 13 height 13
checkbox input "true"
click at [1180, 491] on div "Næste" at bounding box center [1176, 491] width 64 height 27
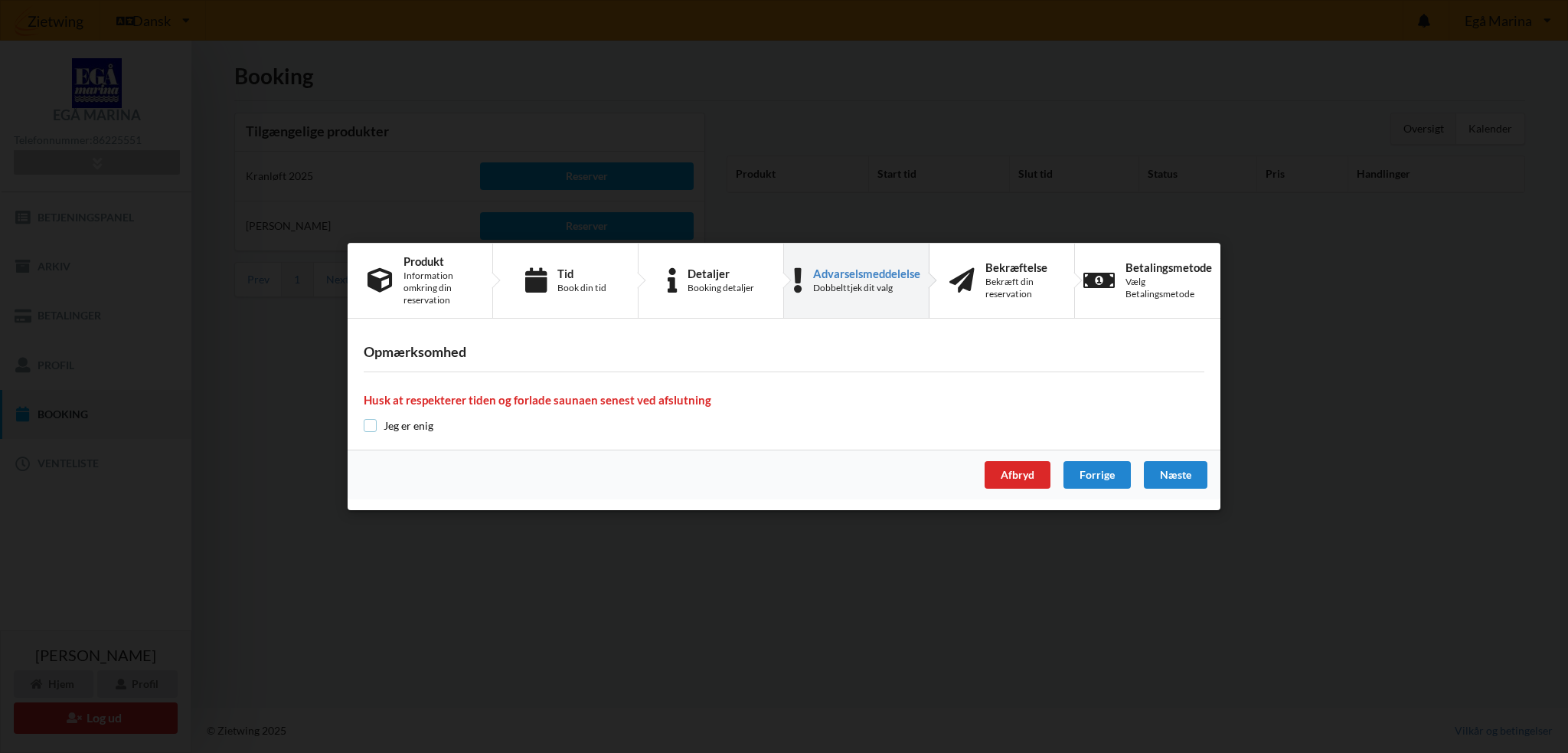
click at [371, 427] on input "checkbox" at bounding box center [370, 425] width 13 height 13
checkbox input "true"
click at [1182, 466] on div "Næste" at bounding box center [1176, 474] width 64 height 27
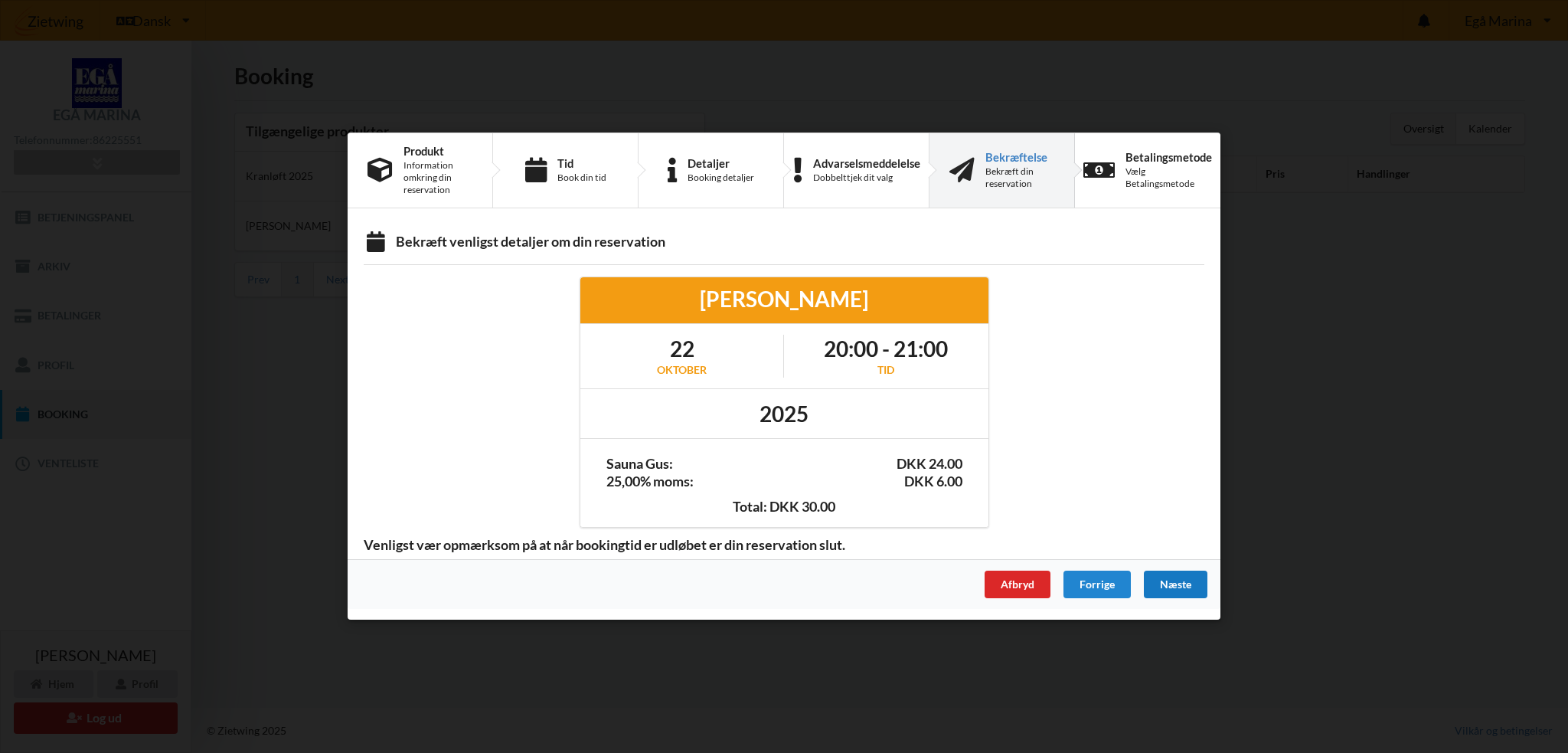
click at [1193, 582] on div "Næste" at bounding box center [1176, 584] width 64 height 27
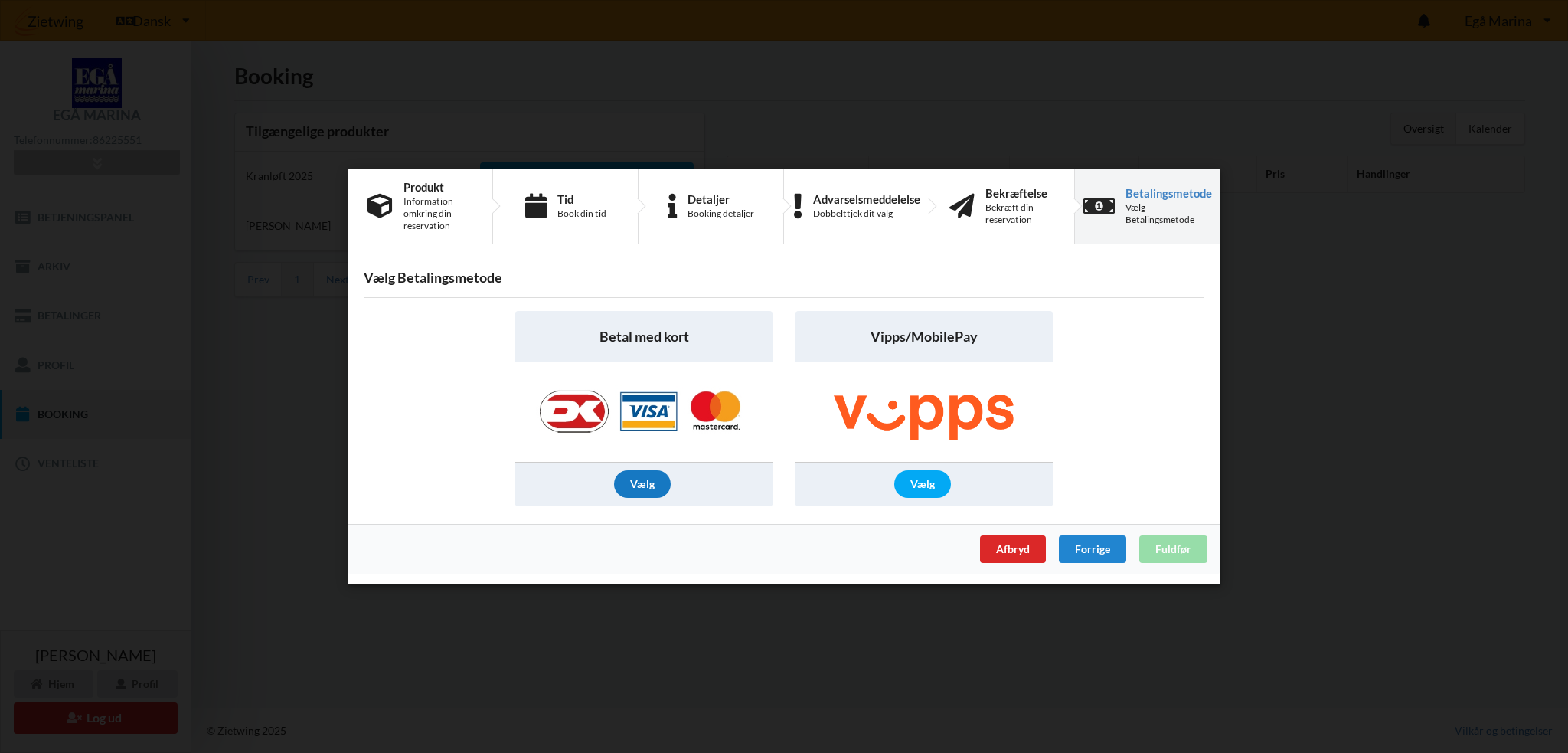
click at [645, 481] on div "Vælg" at bounding box center [642, 484] width 56 height 27
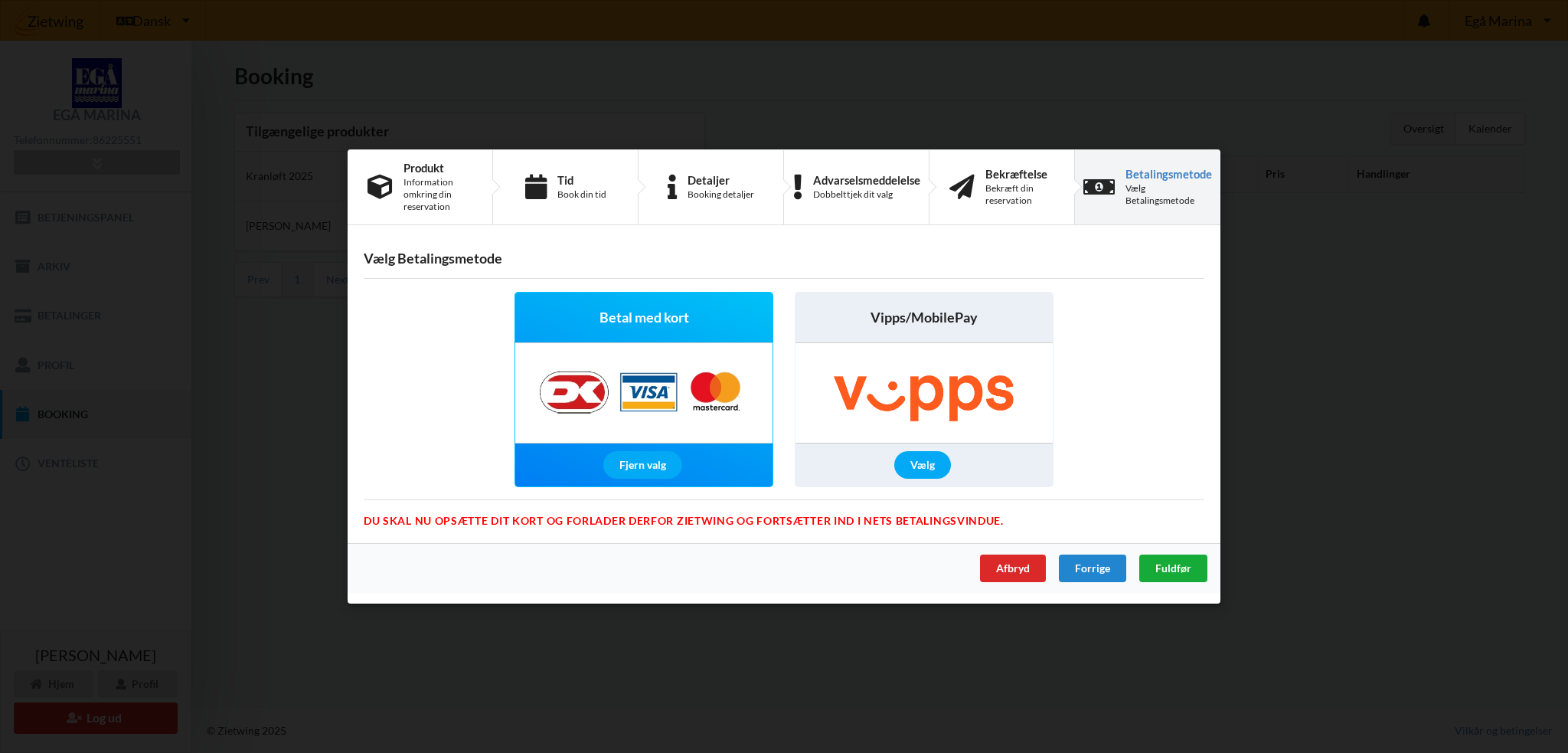
click at [1173, 565] on span "Fuldfør" at bounding box center [1174, 568] width 36 height 13
click at [1190, 569] on span "Fuldfør" at bounding box center [1174, 568] width 36 height 13
click at [1020, 568] on div "Afbryd" at bounding box center [1013, 567] width 66 height 27
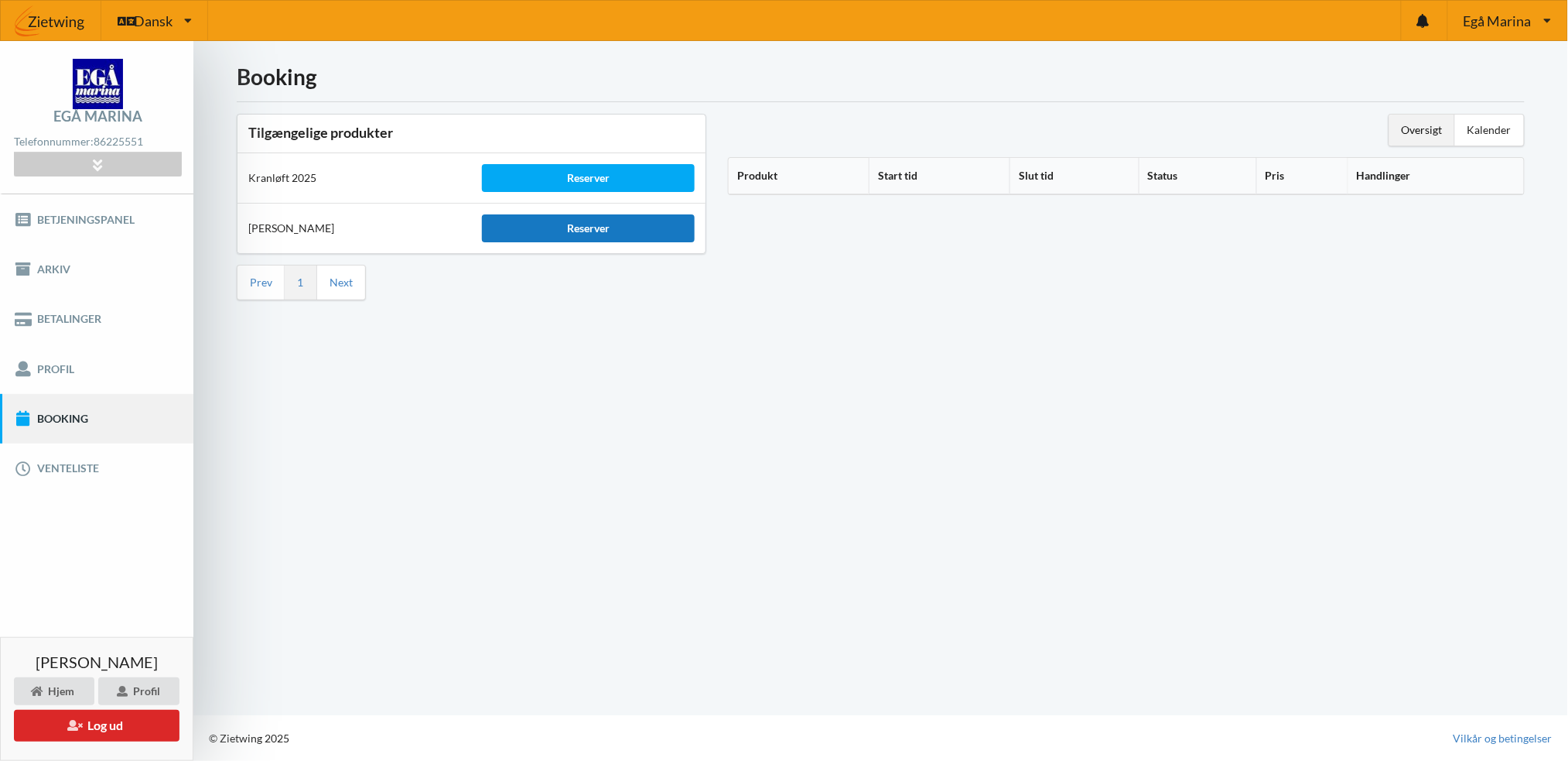
click at [595, 229] on div "Reserver" at bounding box center [587, 228] width 212 height 28
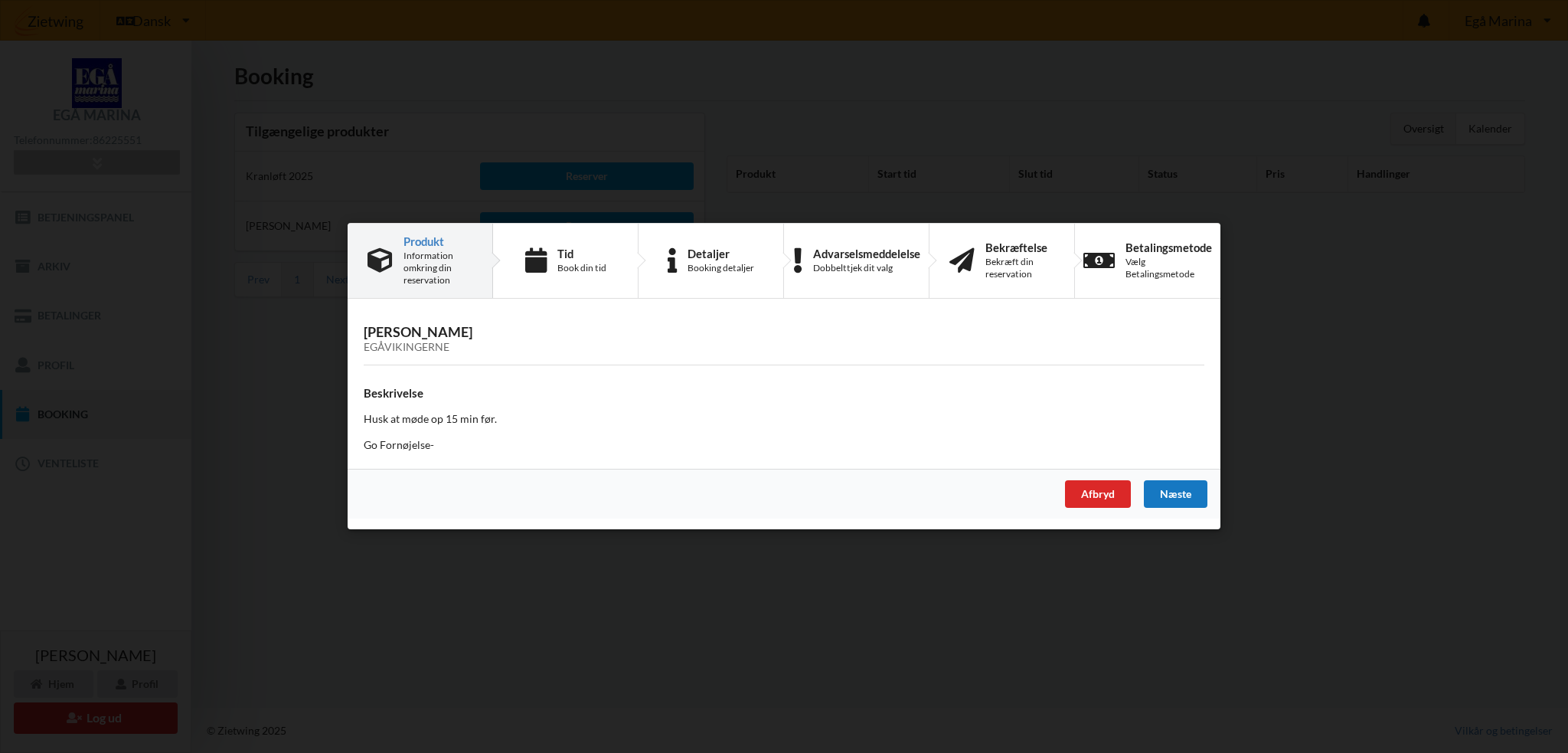
click at [1185, 494] on div "Næste" at bounding box center [1176, 494] width 64 height 27
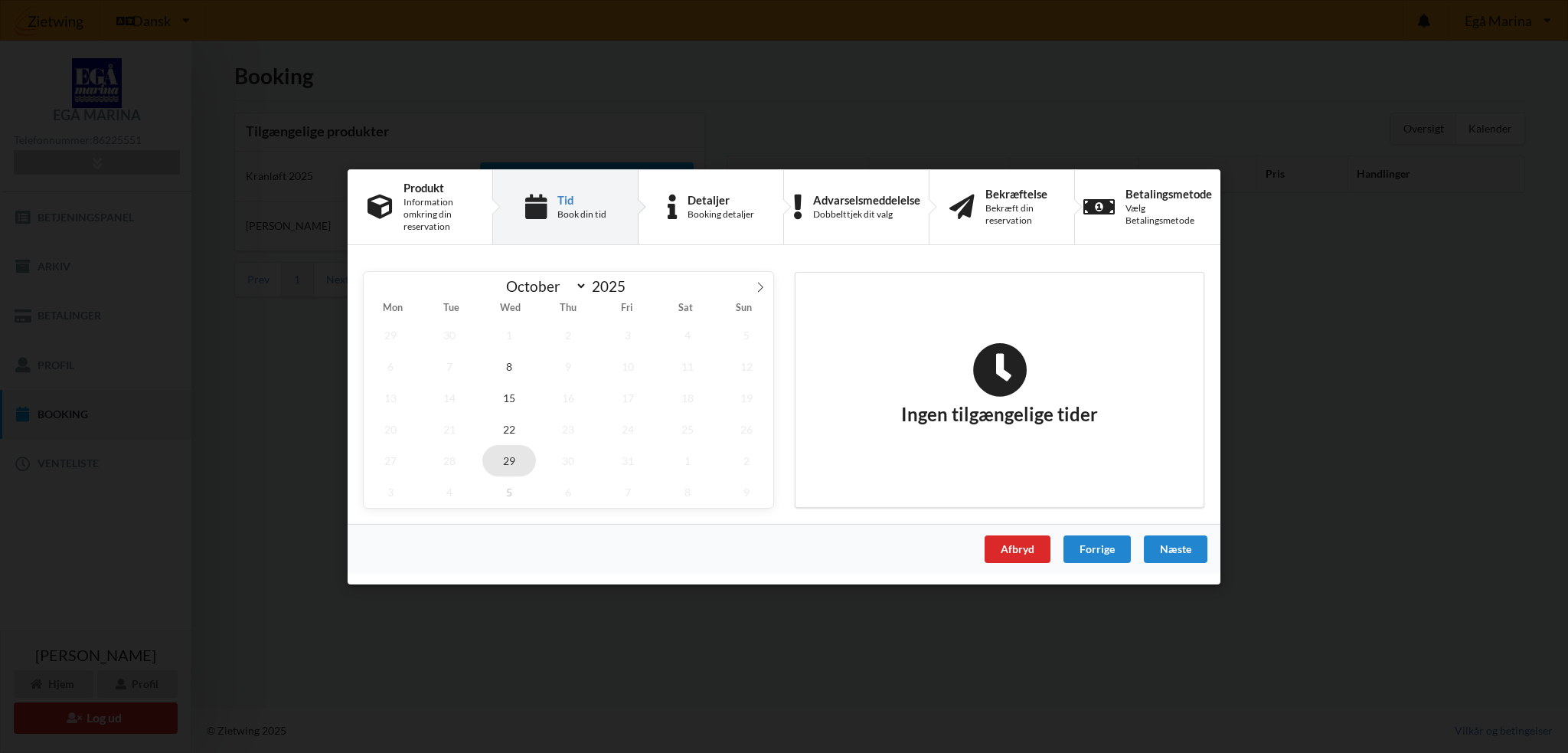
click at [510, 454] on span "29" at bounding box center [509, 459] width 54 height 31
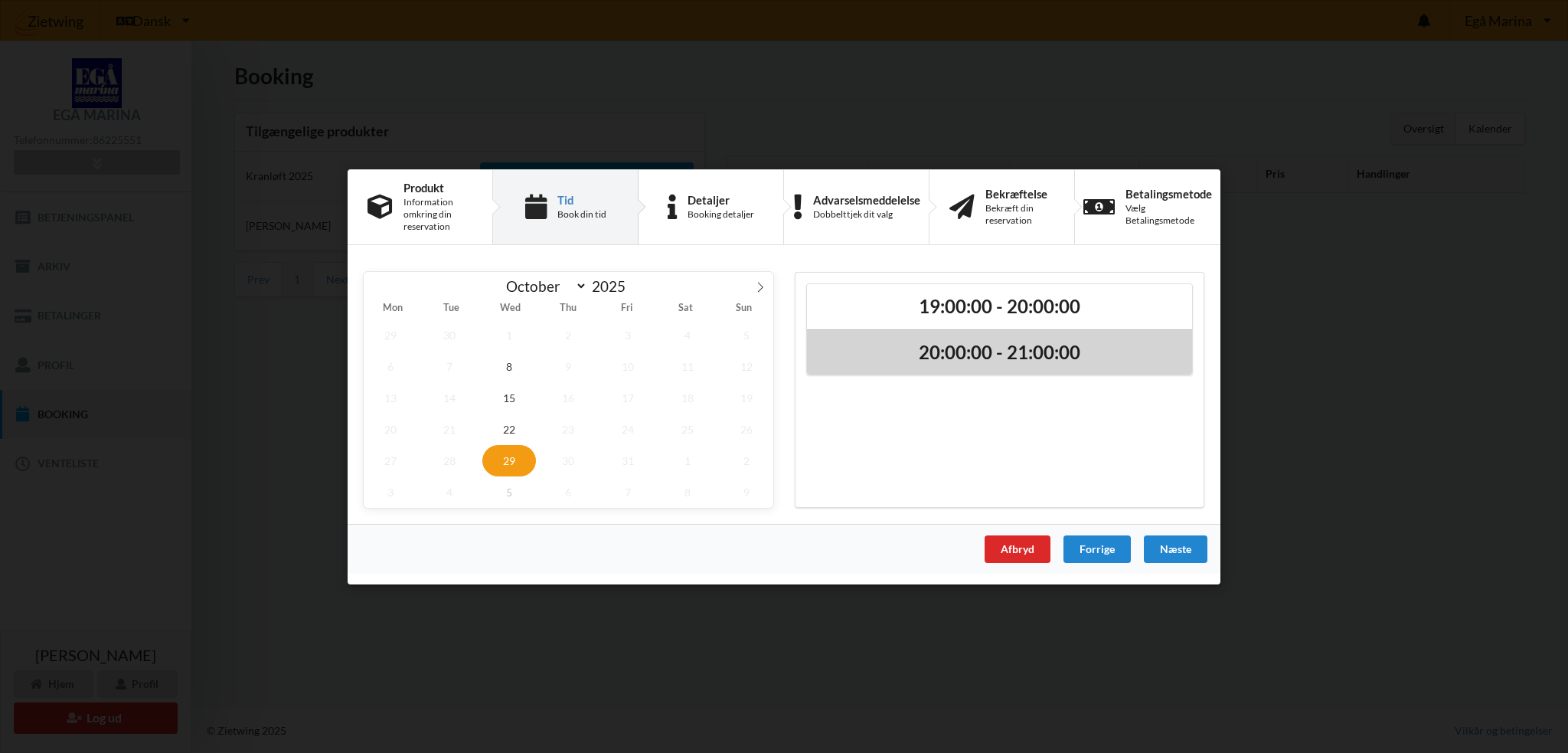
click at [1010, 362] on h2 "20:00:00 - 21:00:00" at bounding box center [999, 351] width 363 height 23
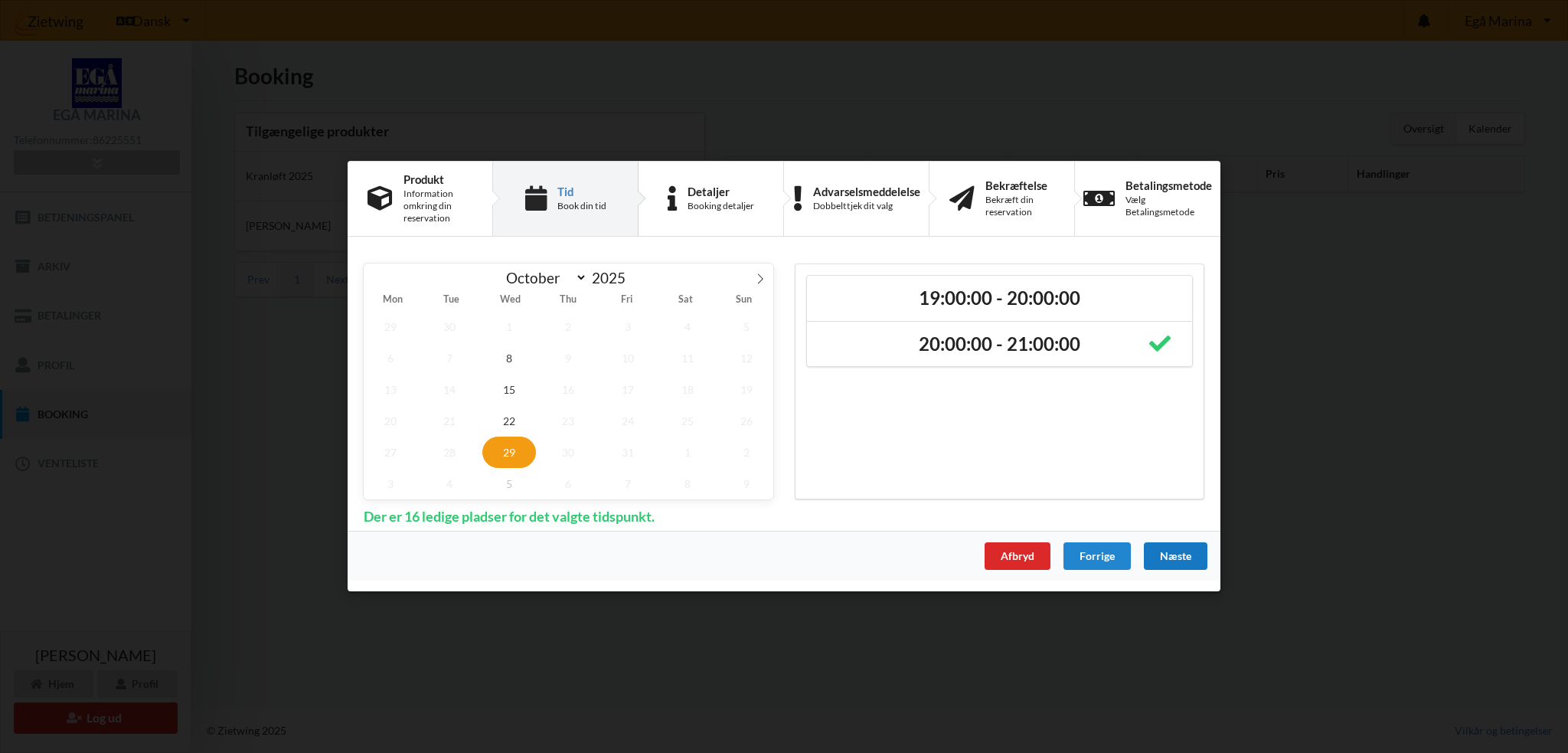
click at [1161, 550] on div "Næste" at bounding box center [1176, 556] width 64 height 27
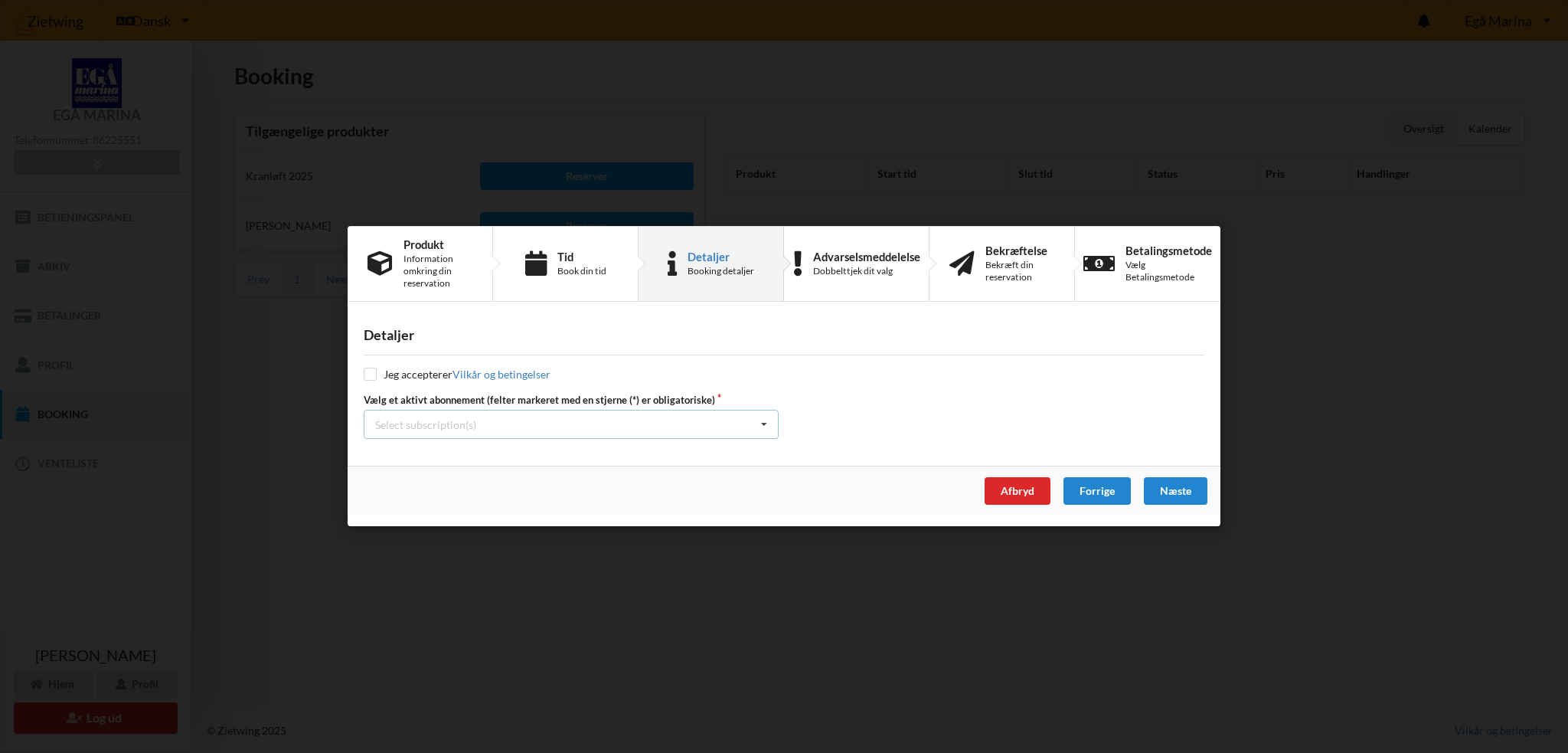
click at [588, 417] on div "Select subscription(s) * Vinterbader * 18 tons stativ Test øjeblikkelig betaling" at bounding box center [571, 424] width 415 height 29
click at [513, 453] on div "* Vinterbader" at bounding box center [571, 453] width 413 height 28
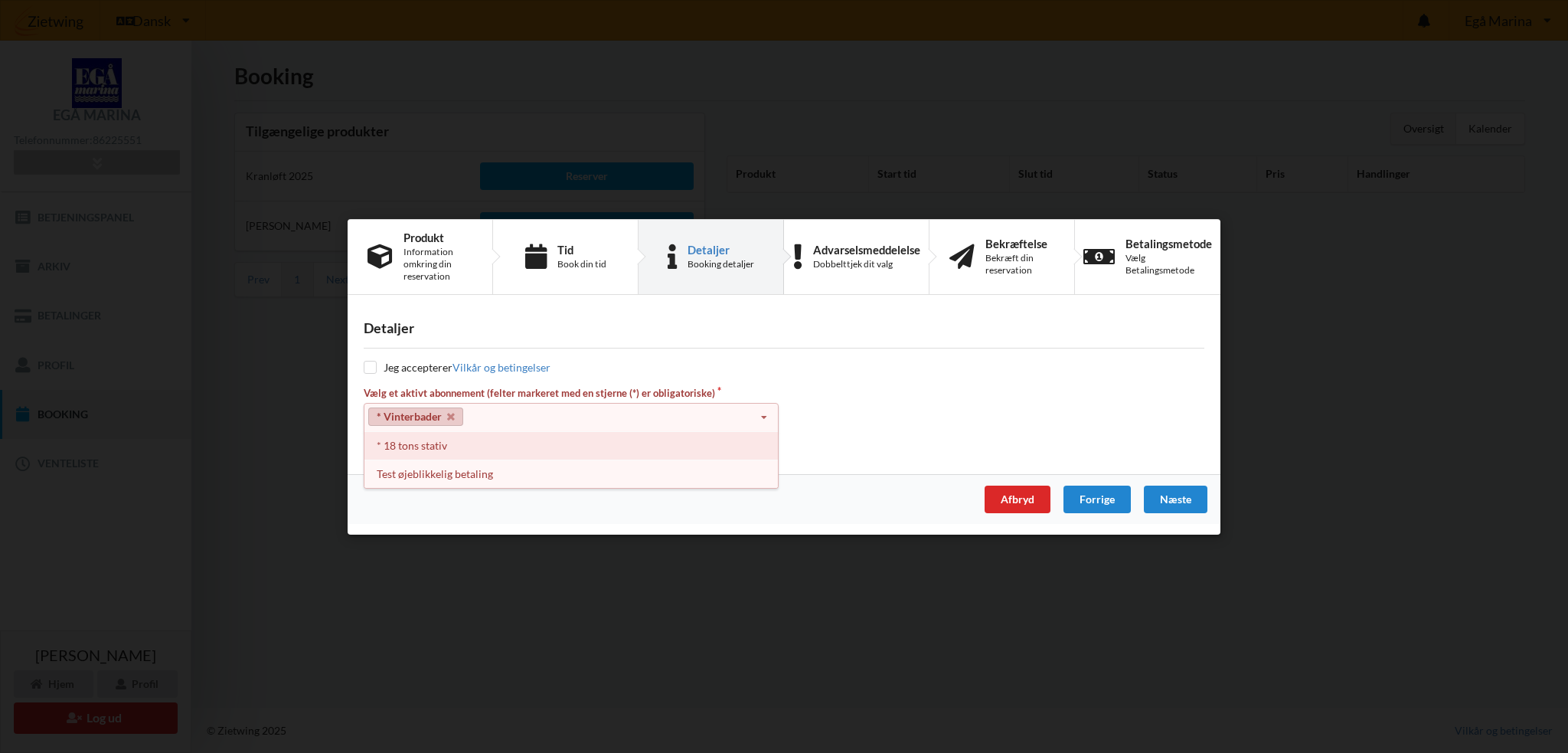
click at [490, 452] on div "* 18 tons stativ" at bounding box center [571, 445] width 413 height 28
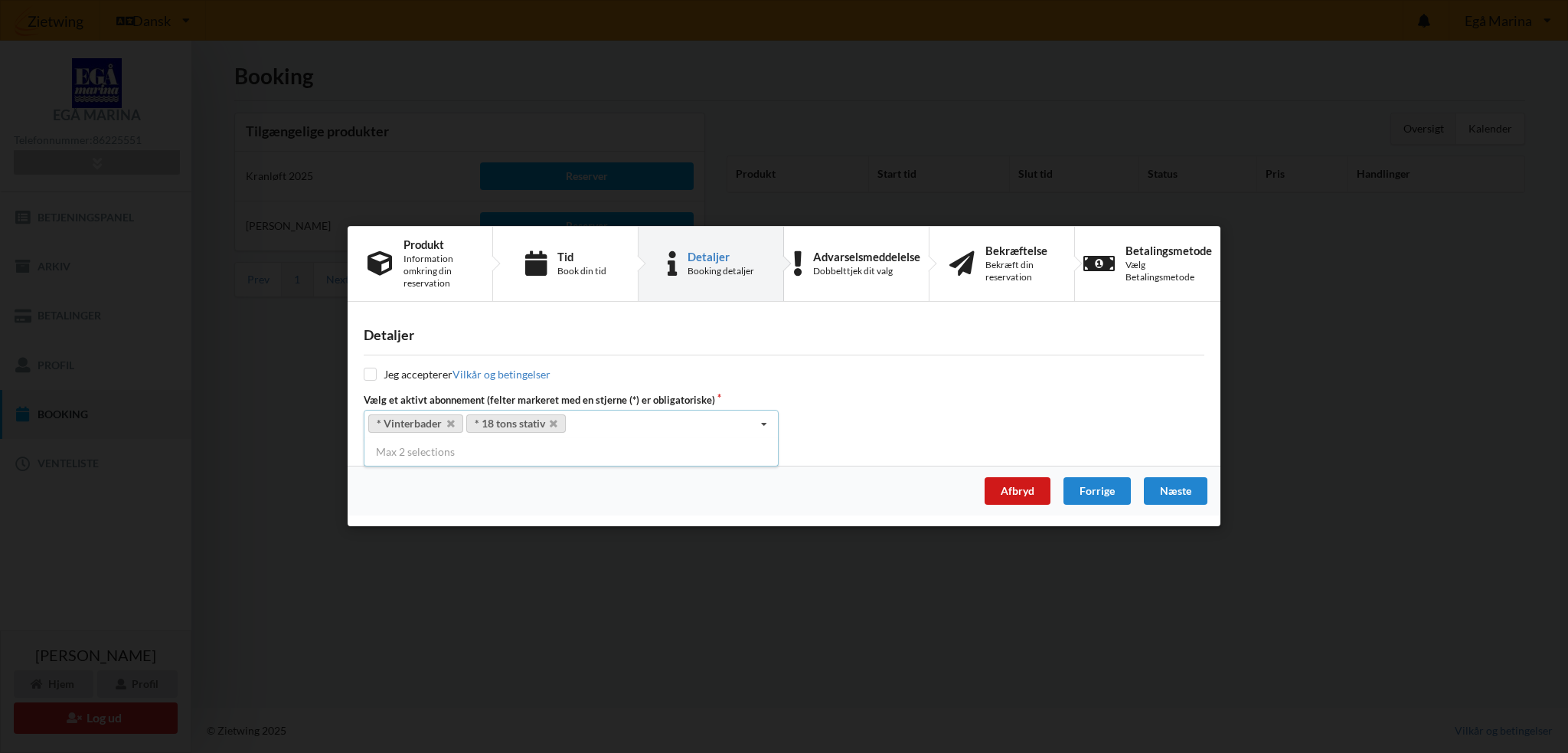
click at [1011, 485] on div "Afbryd" at bounding box center [1018, 491] width 66 height 27
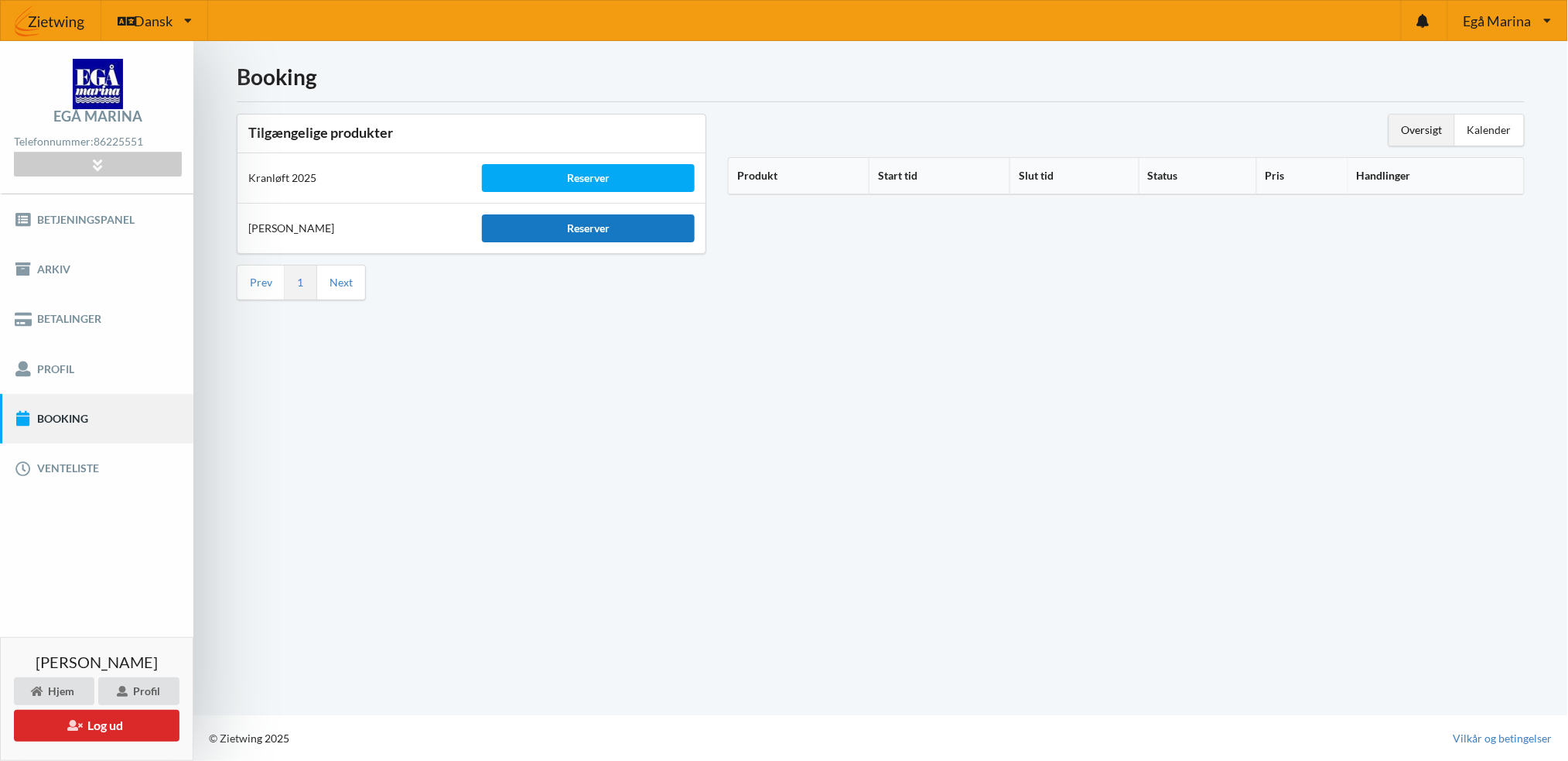
click at [588, 223] on div "Reserver" at bounding box center [587, 228] width 212 height 28
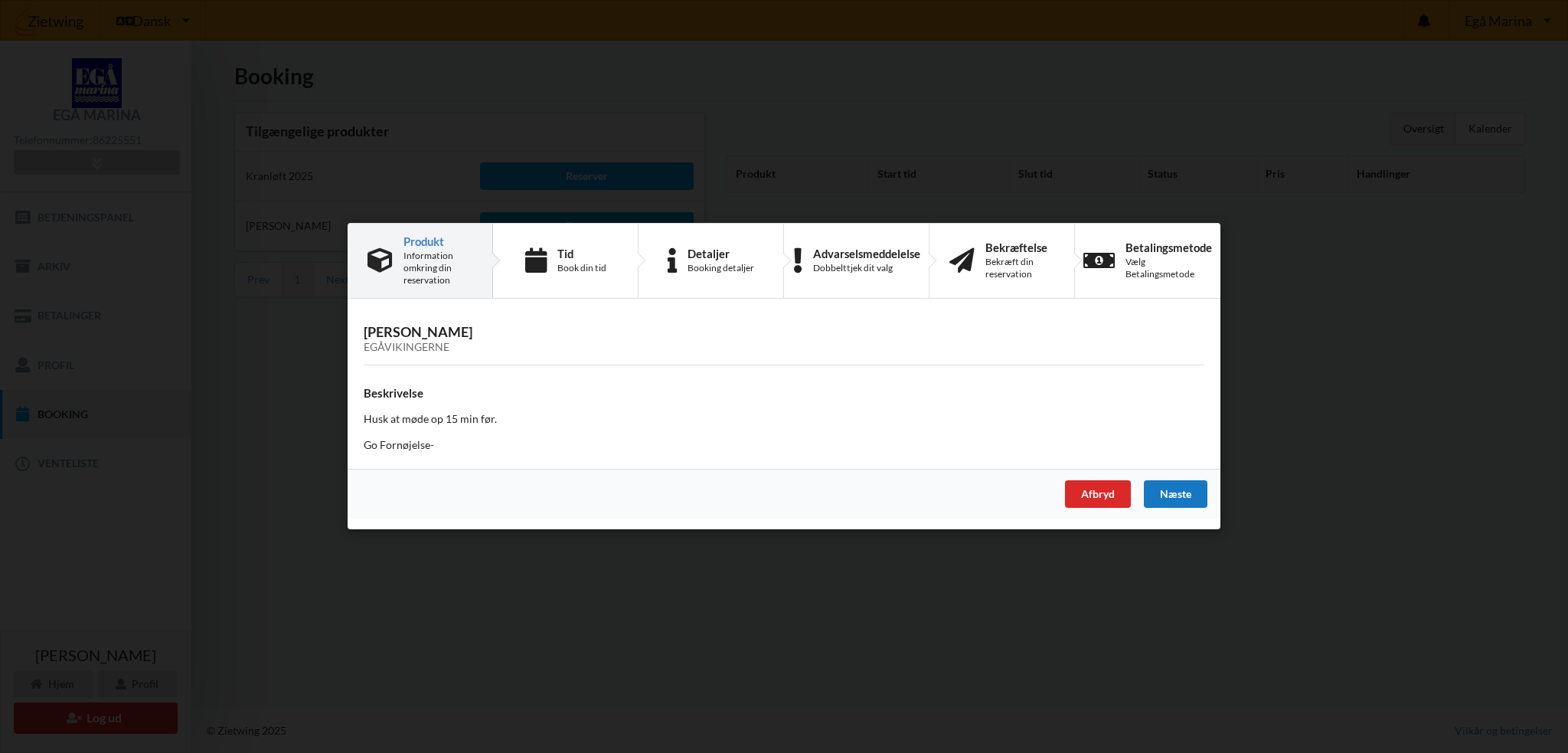
click at [1185, 482] on div "Næste" at bounding box center [1176, 494] width 64 height 27
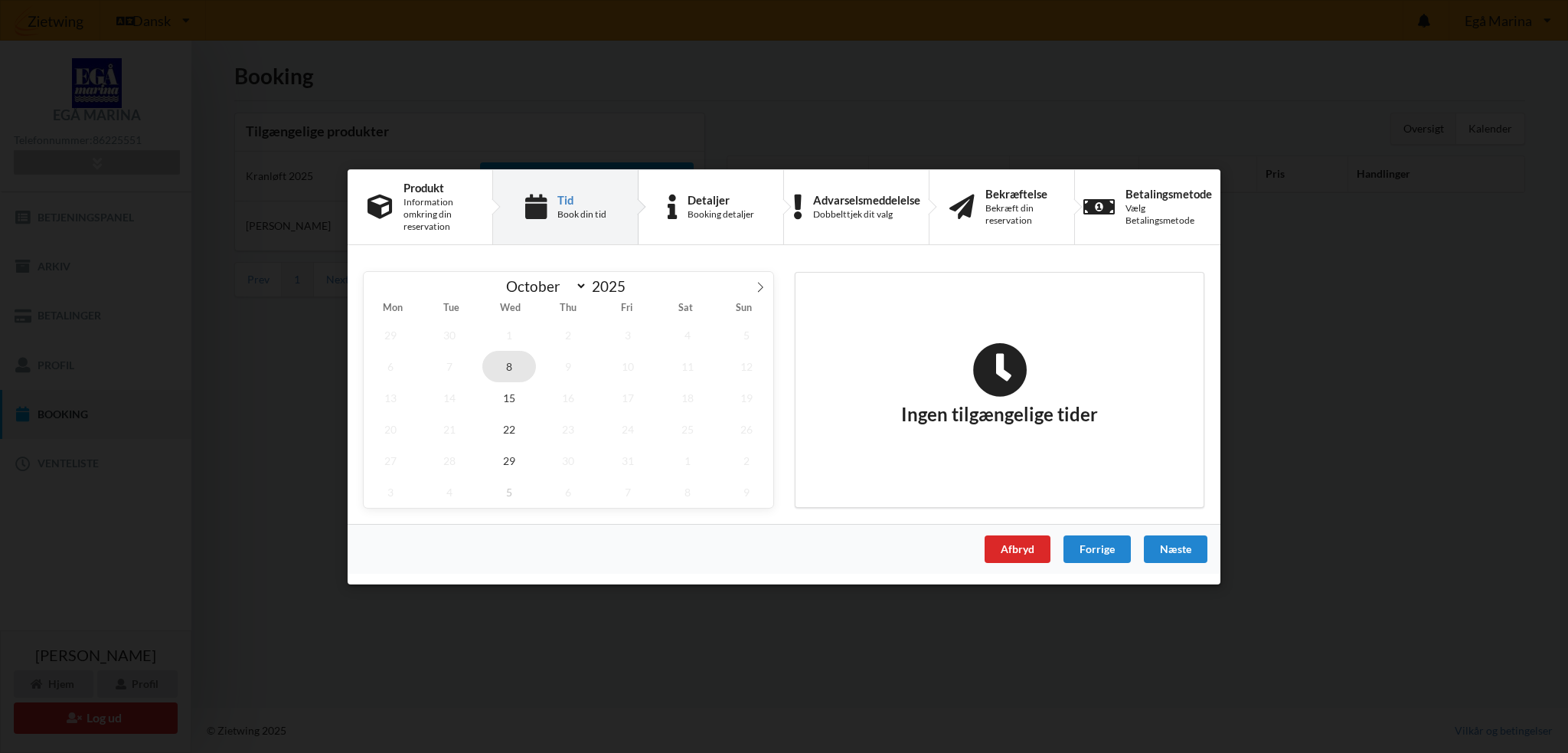
click at [513, 362] on span "8" at bounding box center [509, 365] width 54 height 31
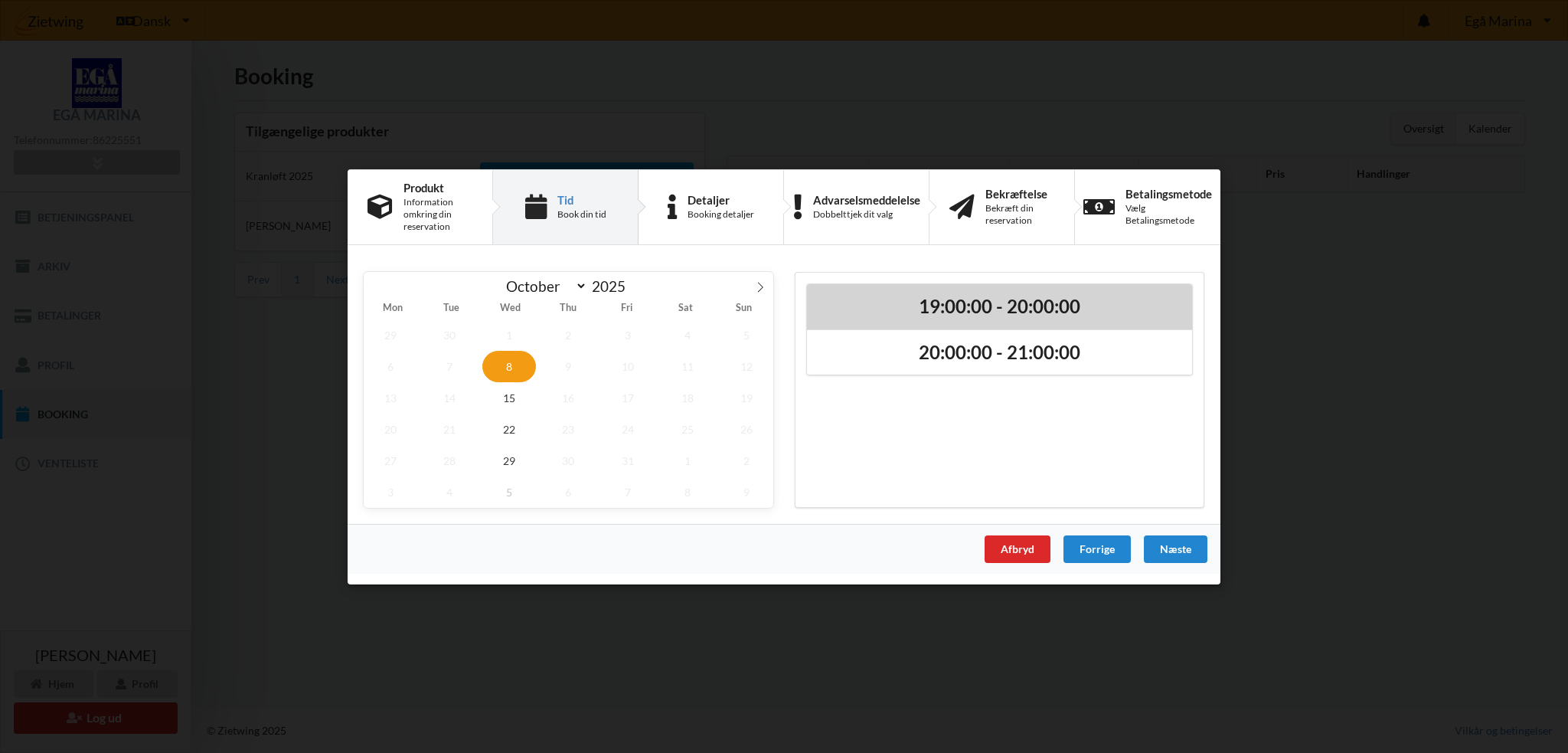
click at [1051, 322] on div "19:00:00 - 20:00:00" at bounding box center [1000, 306] width 385 height 45
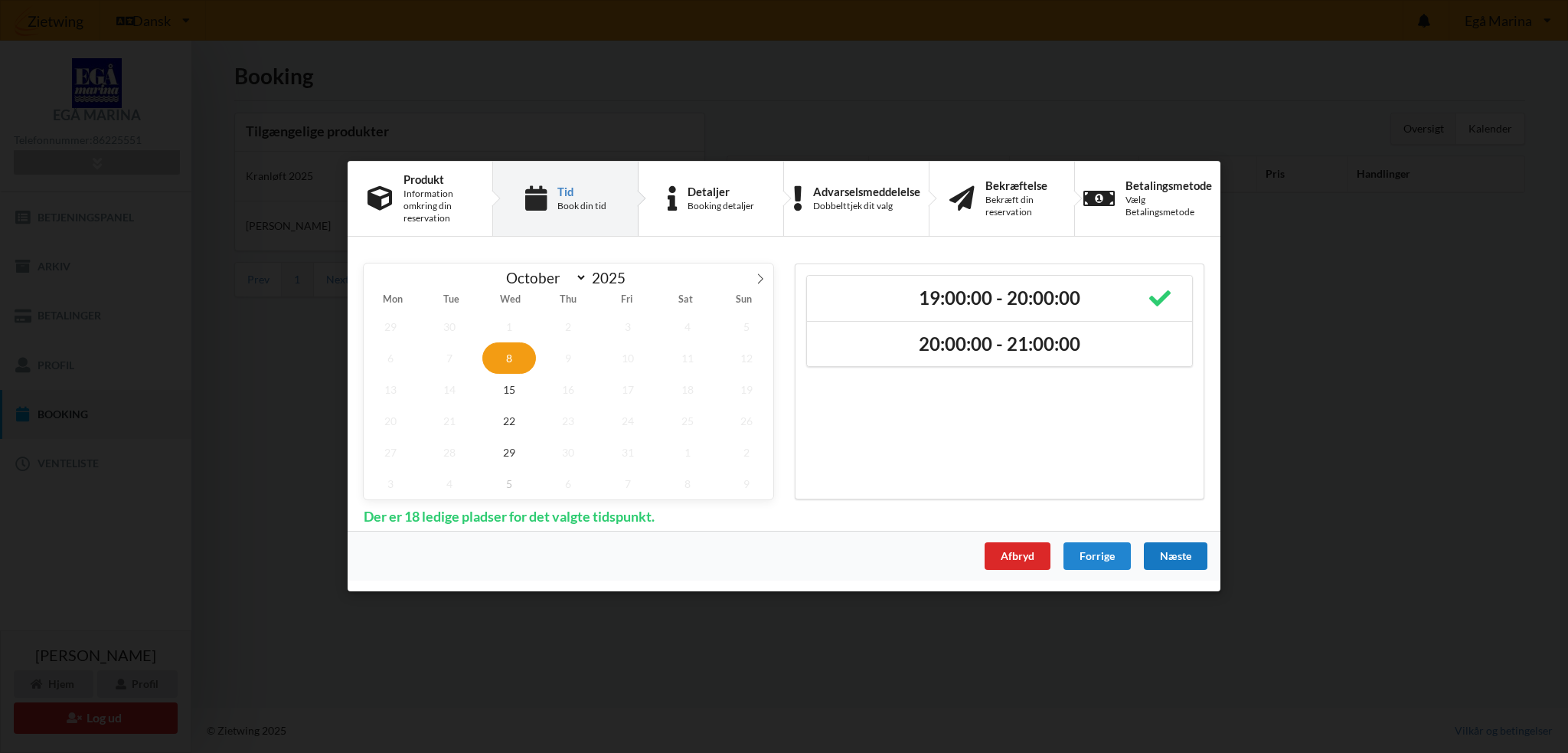
click at [1177, 561] on div "Næste" at bounding box center [1176, 556] width 64 height 27
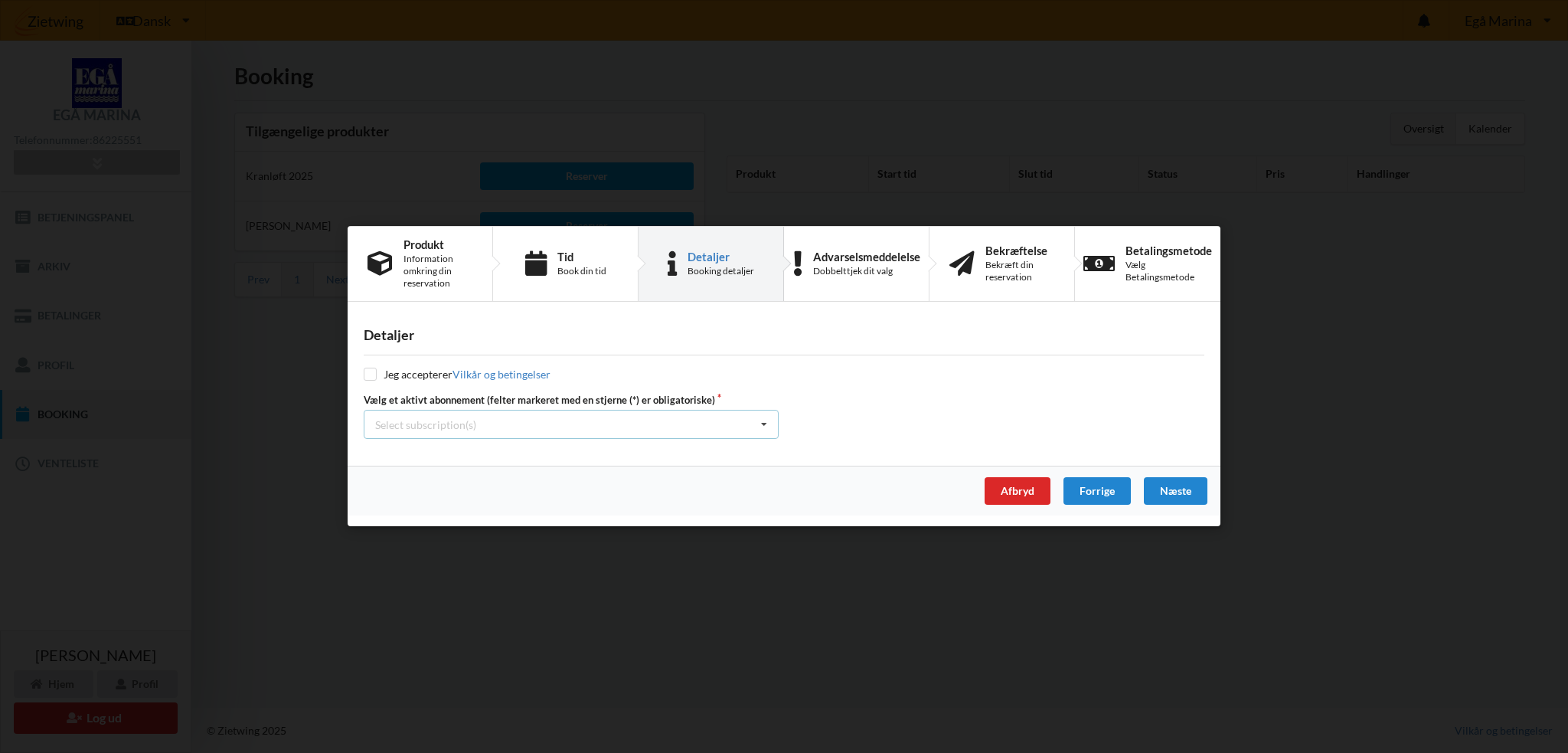
click at [715, 425] on div "Select subscription(s) * Vinterbader * 18 tons stativ Test øjeblikkelig betaling" at bounding box center [571, 424] width 415 height 29
click at [602, 461] on div "* Vinterbader" at bounding box center [571, 453] width 413 height 28
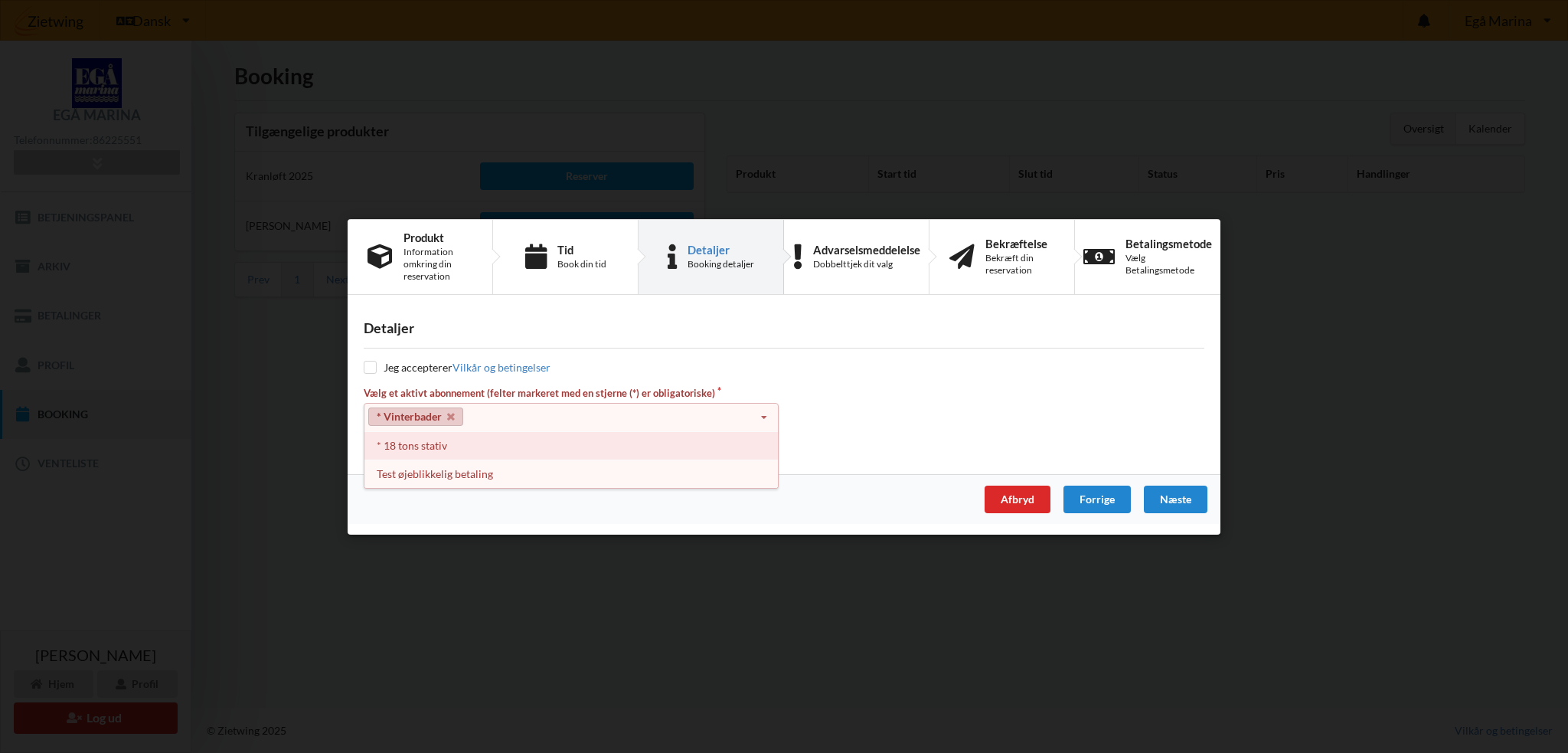
click at [590, 453] on div "* 18 tons stativ" at bounding box center [571, 445] width 413 height 28
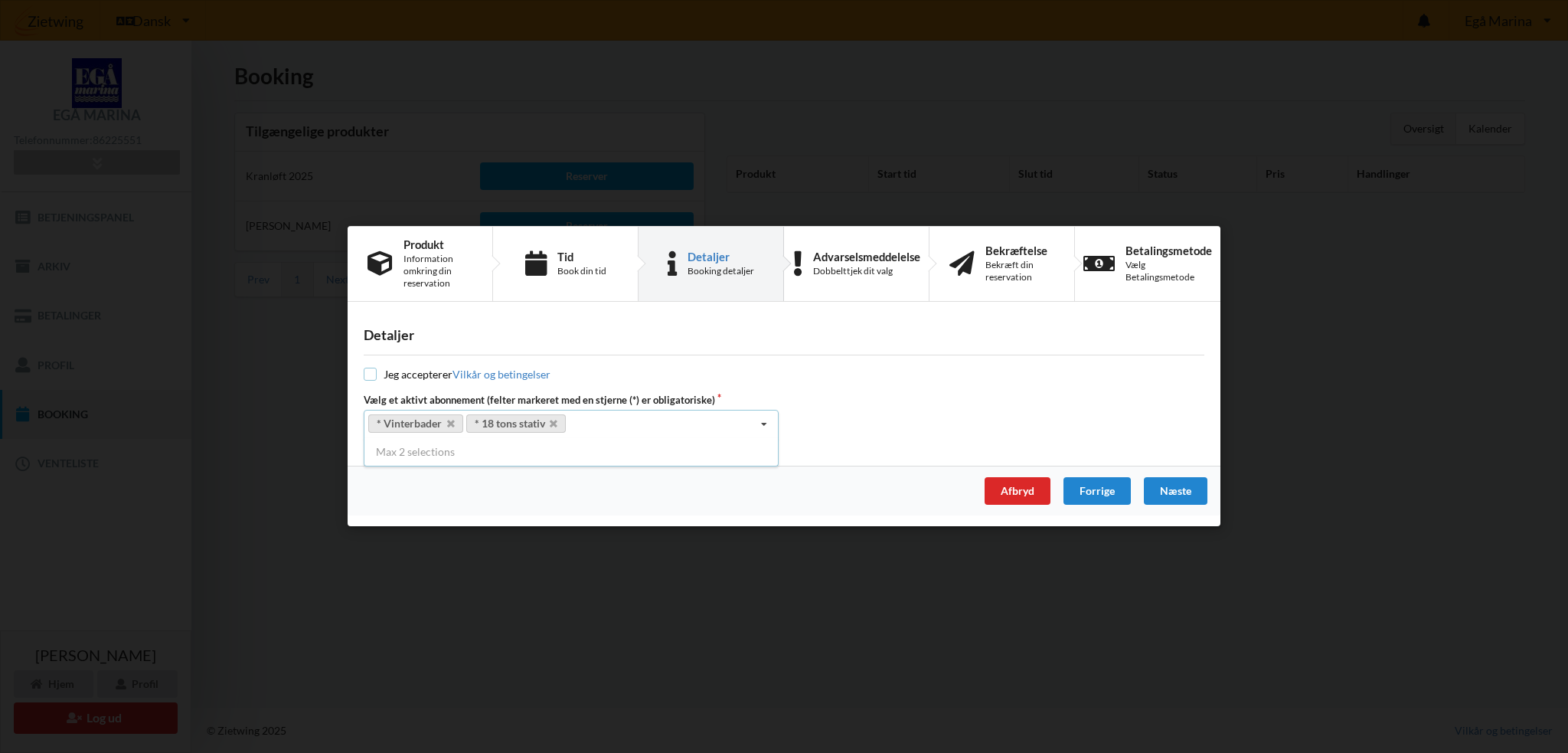
click at [367, 377] on input "checkbox" at bounding box center [370, 375] width 13 height 13
checkbox input "true"
click at [1166, 487] on div "Næste" at bounding box center [1176, 491] width 64 height 27
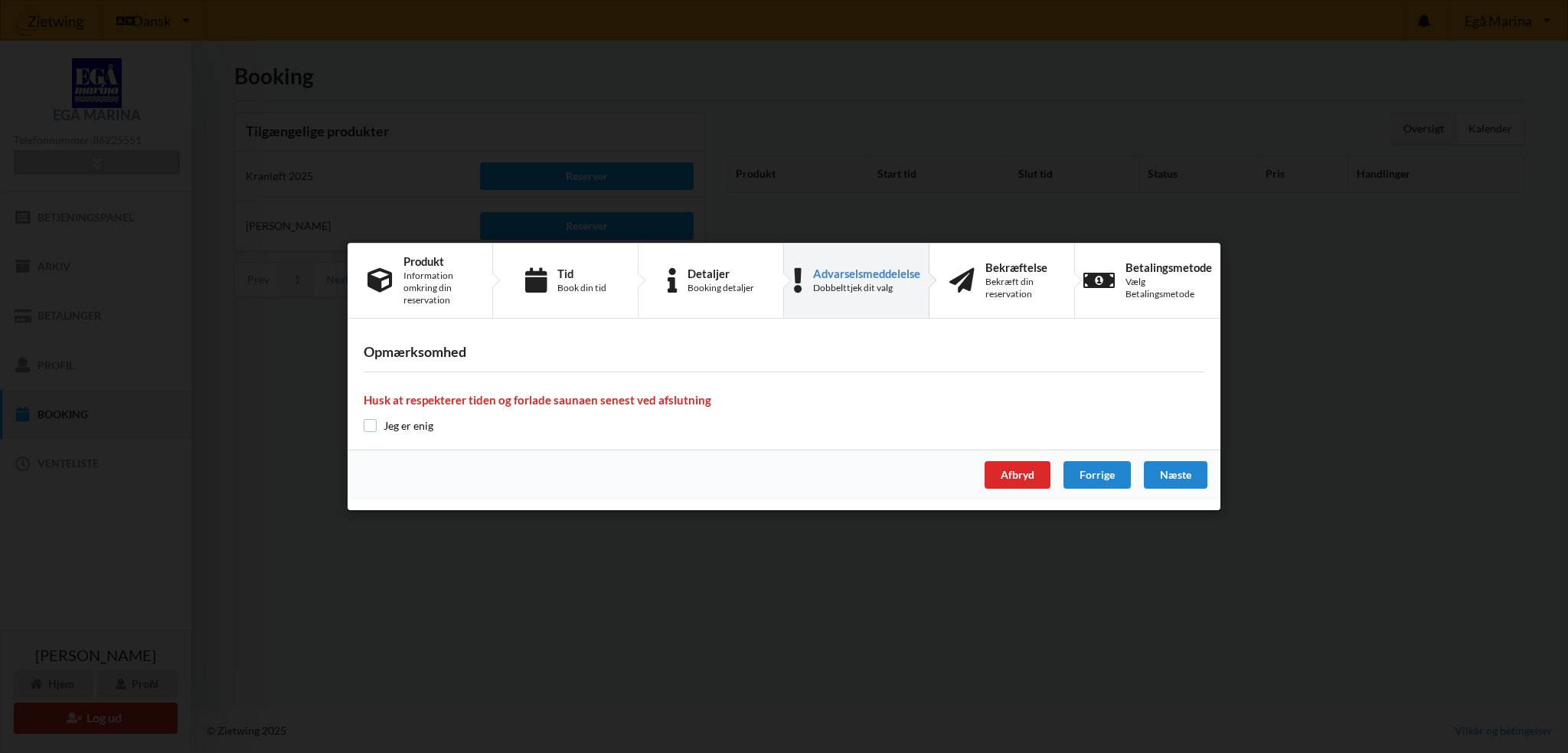
click at [374, 422] on input "checkbox" at bounding box center [370, 425] width 13 height 13
checkbox input "true"
click at [1173, 469] on div "Næste" at bounding box center [1176, 474] width 64 height 27
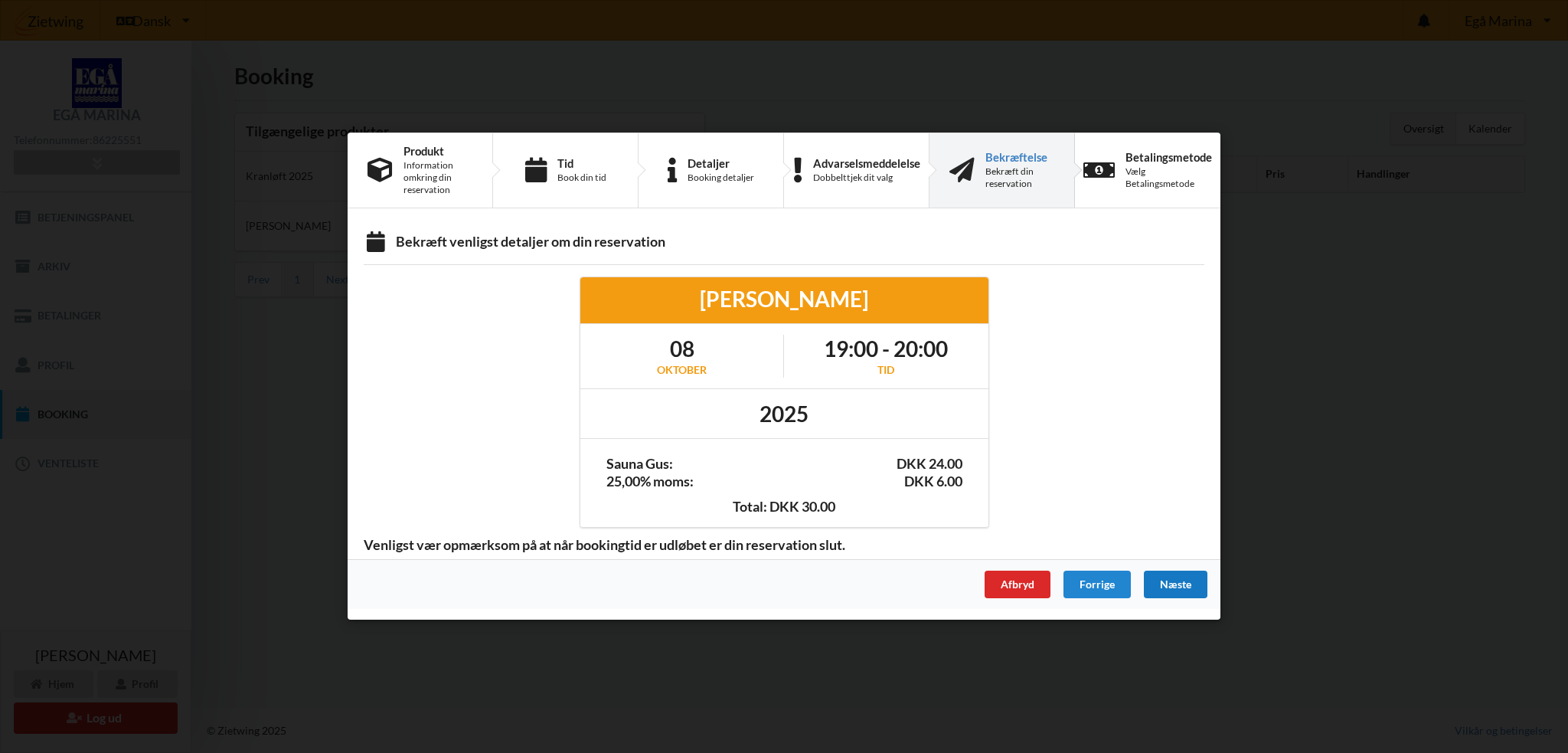
click at [1165, 571] on div "Næste" at bounding box center [1176, 584] width 64 height 27
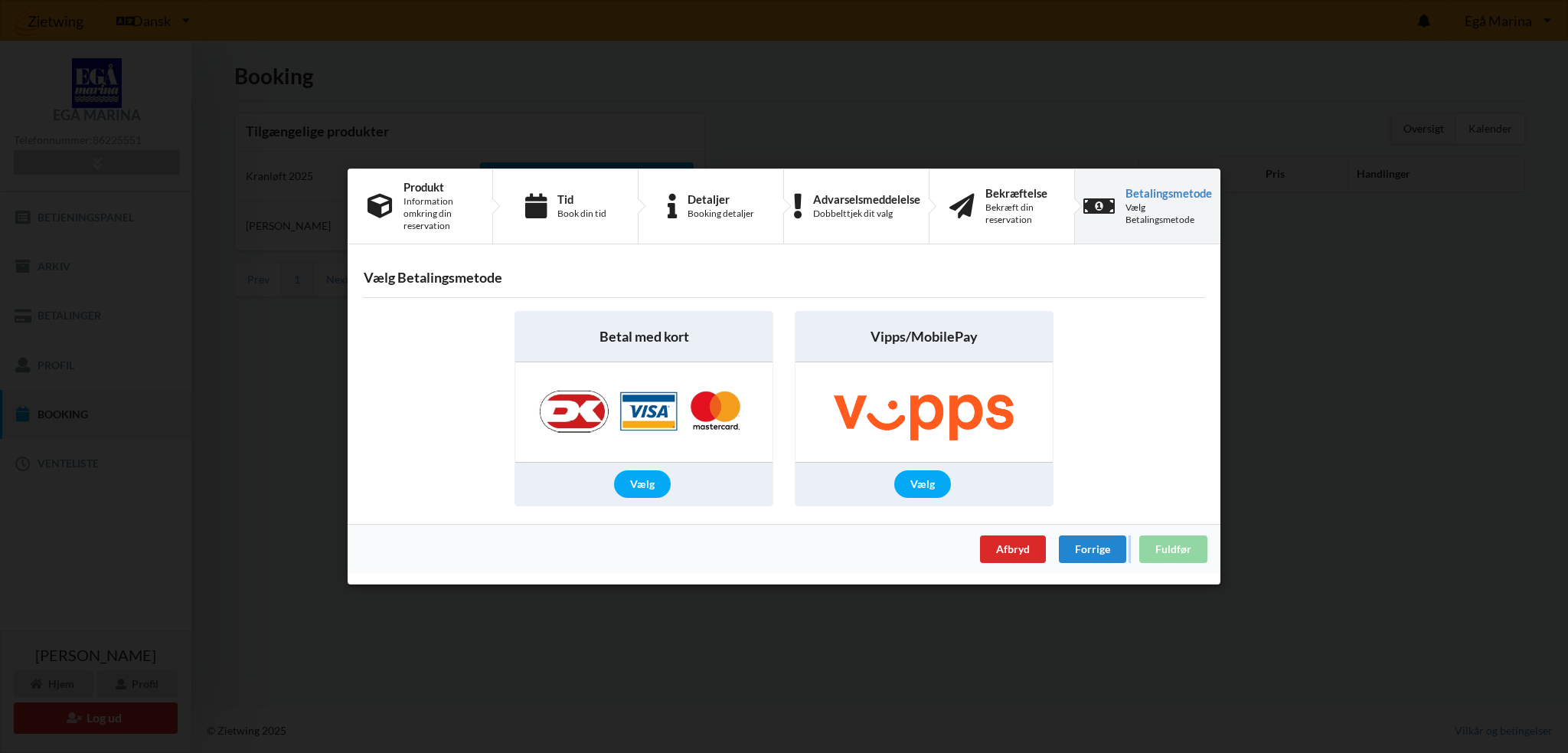
click at [1165, 571] on div "Afbryd Forrige Fuldfør" at bounding box center [784, 548] width 873 height 50
click at [638, 479] on div "Vælg" at bounding box center [642, 484] width 56 height 27
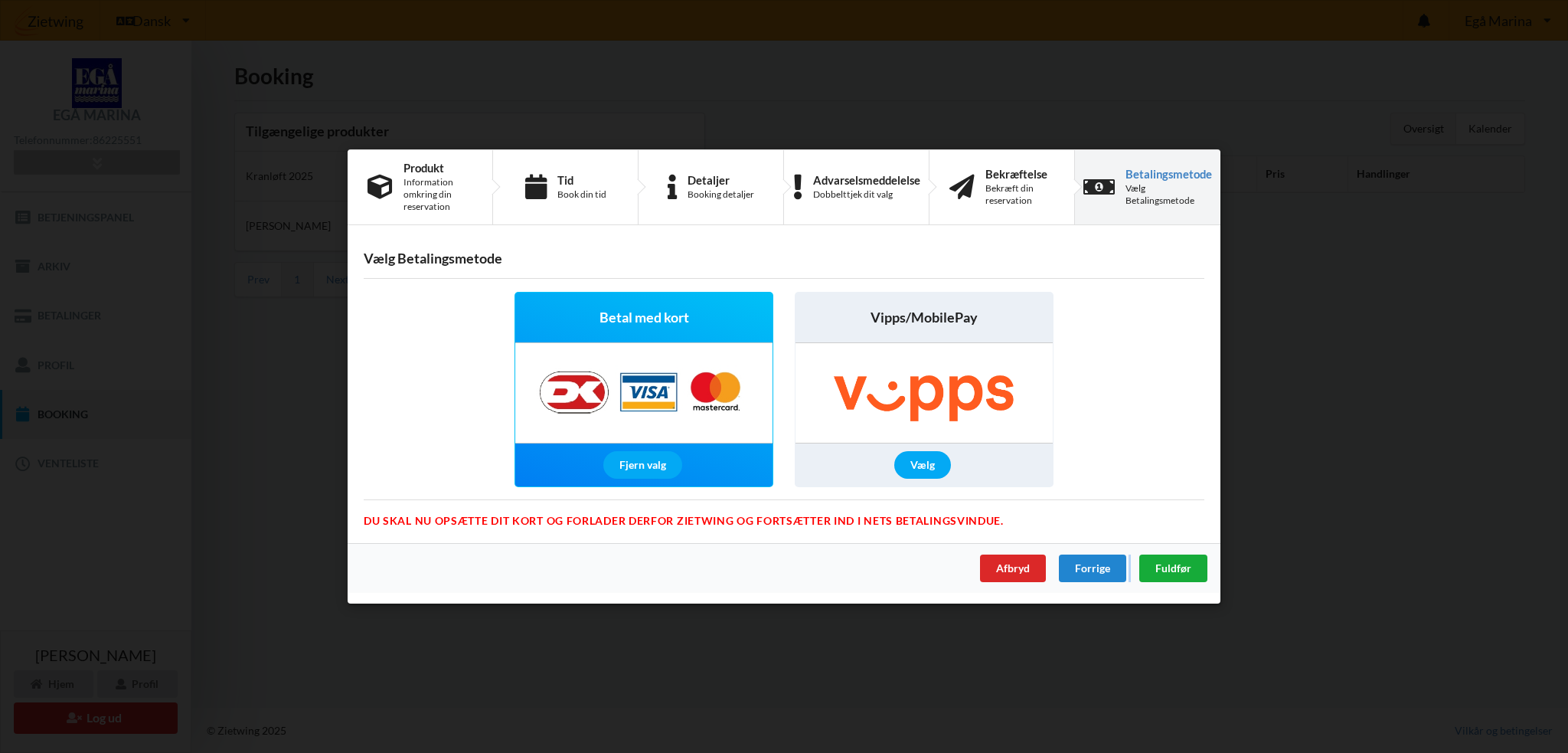
click at [1173, 566] on span "Fuldfør" at bounding box center [1174, 568] width 36 height 13
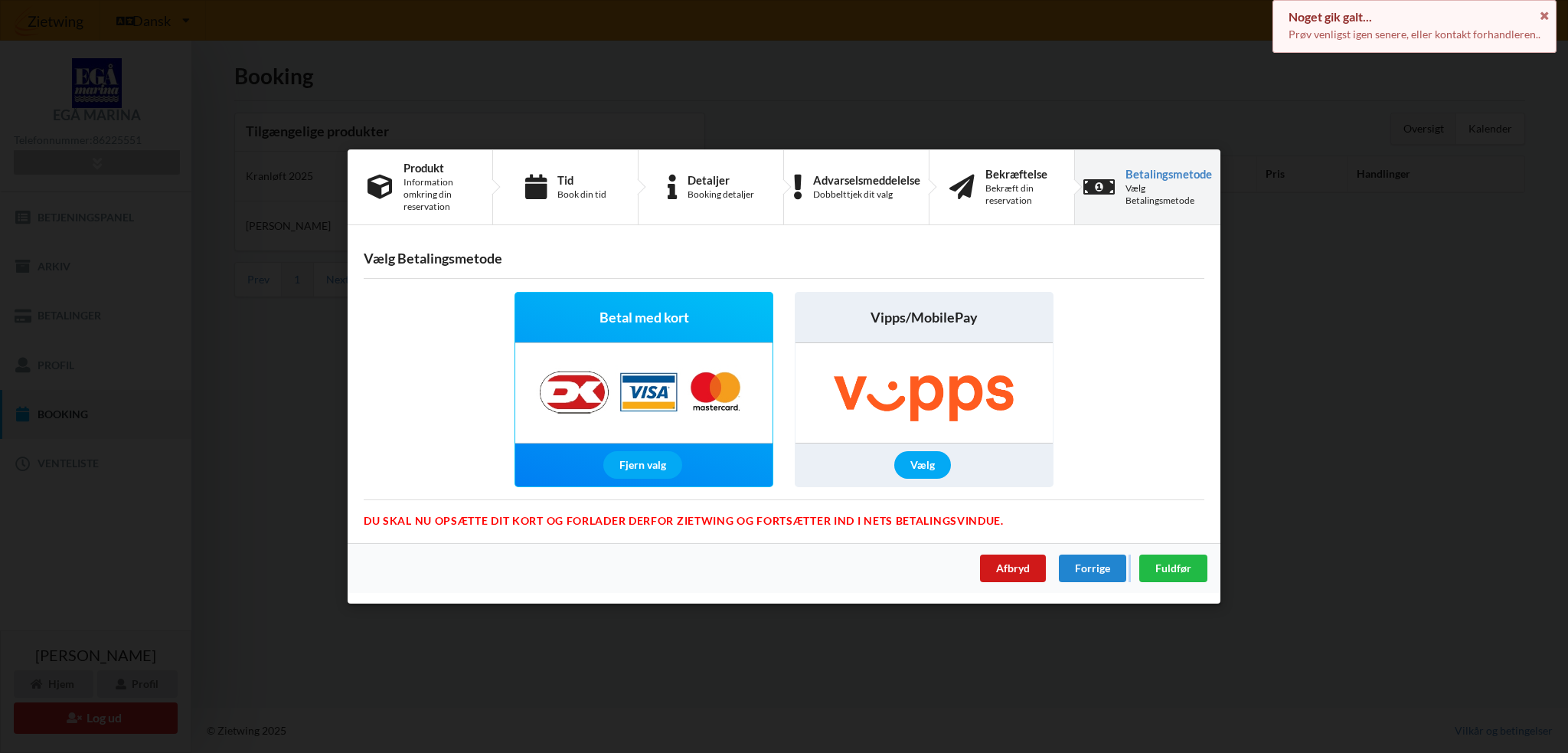
click at [1043, 563] on div "Afbryd" at bounding box center [1013, 567] width 66 height 27
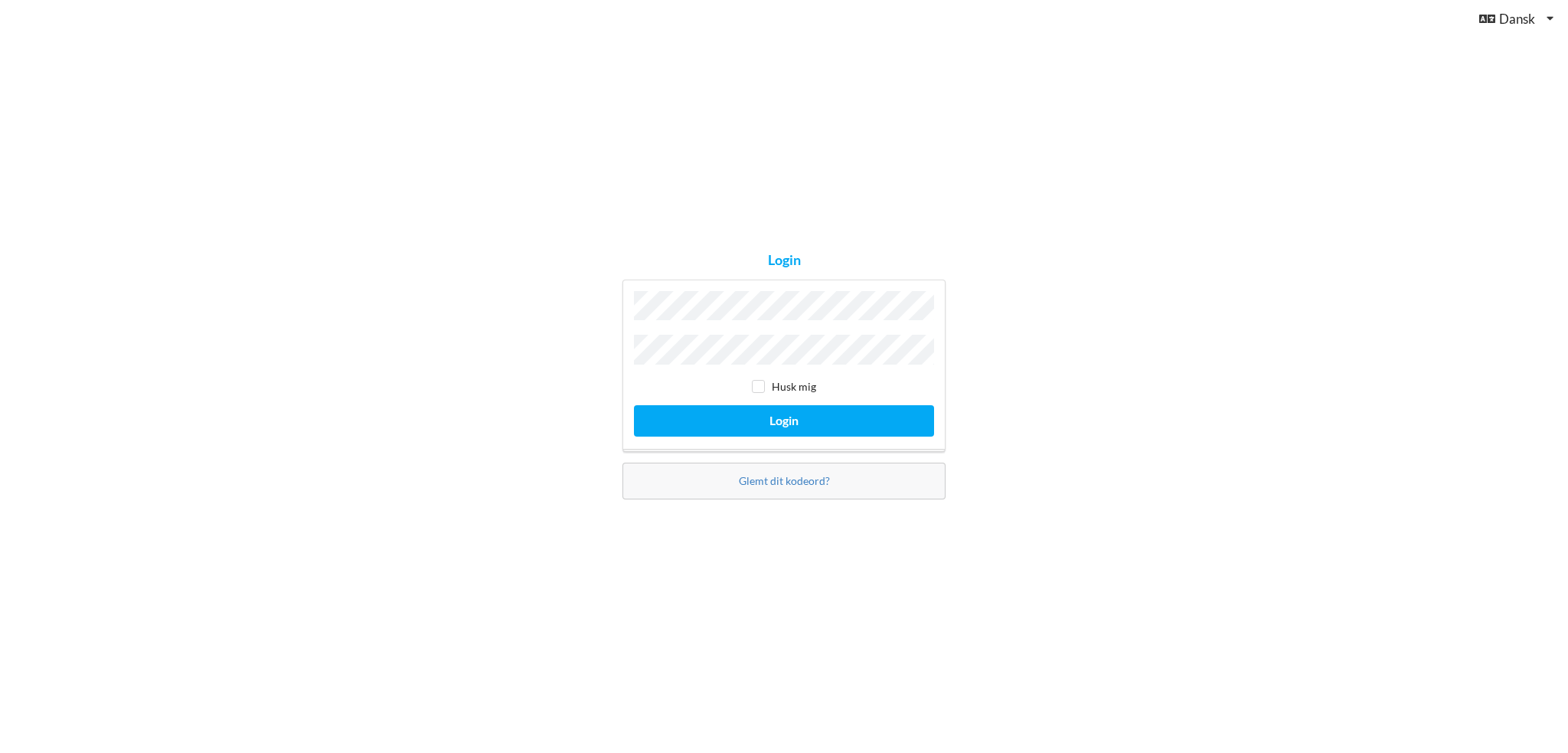
click at [634, 405] on button "Login" at bounding box center [784, 420] width 300 height 31
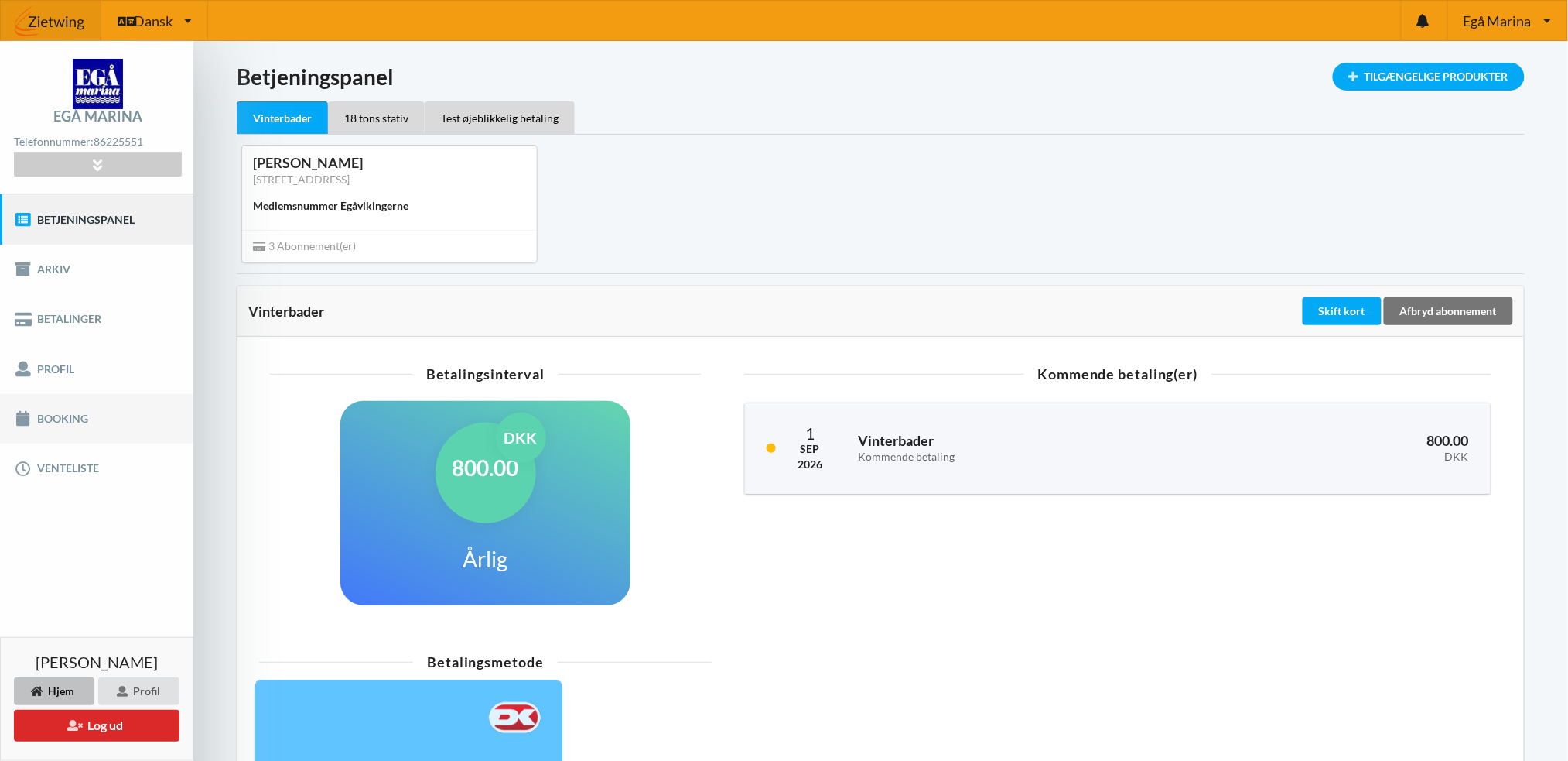
click at [64, 417] on link "Booking" at bounding box center [97, 418] width 194 height 49
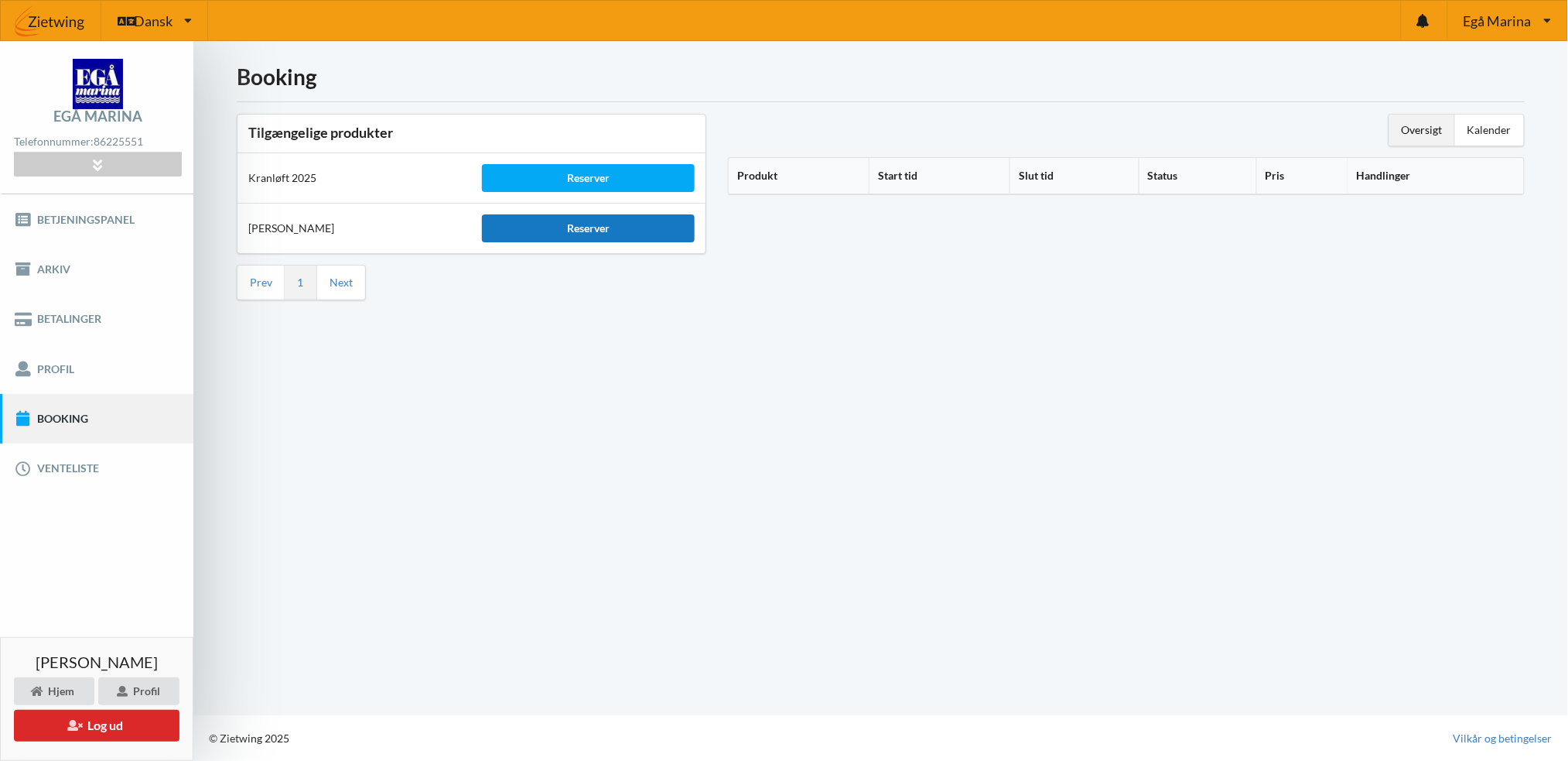
click at [601, 227] on div "Reserver" at bounding box center [587, 228] width 212 height 28
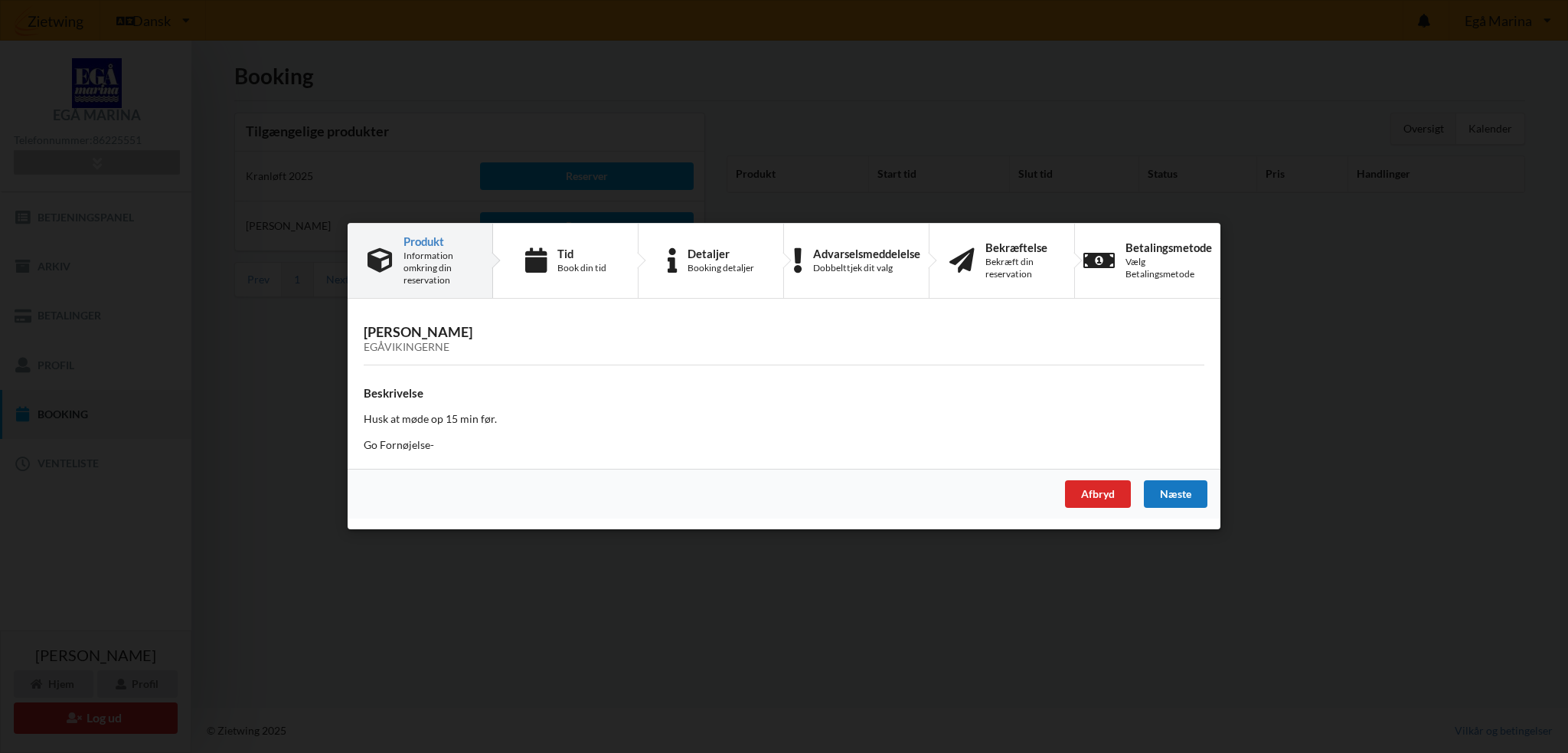
click at [1164, 496] on div "Næste" at bounding box center [1176, 494] width 64 height 27
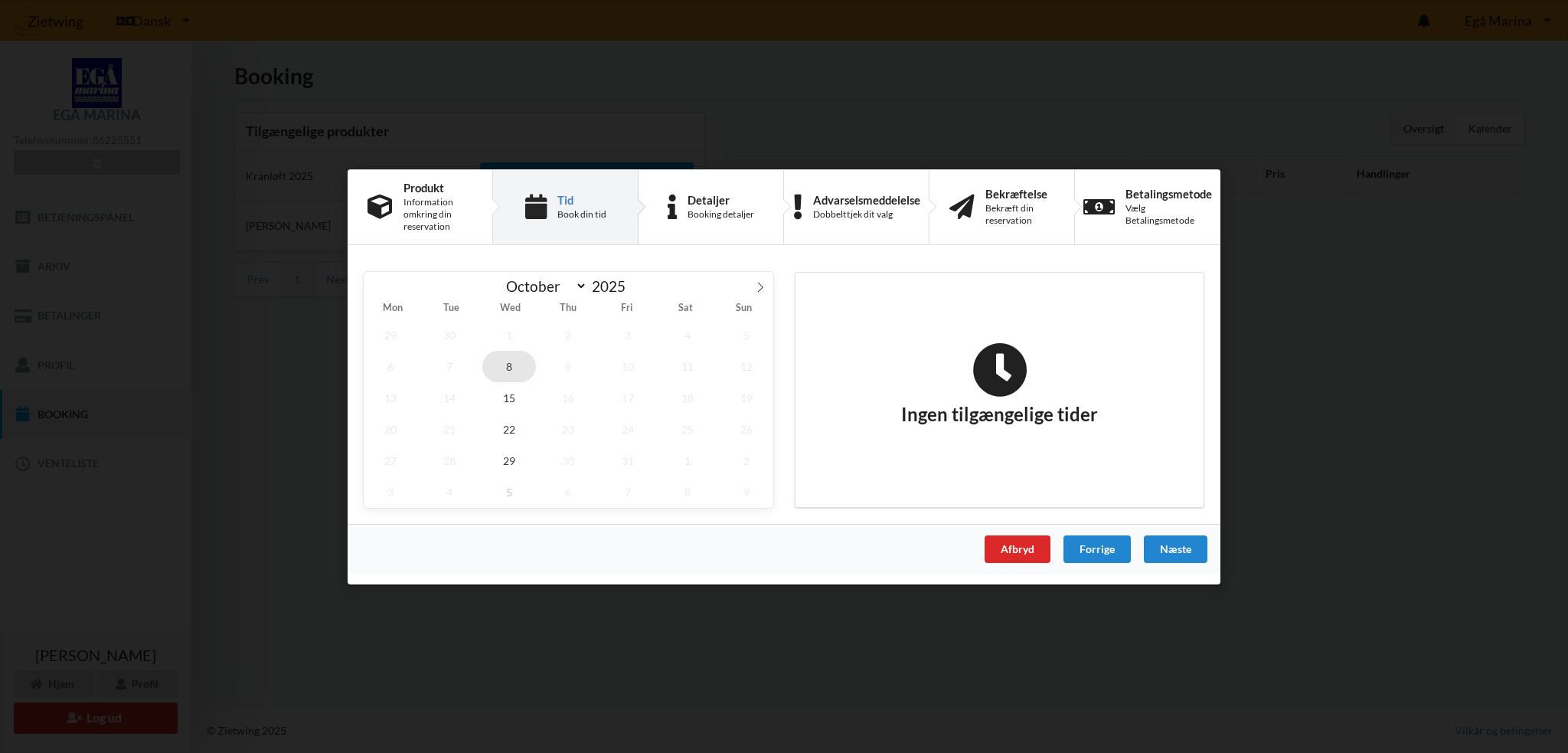
click at [511, 362] on span "8" at bounding box center [509, 365] width 54 height 31
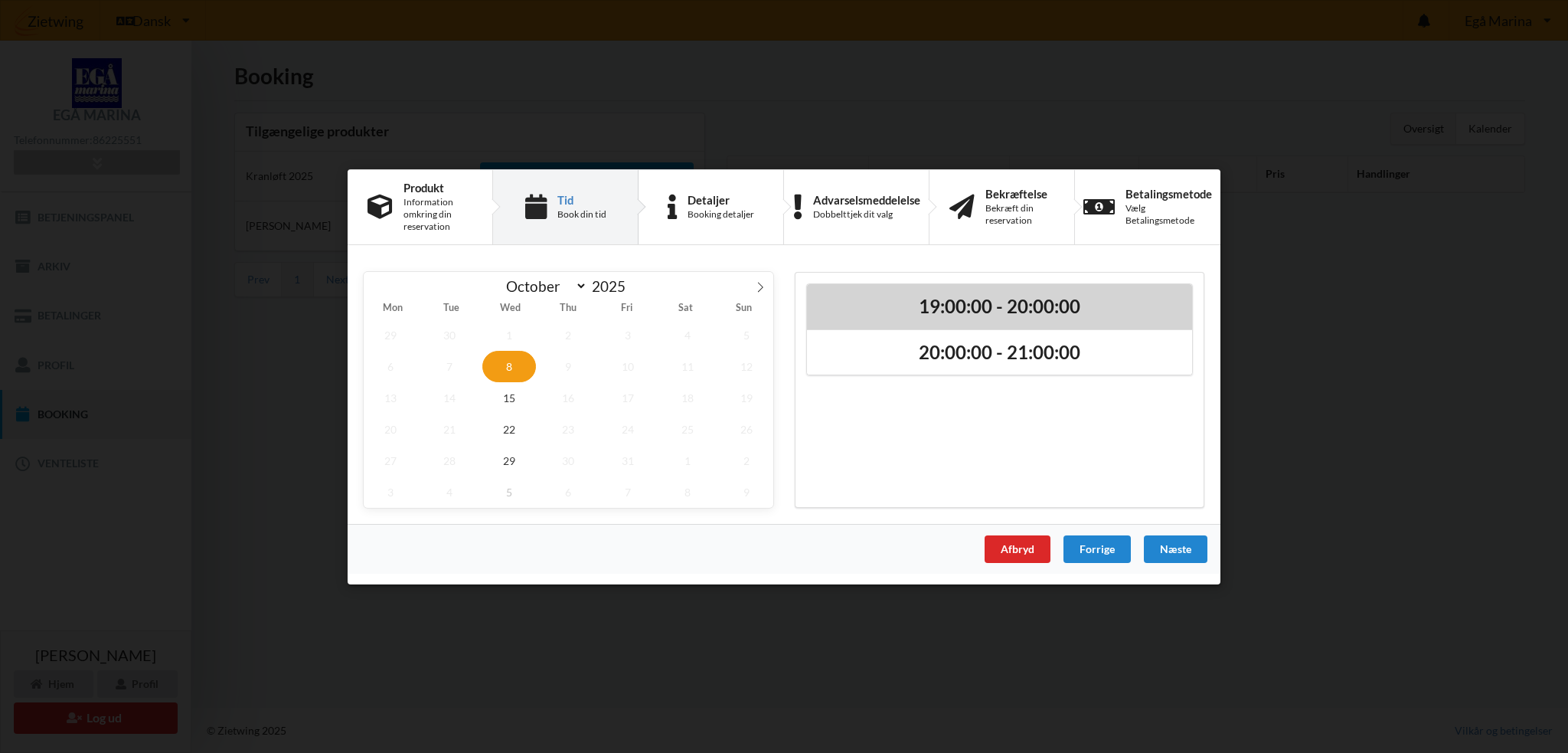
click at [977, 299] on h2 "19:00:00 - 20:00:00" at bounding box center [999, 305] width 363 height 23
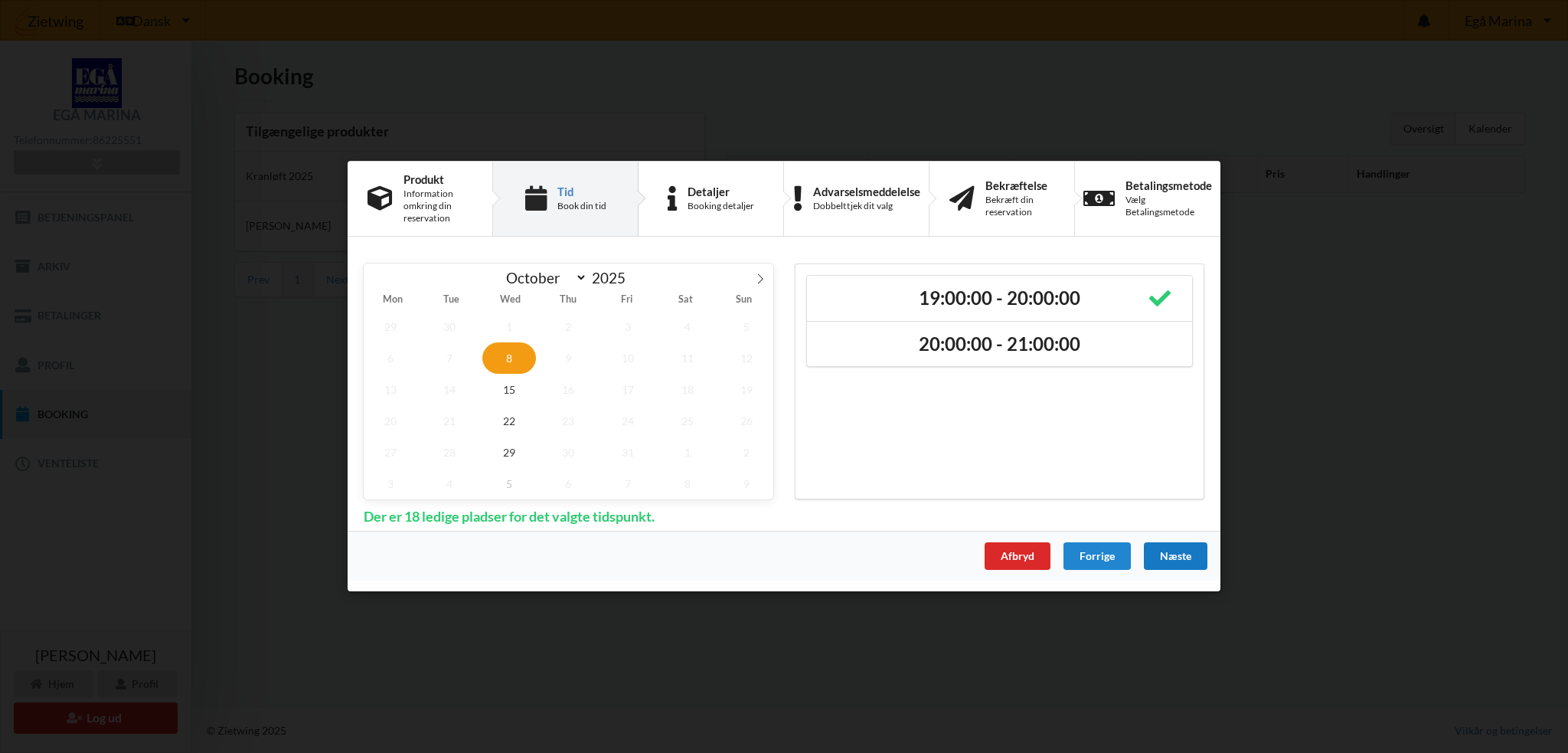
click at [1160, 551] on div "Næste" at bounding box center [1176, 556] width 64 height 27
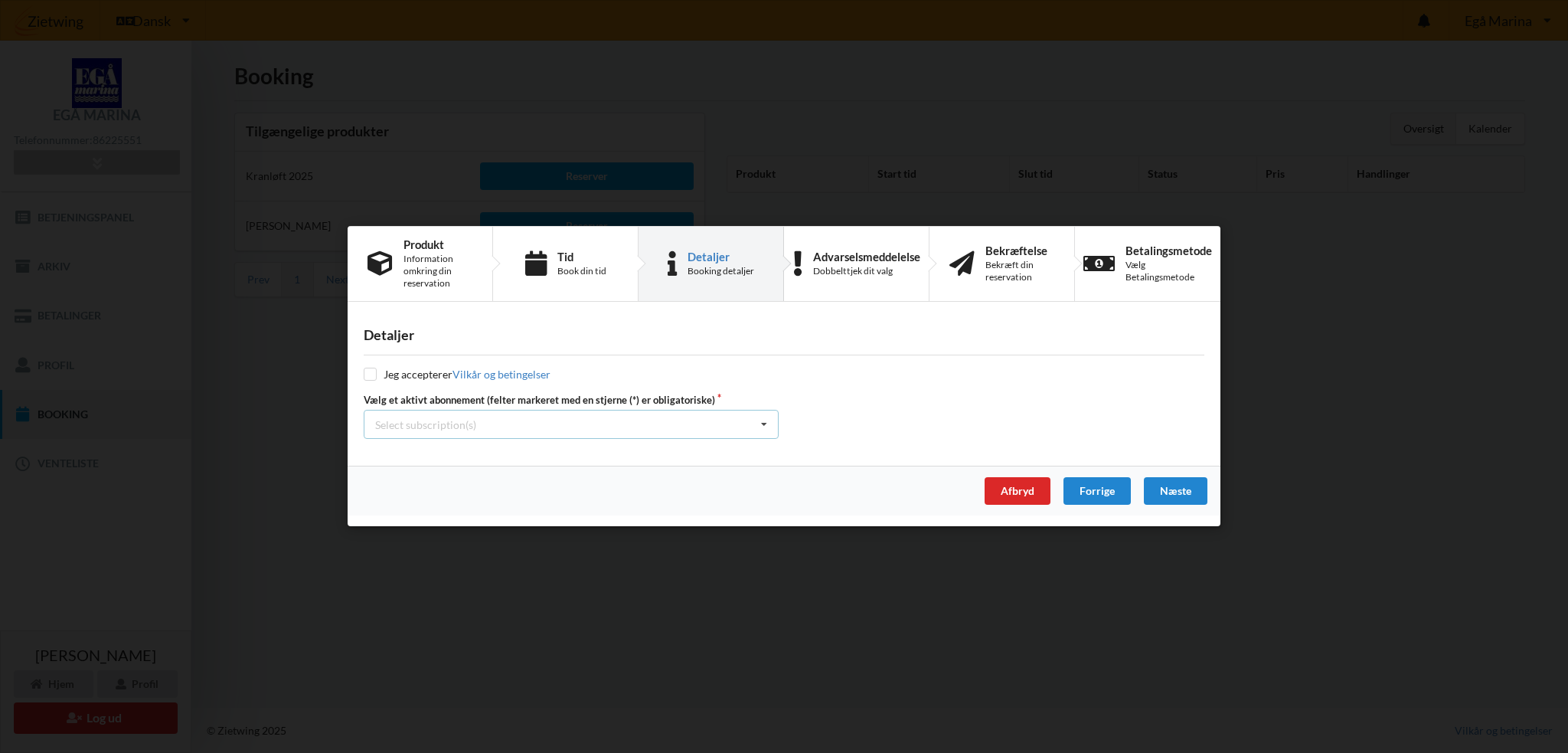
click at [653, 417] on div "Select subscription(s) * Vinterbader * 18 tons stativ Test øjeblikkelig betaling" at bounding box center [571, 424] width 415 height 29
click at [583, 445] on div "* Vinterbader" at bounding box center [571, 453] width 413 height 28
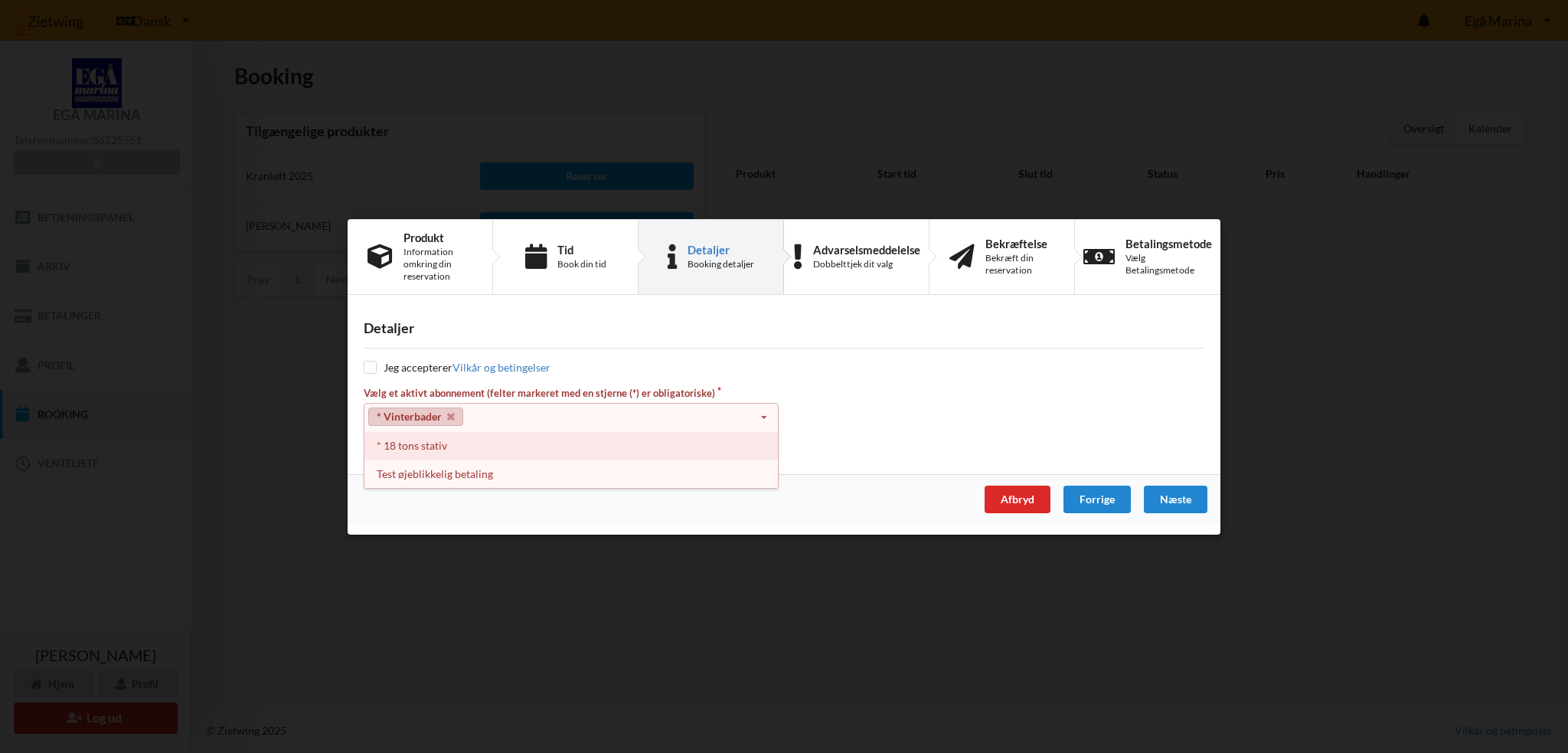
click at [567, 451] on div "* 18 tons stativ" at bounding box center [571, 445] width 413 height 28
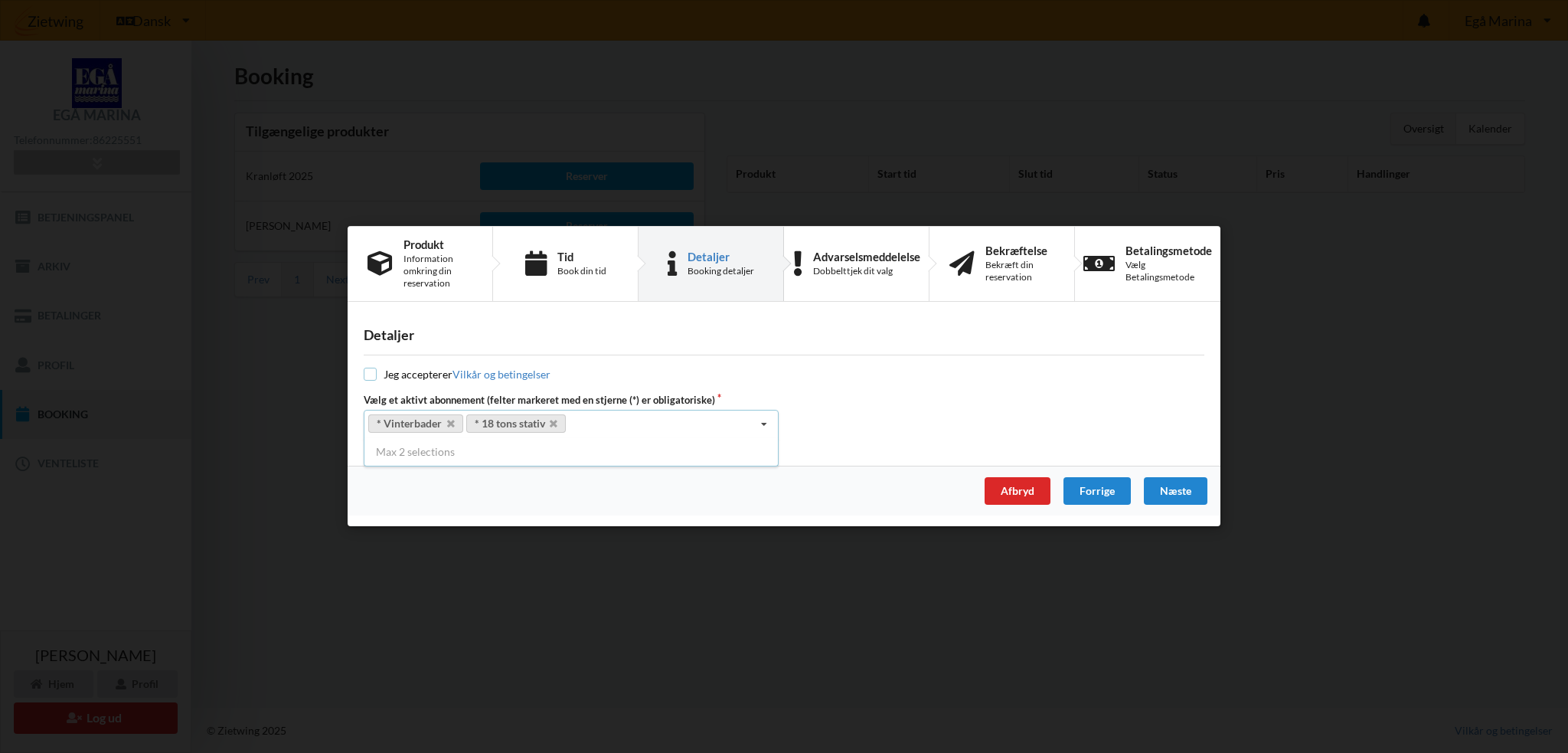
click at [369, 381] on input "checkbox" at bounding box center [370, 375] width 13 height 13
checkbox input "true"
click at [1175, 495] on div "Næste" at bounding box center [1176, 491] width 64 height 27
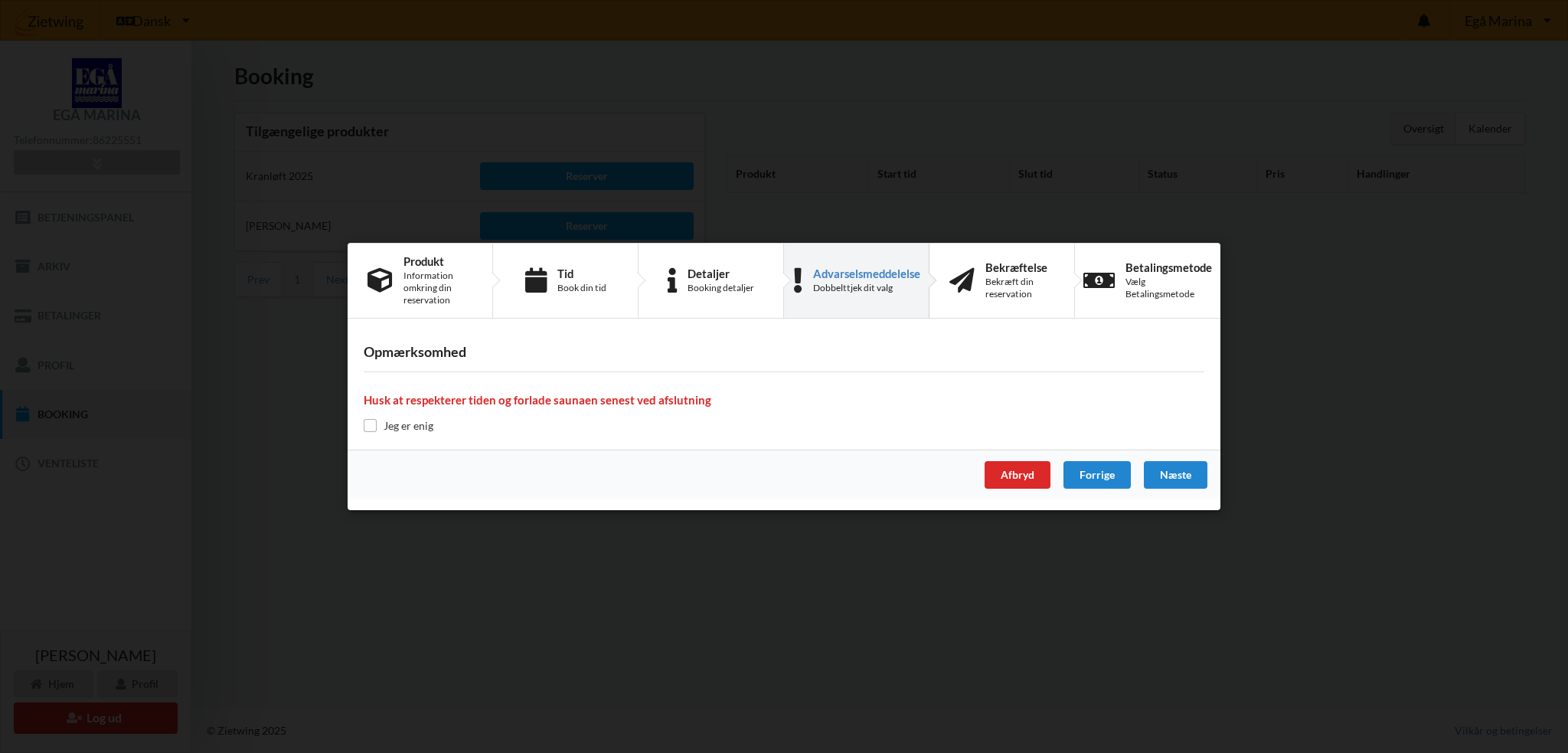
click at [378, 429] on label "Jeg er enig" at bounding box center [398, 425] width 69 height 13
click at [373, 430] on input "checkbox" at bounding box center [370, 425] width 13 height 13
checkbox input "true"
click at [1182, 480] on div "Næste" at bounding box center [1176, 474] width 64 height 27
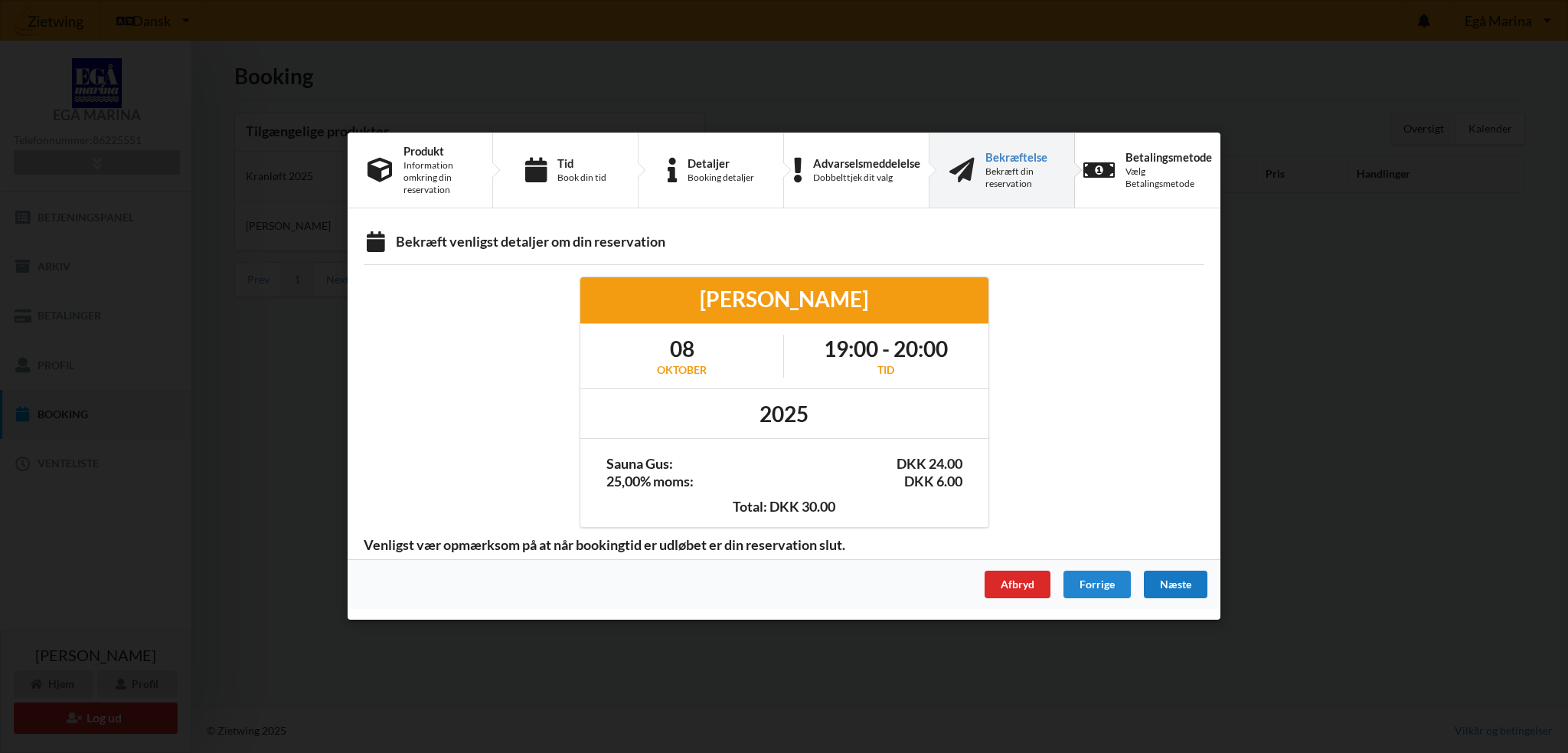
click at [1171, 586] on div "Næste" at bounding box center [1176, 584] width 64 height 27
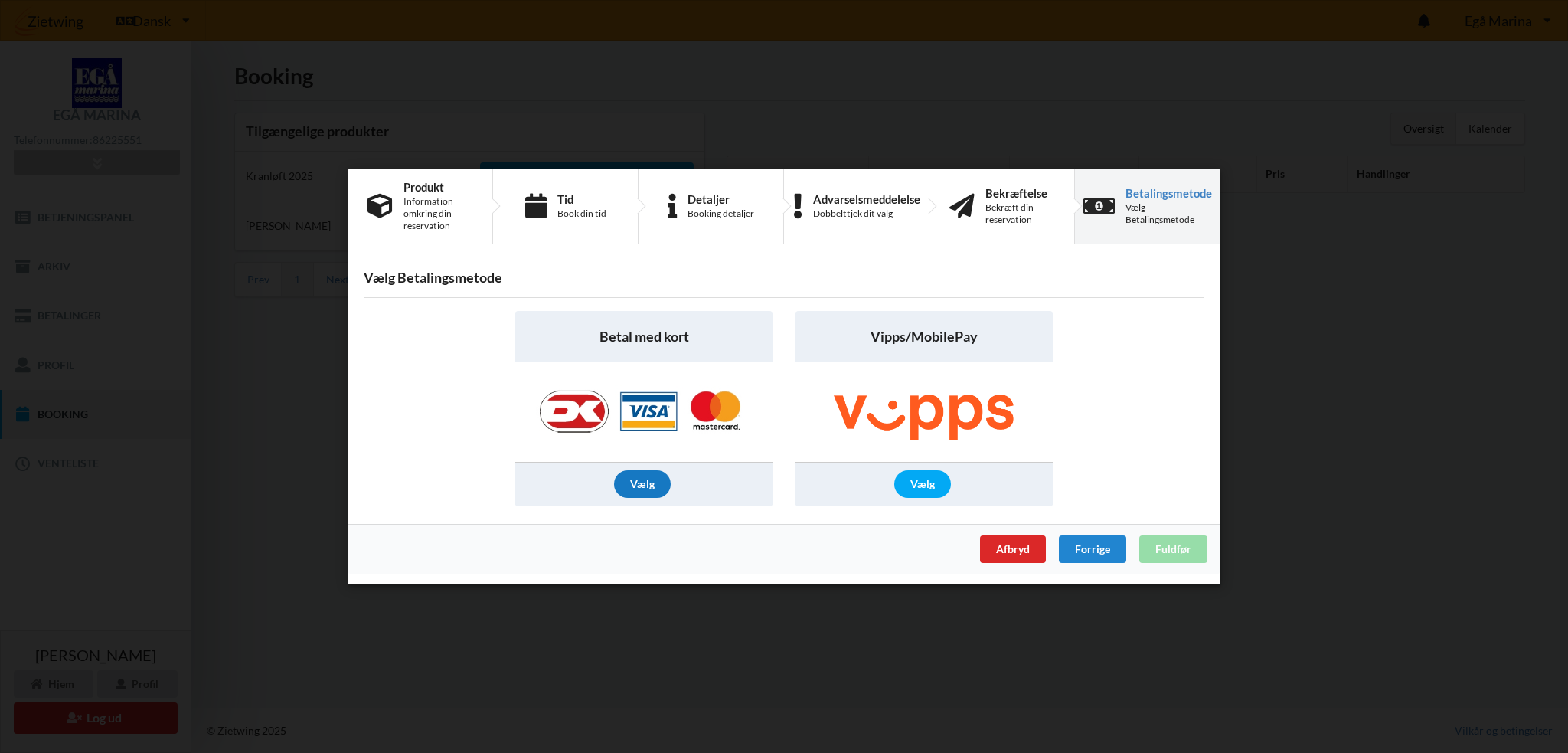
click at [642, 483] on div "Vælg" at bounding box center [642, 484] width 56 height 27
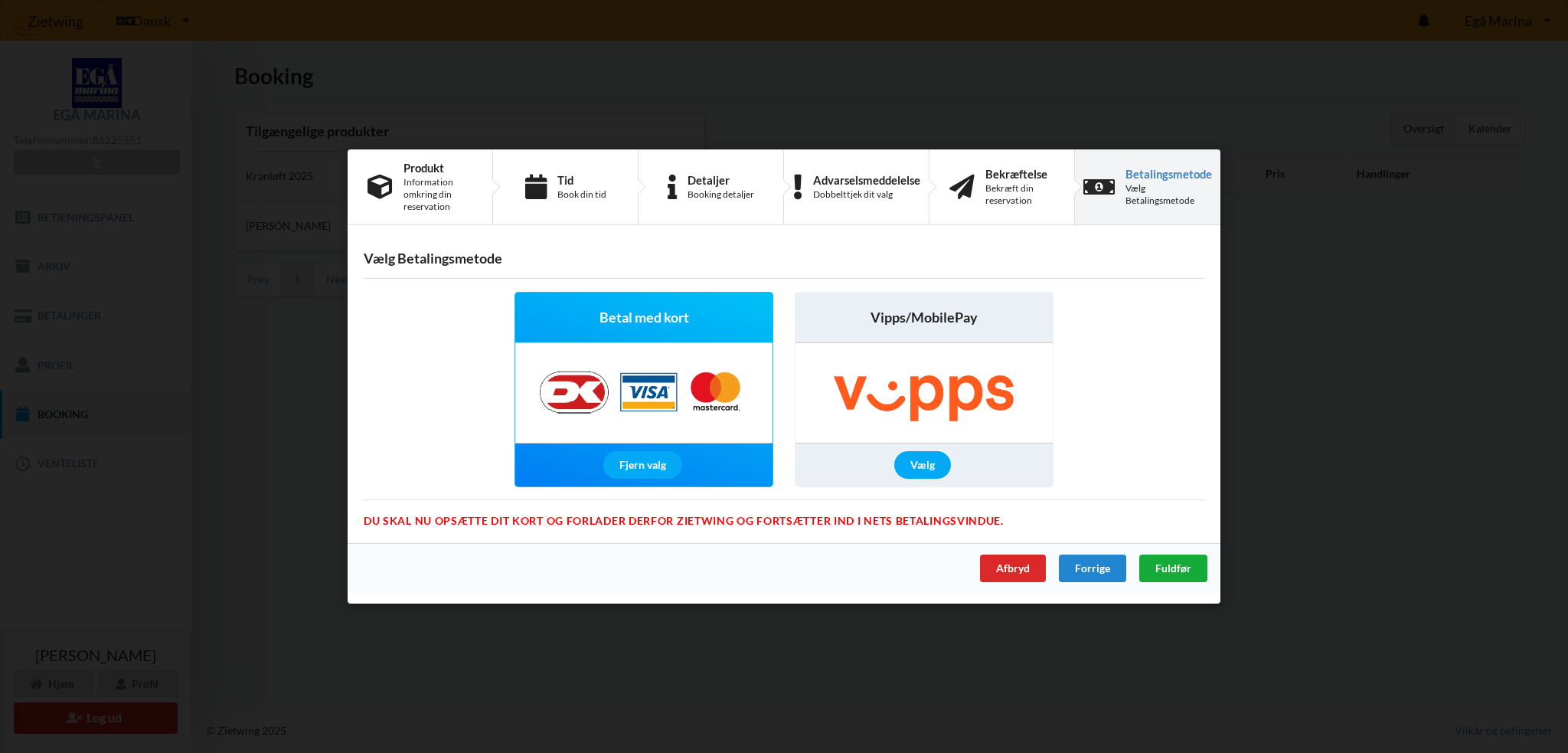
click at [1169, 570] on span "Fuldfør" at bounding box center [1174, 568] width 36 height 13
